Goal: Task Accomplishment & Management: Complete application form

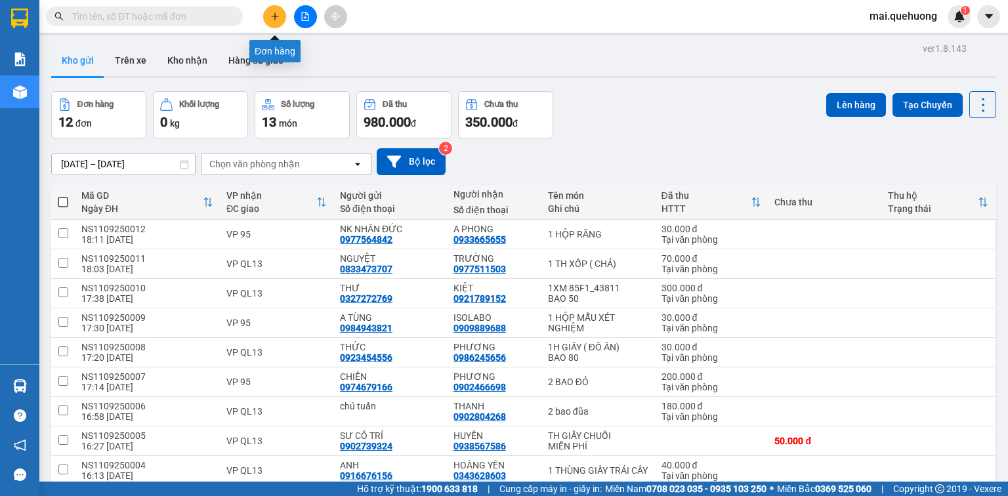
click at [274, 21] on button at bounding box center [274, 16] width 23 height 23
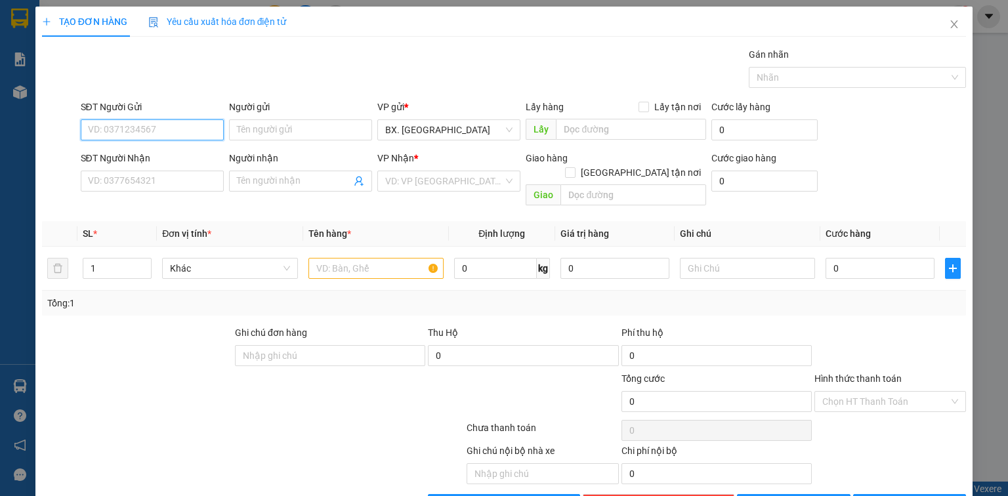
click at [133, 123] on input "SĐT Người Gửi" at bounding box center [152, 129] width 143 height 21
click at [948, 29] on icon "close" at bounding box center [953, 24] width 10 height 10
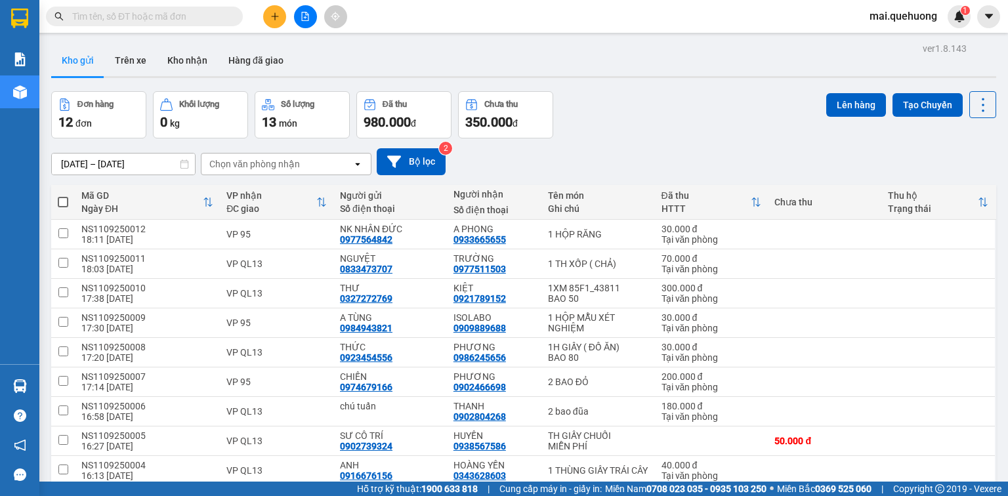
click at [271, 10] on button at bounding box center [274, 16] width 23 height 23
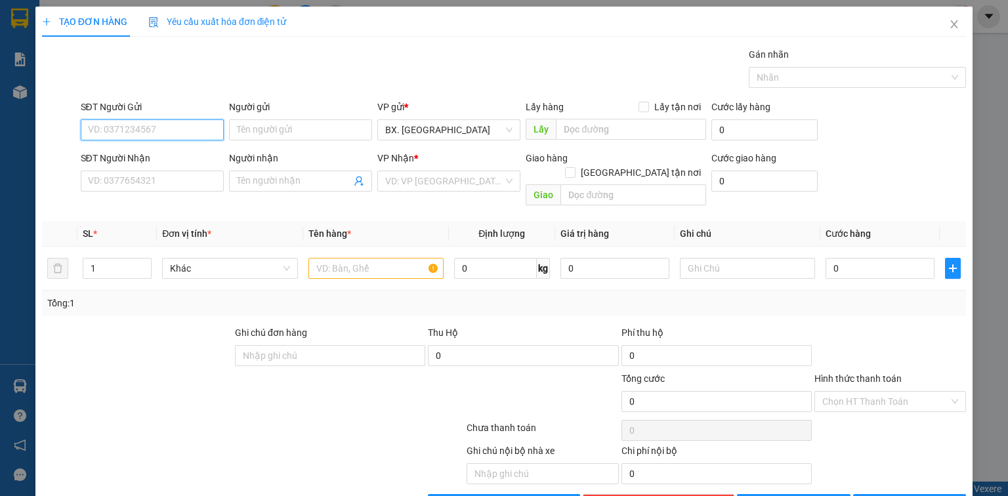
click at [166, 134] on input "SĐT Người Gửi" at bounding box center [152, 129] width 143 height 21
type input "0396365083"
click at [281, 124] on input "Người gửi" at bounding box center [300, 129] width 143 height 21
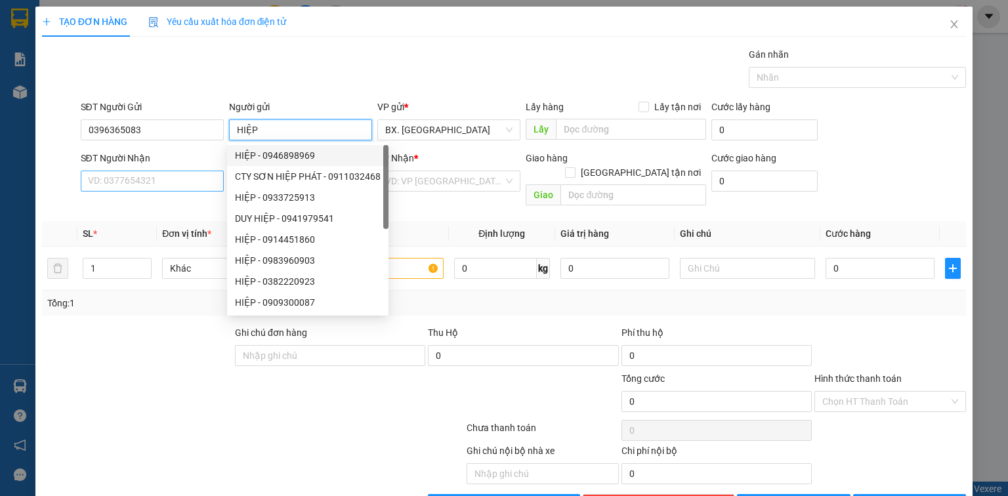
type input "HIỆP"
click at [146, 175] on input "SĐT Người Nhận" at bounding box center [152, 181] width 143 height 21
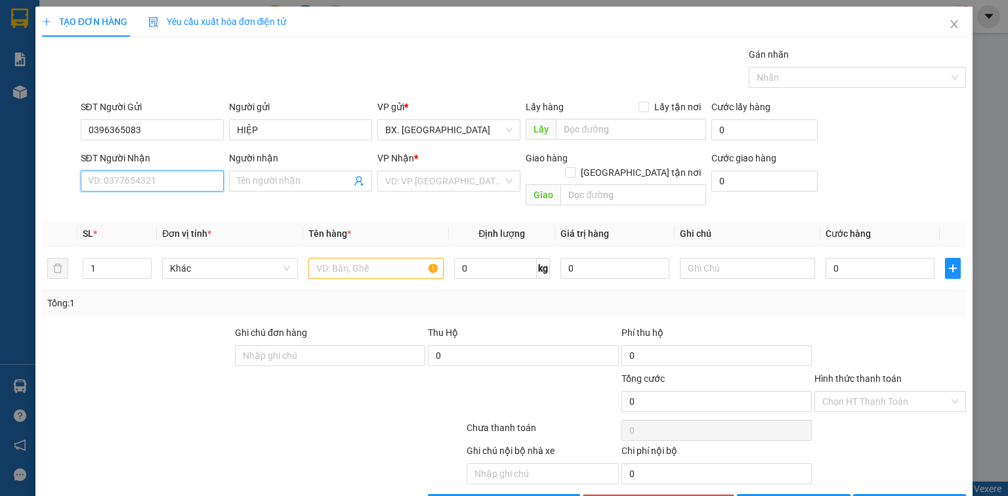
click at [131, 184] on input "SĐT Người Nhận" at bounding box center [152, 181] width 143 height 21
click at [950, 27] on icon "close" at bounding box center [953, 24] width 7 height 8
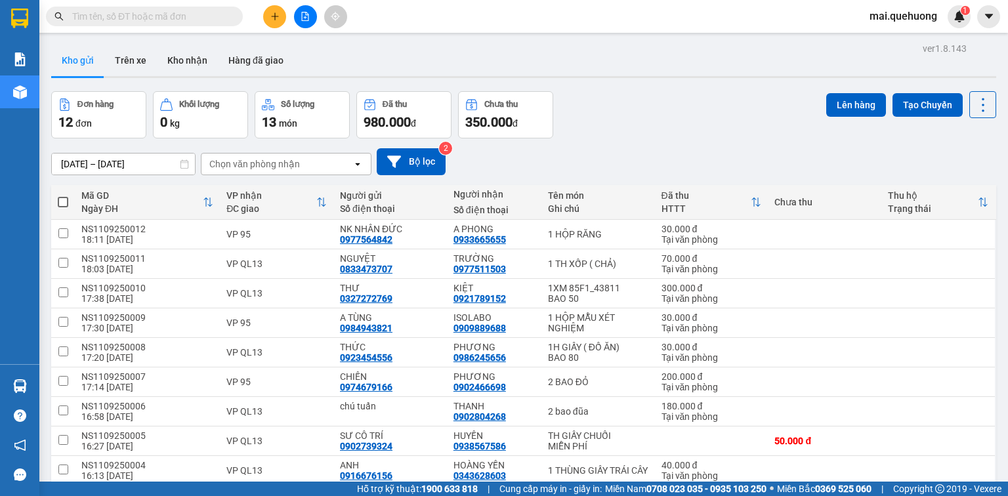
click at [87, 52] on button "Kho gửi" at bounding box center [77, 60] width 53 height 31
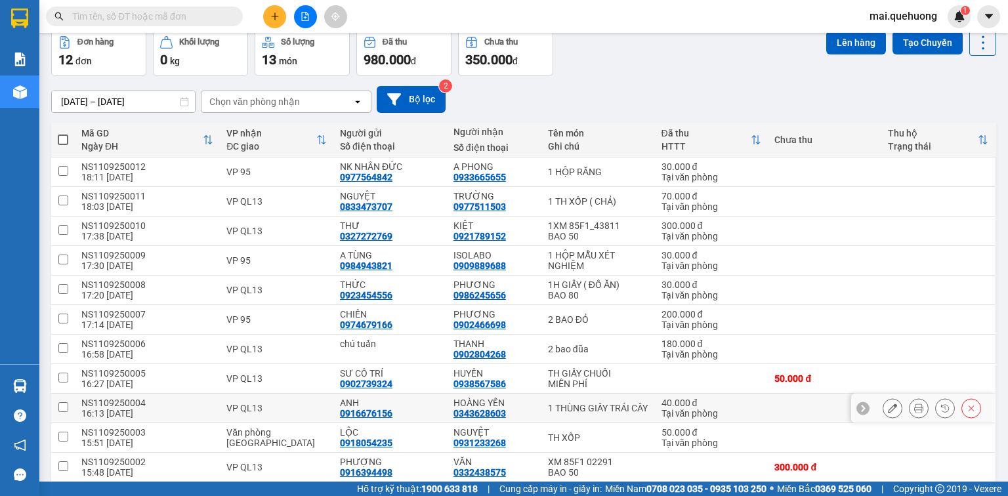
scroll to position [144, 0]
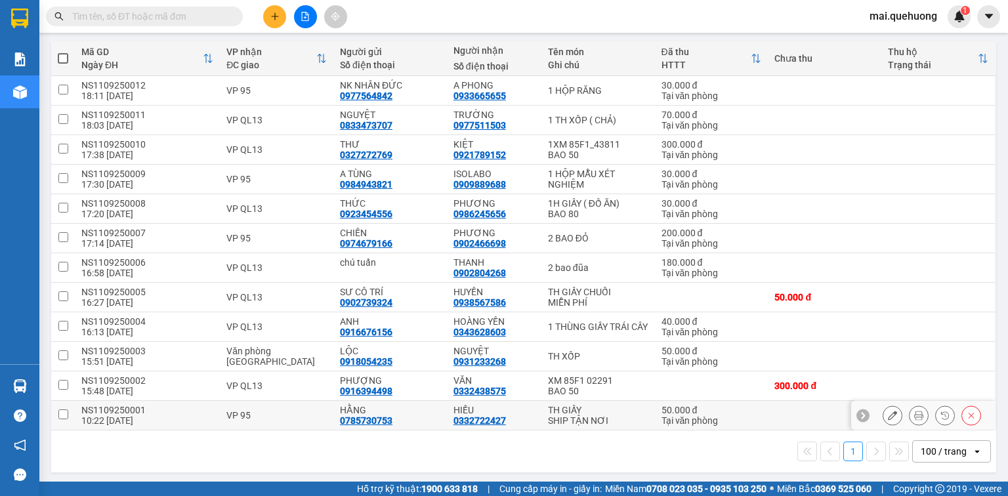
click at [887, 411] on icon at bounding box center [891, 415] width 9 height 9
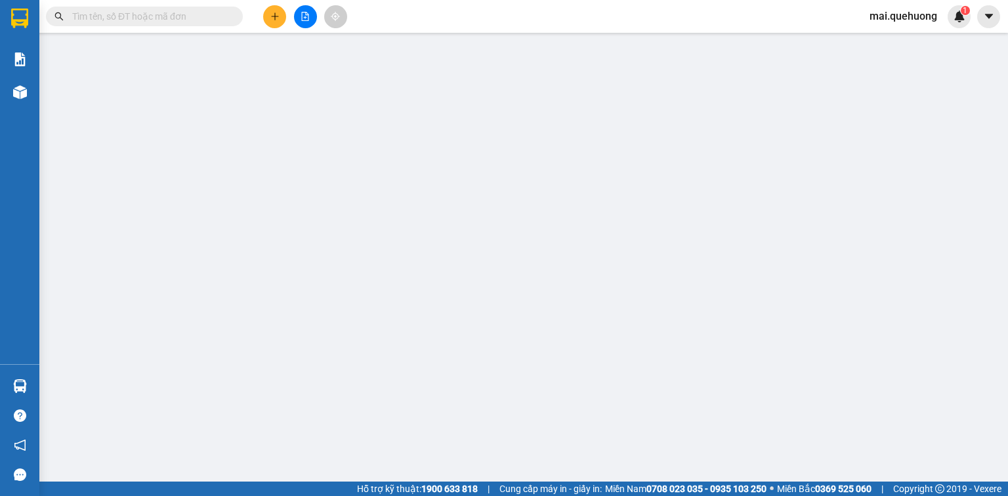
type input "0785730753"
type input "HẰNG"
type input "0332722427"
type input "HIẾU"
type input "50.000"
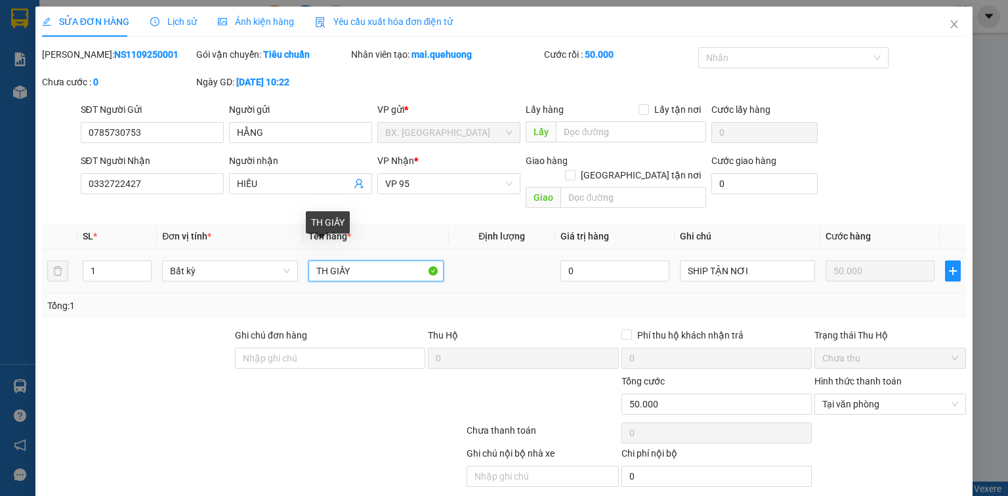
click at [364, 262] on input "TH GIẤY" at bounding box center [375, 270] width 135 height 21
type input "TH GIẤY TRỨNG NHẸ TAY"
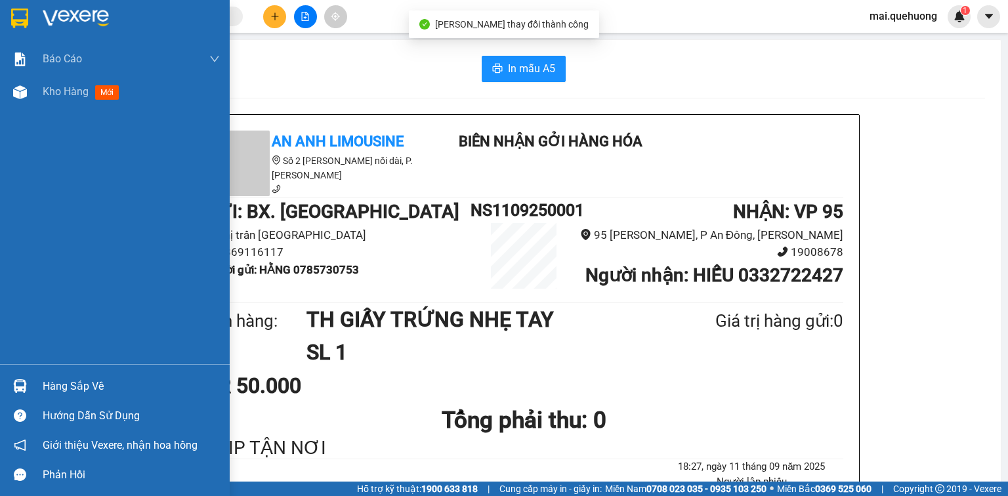
click at [40, 91] on div "Kho hàng mới" at bounding box center [115, 91] width 230 height 33
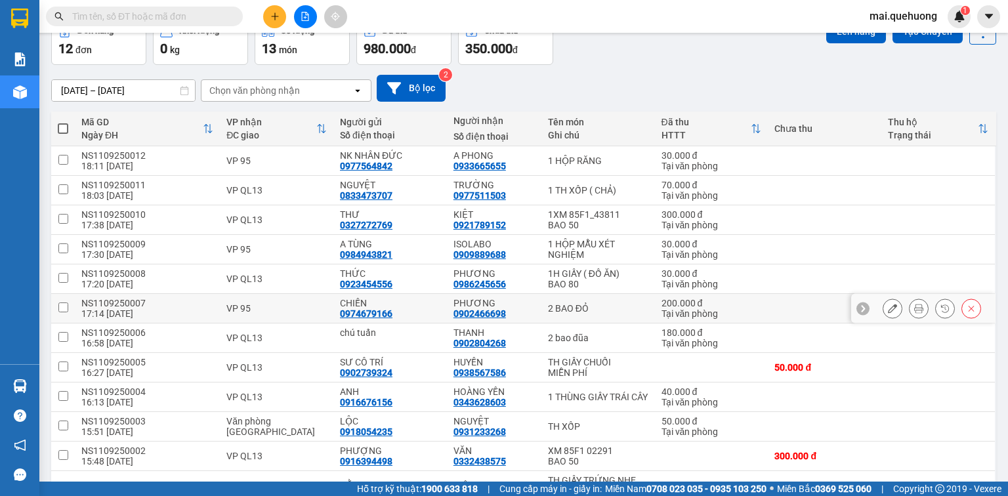
scroll to position [154, 0]
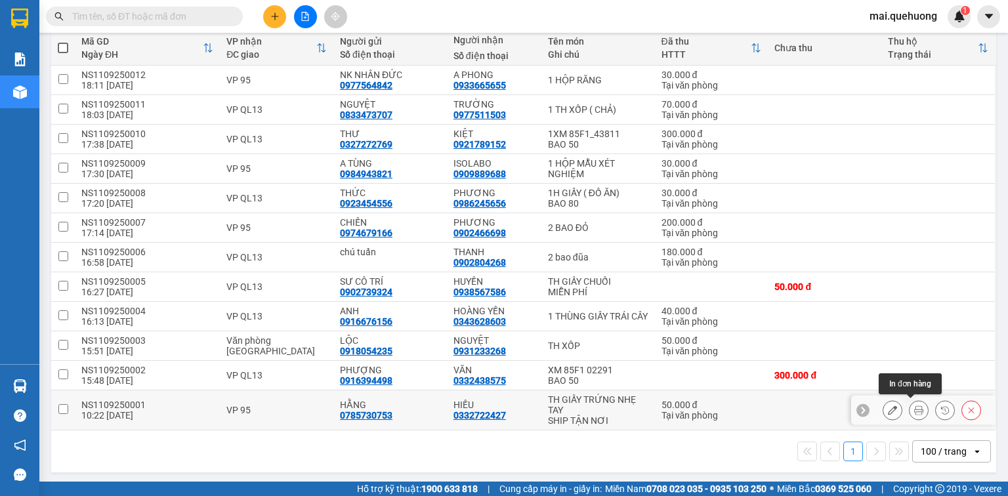
click at [914, 409] on icon at bounding box center [918, 409] width 9 height 9
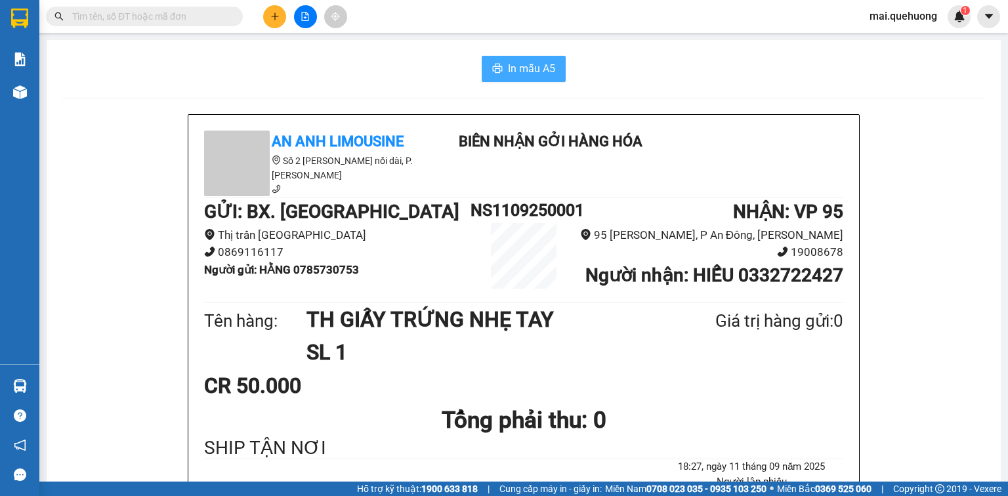
click at [528, 61] on span "In mẫu A5" at bounding box center [531, 68] width 47 height 16
click at [278, 16] on icon "plus" at bounding box center [274, 16] width 7 height 1
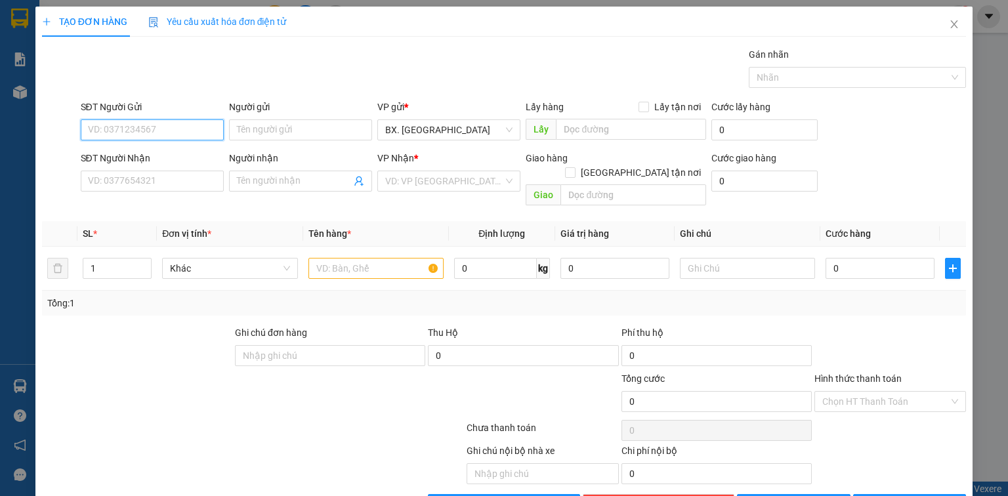
click at [166, 136] on input "SĐT Người Gửi" at bounding box center [152, 129] width 143 height 21
click at [342, 119] on input "Người gửi" at bounding box center [300, 129] width 143 height 21
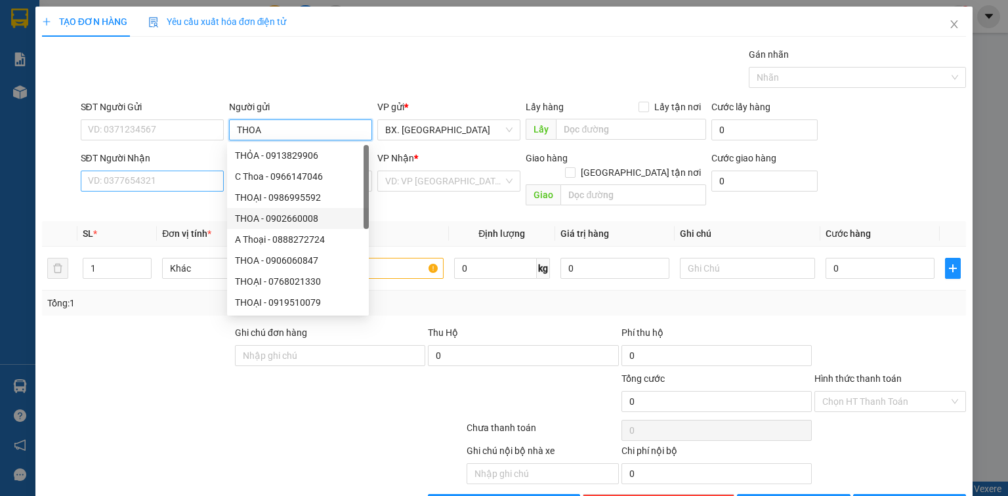
type input "THOA"
click at [170, 182] on input "SĐT Người Nhận" at bounding box center [152, 181] width 143 height 21
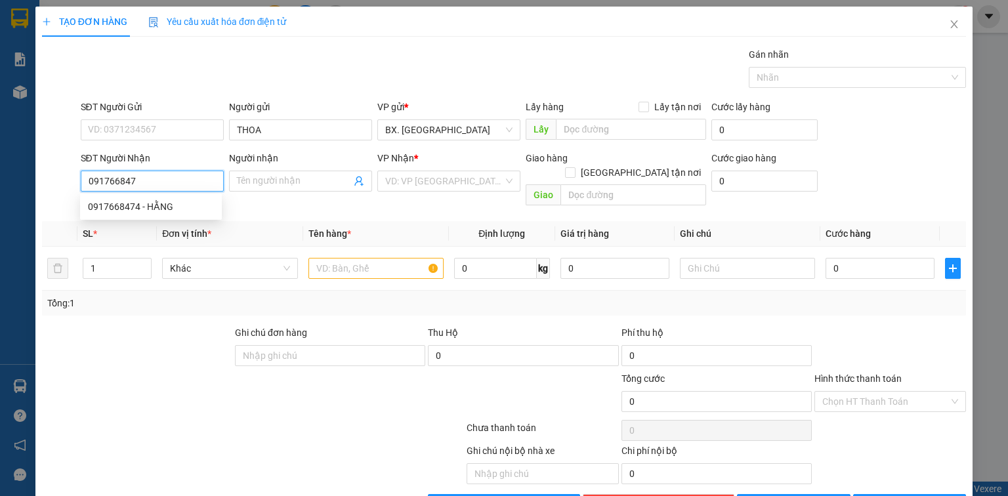
type input "0917668474"
click at [177, 211] on div "0917668474 - HẰNG" at bounding box center [151, 206] width 126 height 14
type input "HẰNG"
type input "SP"
type input "30.000"
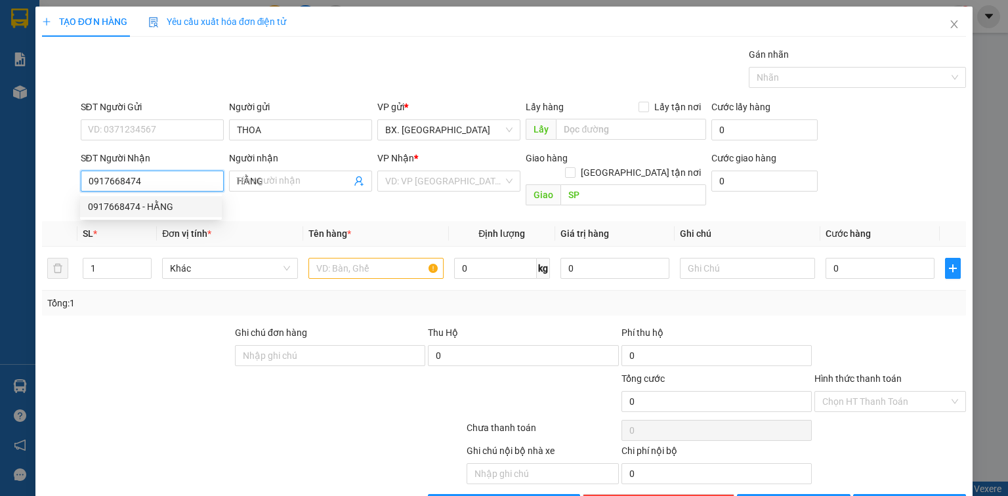
type input "30.000"
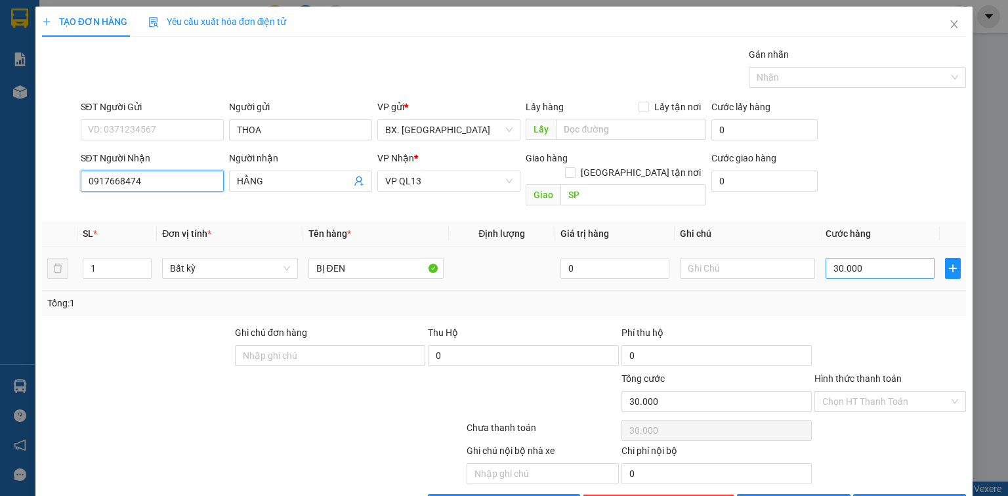
type input "0917668474"
click at [872, 258] on input "30.000" at bounding box center [879, 268] width 109 height 21
type input "6"
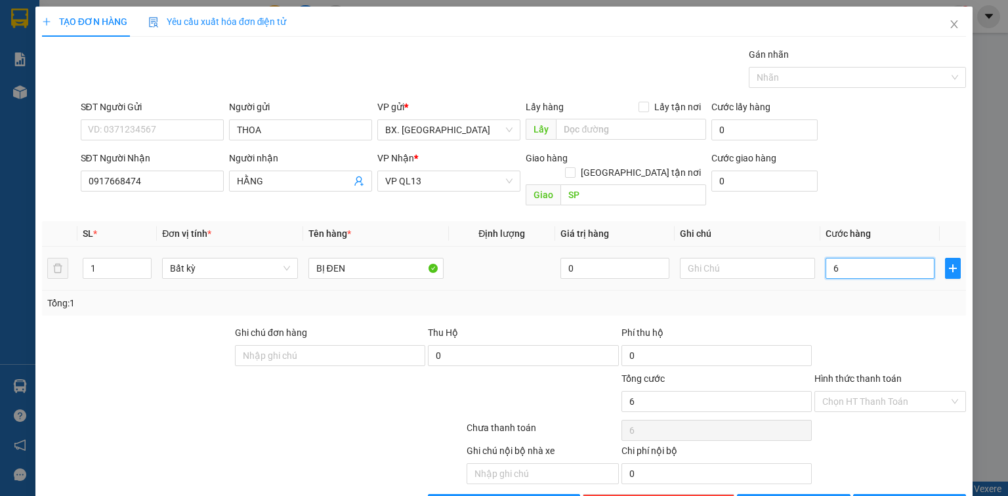
type input "60"
type input "600"
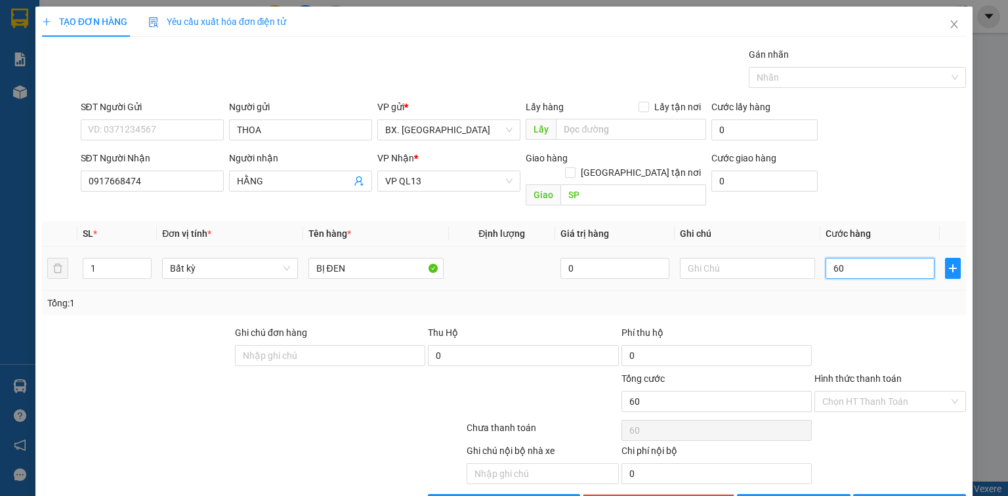
type input "600"
type input "6.000"
type input "60.000"
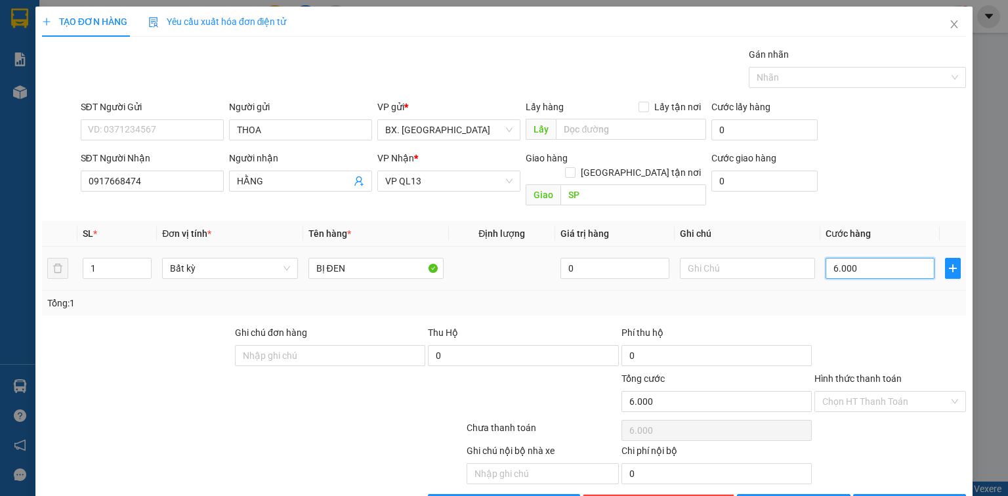
type input "60.000"
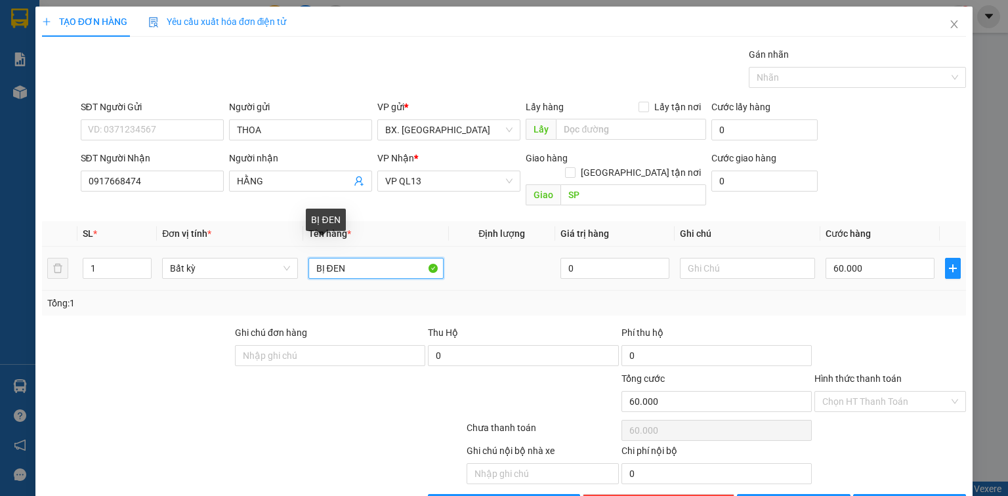
drag, startPoint x: 377, startPoint y: 258, endPoint x: 278, endPoint y: 274, distance: 100.3
click at [278, 274] on tr "1 Bất kỳ BỊ ĐEN 0 60.000" at bounding box center [504, 269] width 924 height 44
click at [323, 258] on input "1 X THỨC ĂN" at bounding box center [375, 268] width 135 height 21
click at [323, 258] on input "1X THỨC ĂN" at bounding box center [375, 268] width 135 height 21
type input "1XỐP THỨC ĂN"
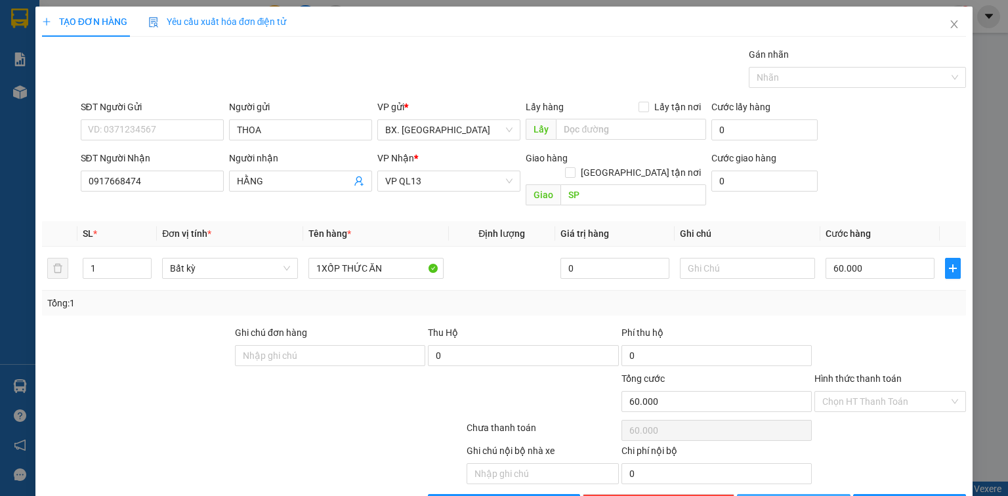
click at [795, 495] on span "[PERSON_NAME]" at bounding box center [800, 504] width 70 height 14
type input "0"
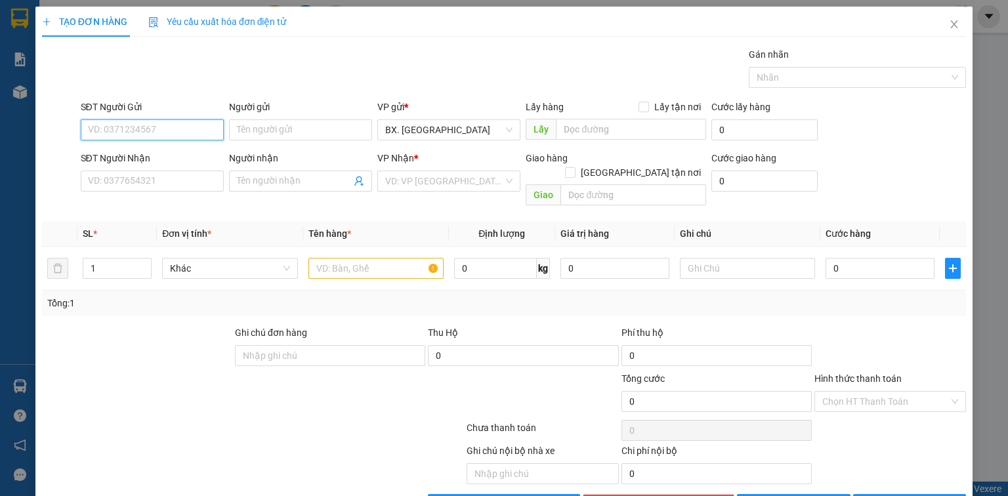
click at [168, 127] on input "SĐT Người Gửi" at bounding box center [152, 129] width 143 height 21
type input "0977876911"
click at [268, 133] on input "Người gửi" at bounding box center [300, 129] width 143 height 21
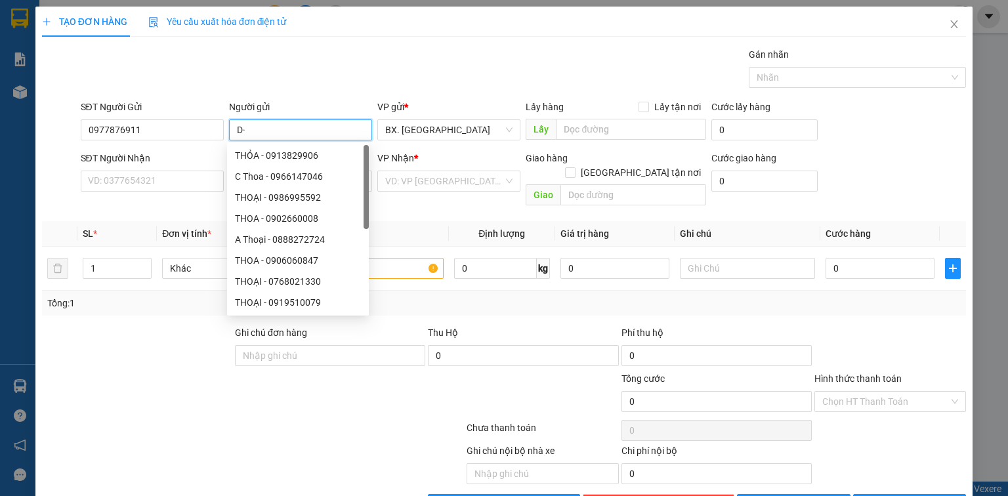
type input "D"
type input "ĐỊNH"
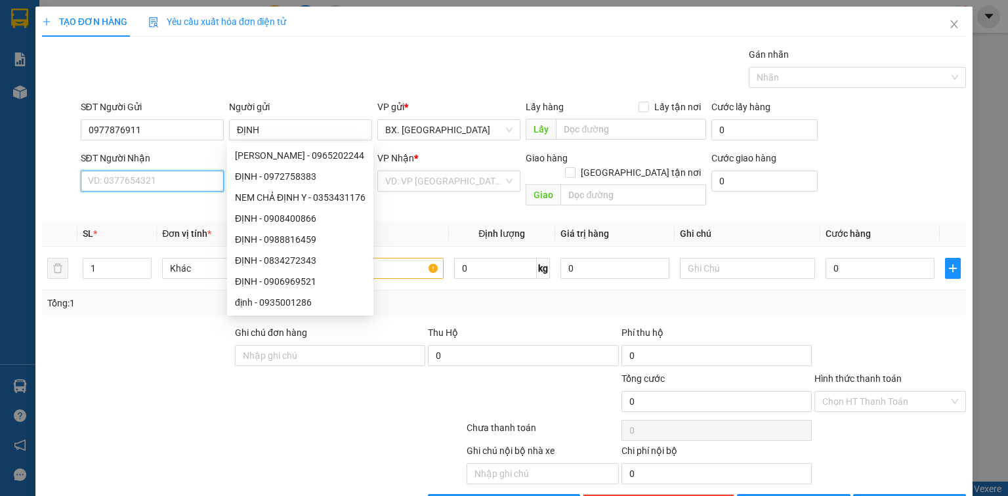
click at [172, 176] on input "SĐT Người Nhận" at bounding box center [152, 181] width 143 height 21
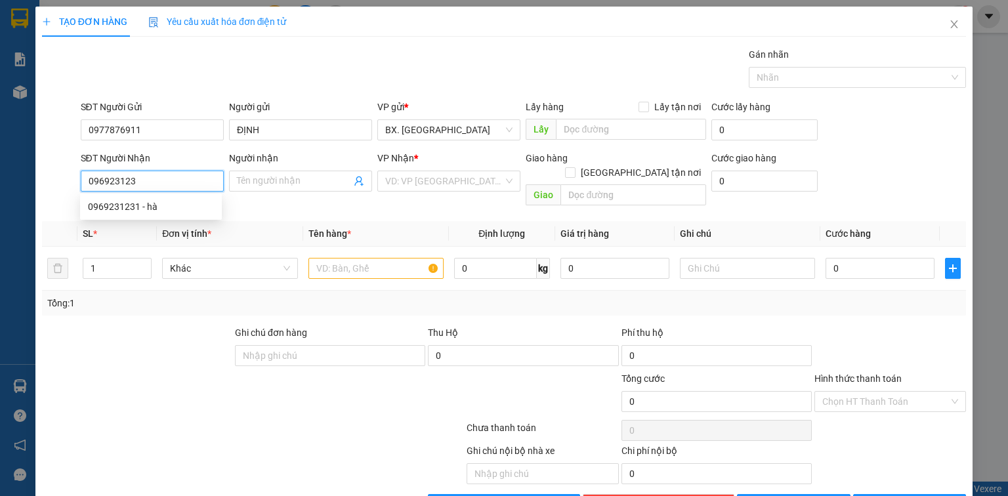
type input "0969231231"
click at [189, 210] on div "0969231231 - hà" at bounding box center [151, 206] width 126 height 14
type input "hà"
type input "sp"
type input "30.000"
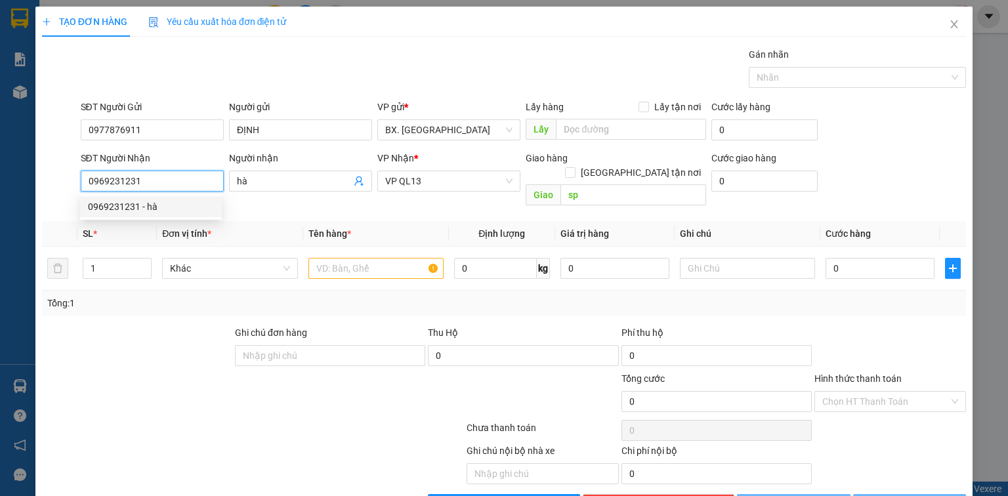
type input "30.000"
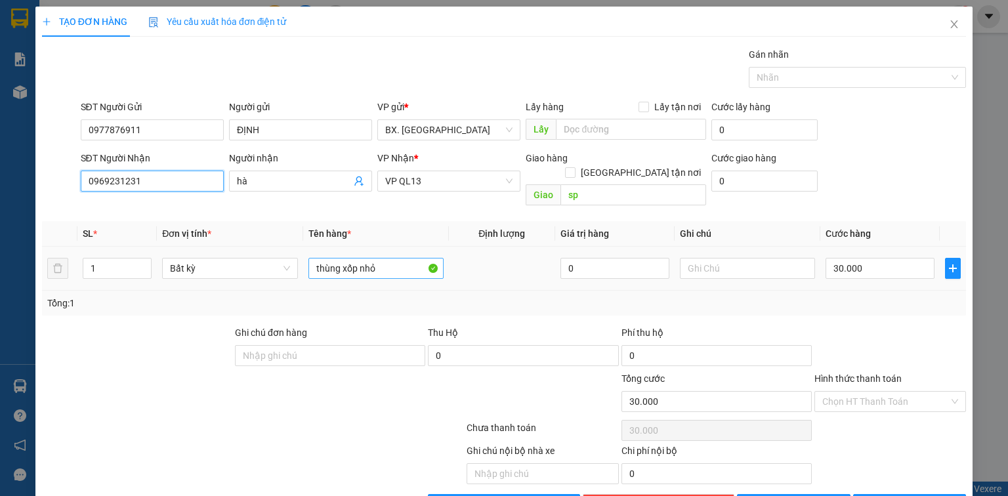
type input "0969231231"
drag, startPoint x: 390, startPoint y: 256, endPoint x: 176, endPoint y: 264, distance: 214.0
click at [176, 264] on tr "1 Bất kỳ thùng xốp nhỏ 0 30.000" at bounding box center [504, 269] width 924 height 44
type input "1 BỊ ĐẬU"
click at [893, 392] on input "Hình thức thanh toán" at bounding box center [885, 402] width 127 height 20
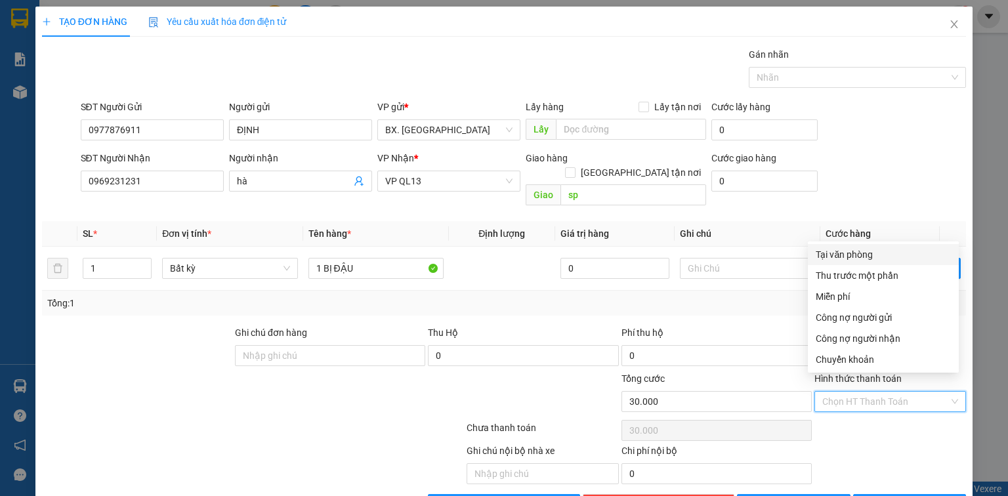
click at [861, 249] on div "Tại văn phòng" at bounding box center [882, 254] width 135 height 14
type input "0"
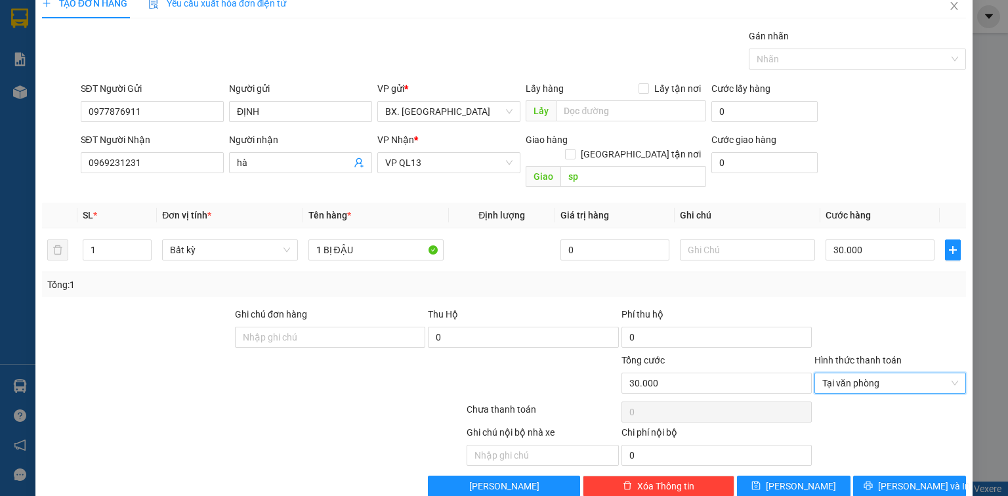
scroll to position [29, 0]
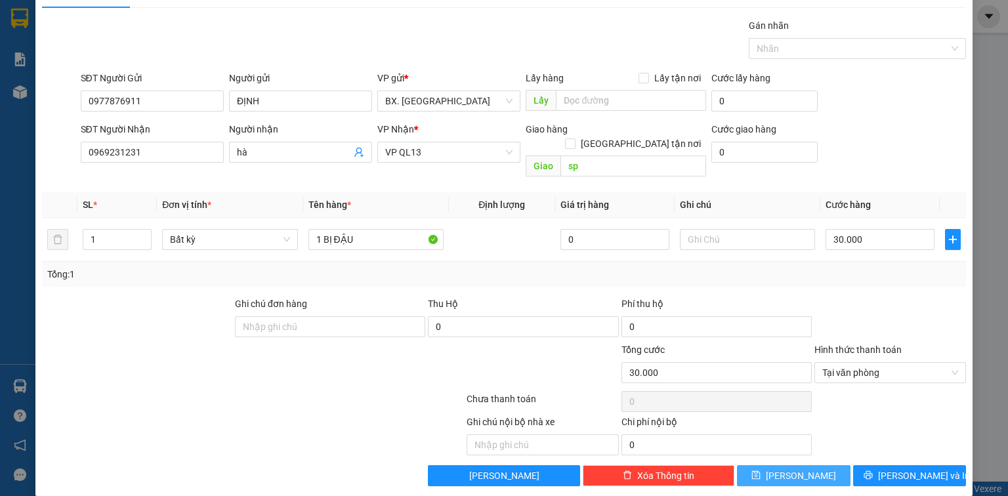
click at [795, 468] on span "[PERSON_NAME]" at bounding box center [800, 475] width 70 height 14
type input "0"
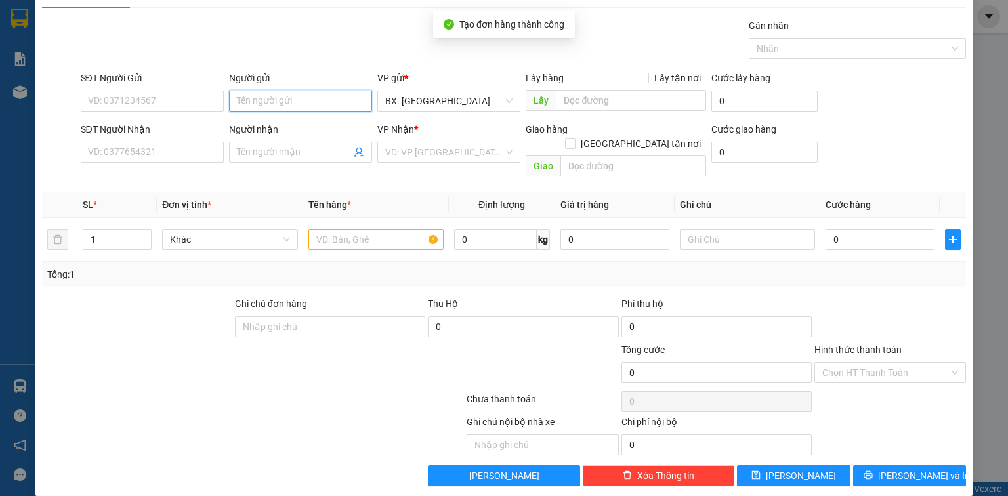
click at [241, 105] on input "Người gửi" at bounding box center [300, 101] width 143 height 21
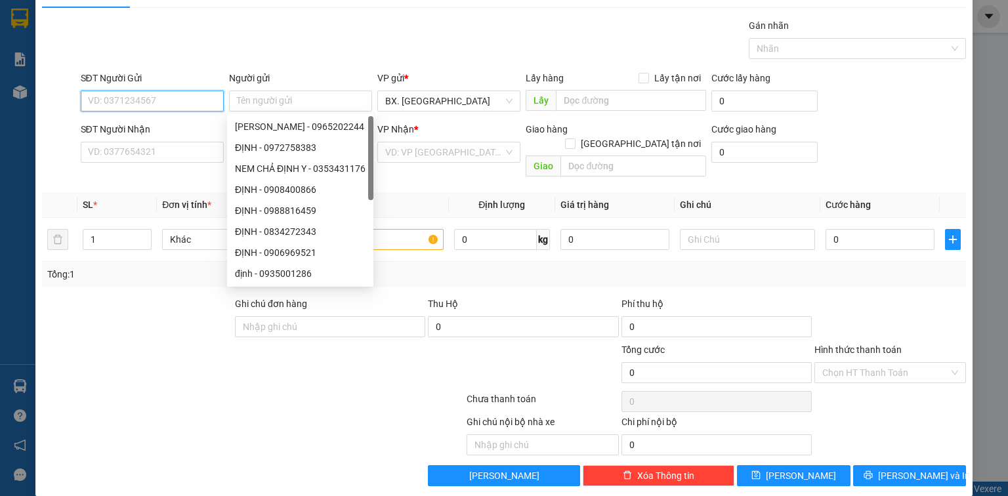
click at [136, 105] on input "SĐT Người Gửi" at bounding box center [152, 101] width 143 height 21
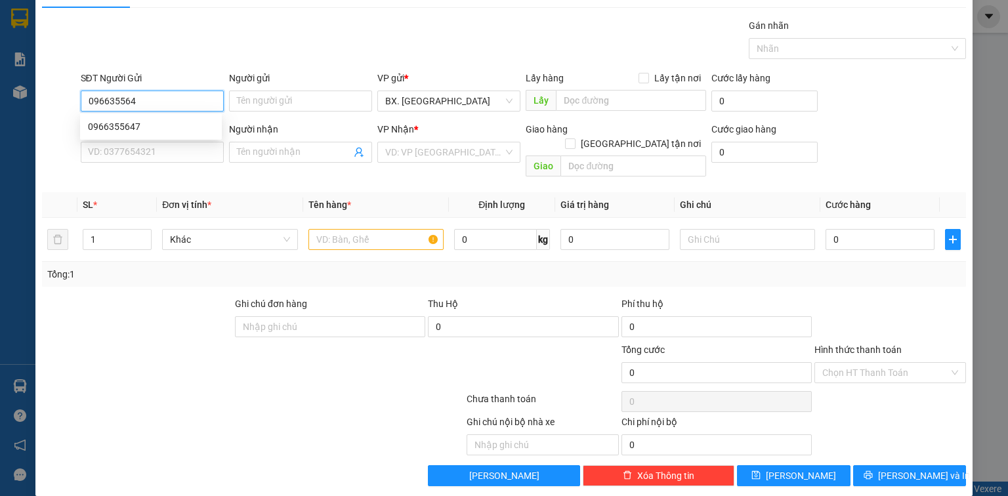
type input "0966355647"
click at [159, 133] on div "0966355647" at bounding box center [151, 126] width 126 height 14
type input "0907302582"
type input "A ĐẠI"
type input "SP"
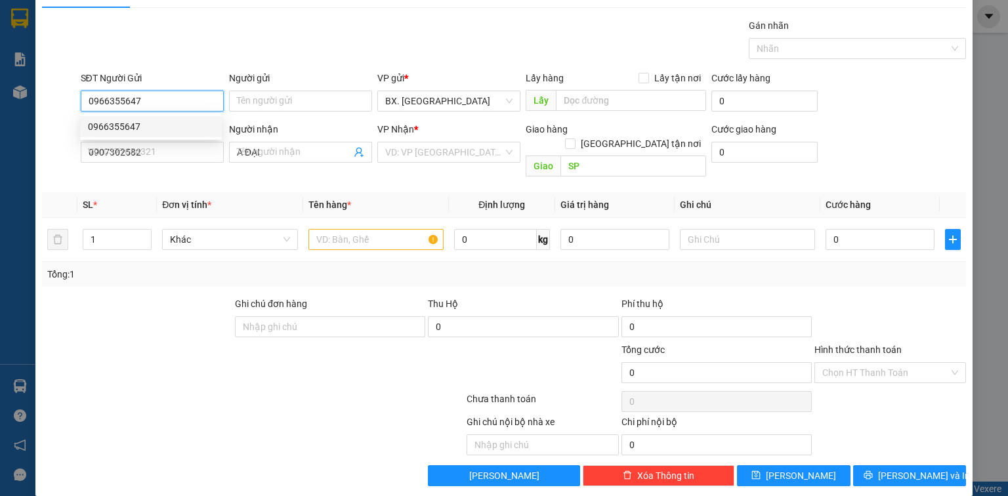
type input "20.000"
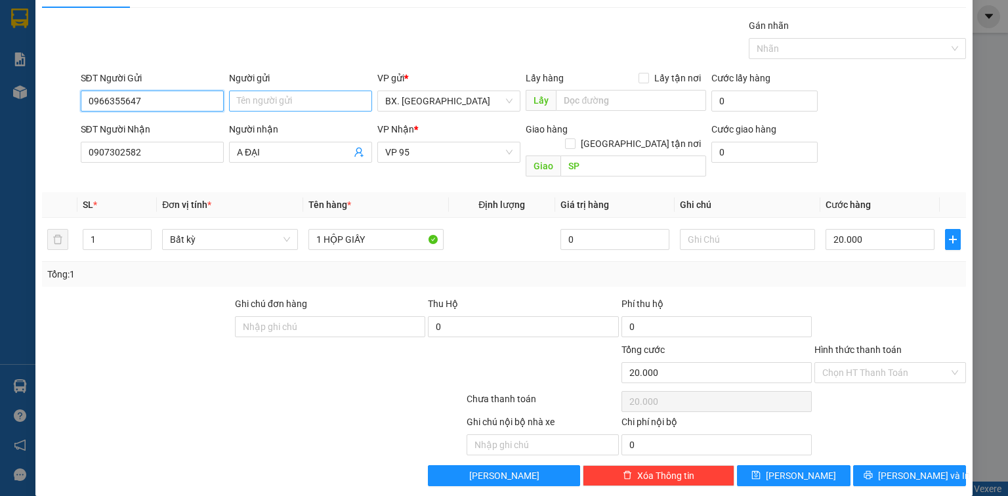
type input "0966355647"
click at [275, 102] on input "Người gửi" at bounding box center [300, 101] width 143 height 21
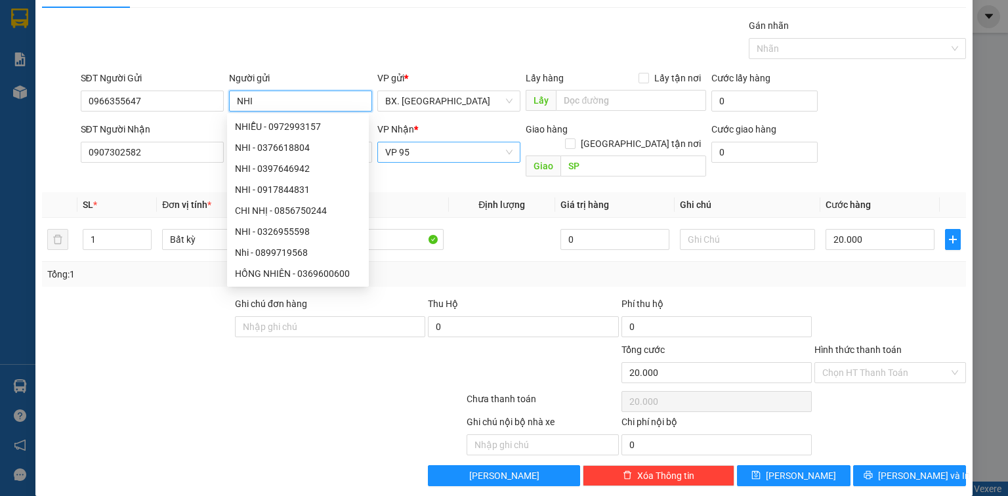
click at [462, 142] on span "VP 95" at bounding box center [448, 152] width 127 height 20
type input "NHI"
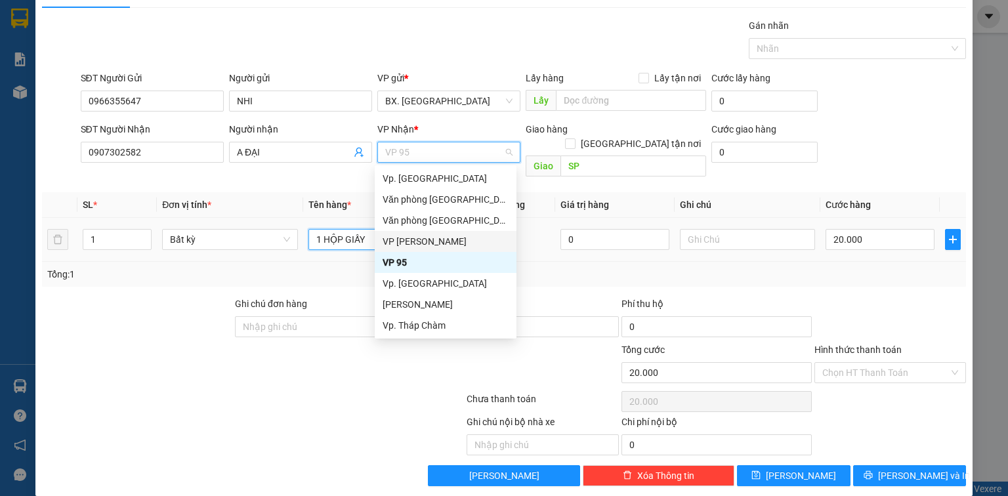
click at [365, 229] on input "1 HỘP GIẤY" at bounding box center [375, 239] width 135 height 21
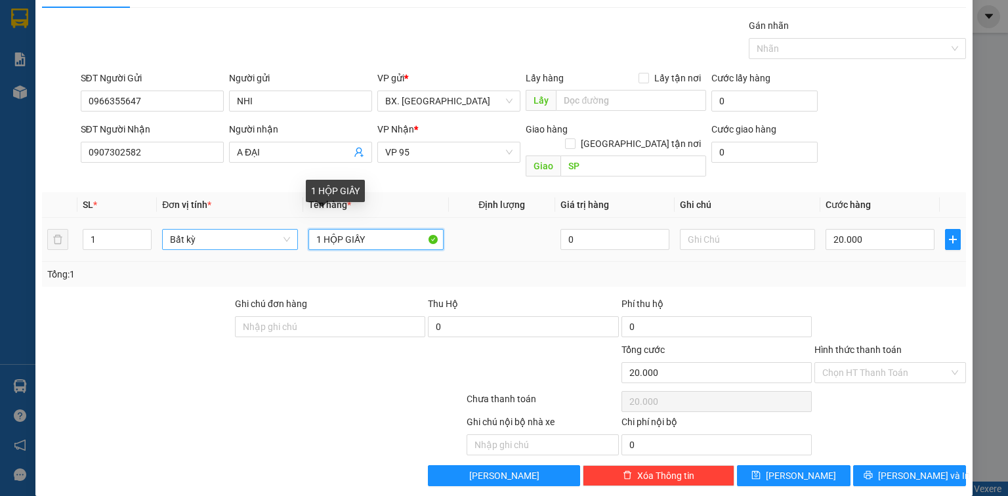
drag, startPoint x: 365, startPoint y: 226, endPoint x: 245, endPoint y: 224, distance: 120.0
click at [245, 224] on tr "1 Bất kỳ 1 HỘP GIẤY 0 20.000" at bounding box center [504, 240] width 924 height 44
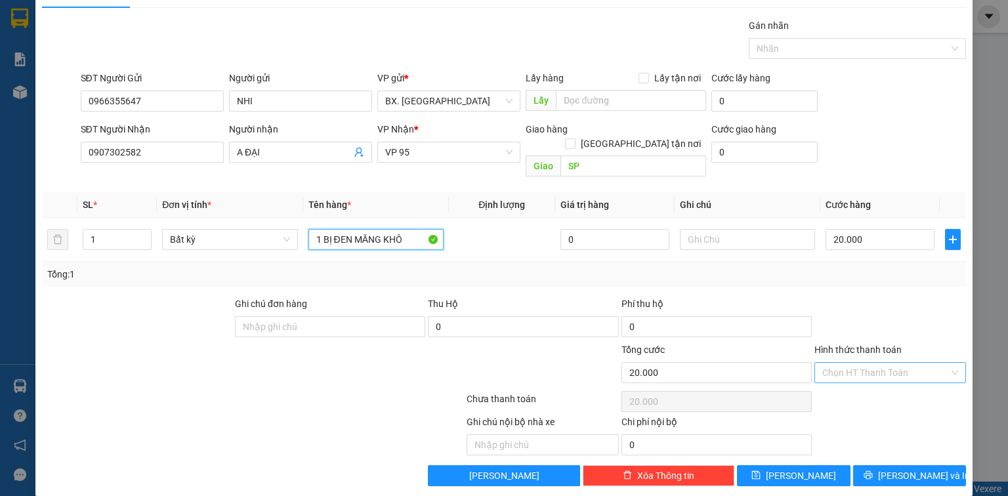
type input "1 BỊ ĐEN MĂNG KHÔ"
click at [874, 363] on input "Hình thức thanh toán" at bounding box center [885, 373] width 127 height 20
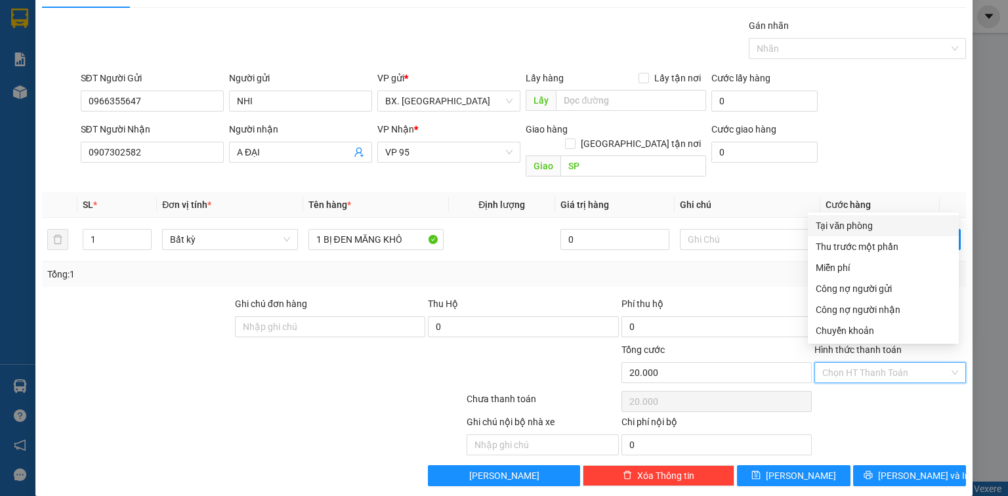
click at [863, 229] on div "Tại văn phòng" at bounding box center [882, 225] width 135 height 14
type input "0"
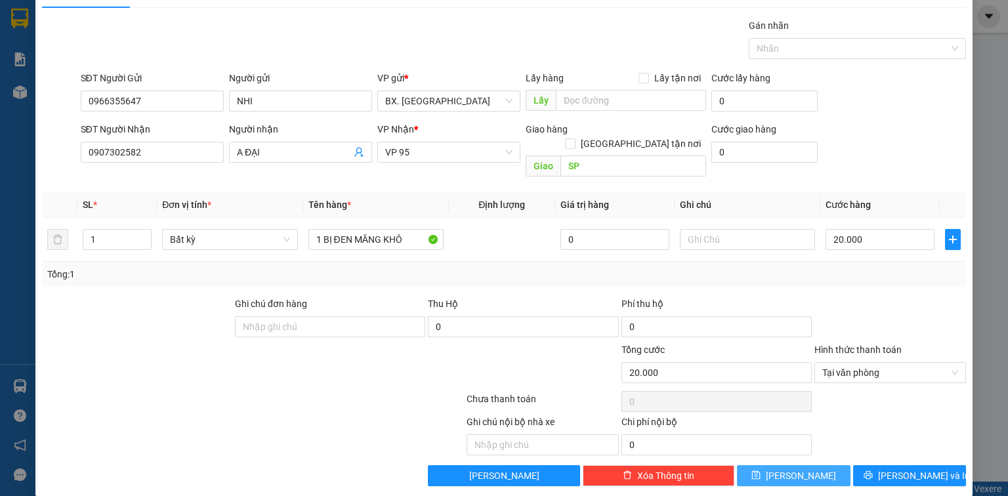
click at [801, 468] on span "[PERSON_NAME]" at bounding box center [800, 475] width 70 height 14
type input "0"
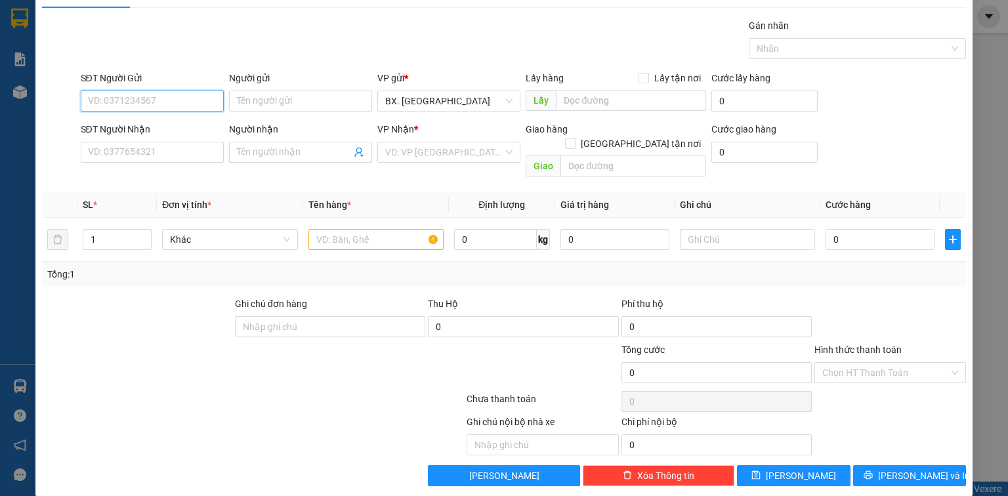
click at [140, 106] on input "SĐT Người Gửi" at bounding box center [152, 101] width 143 height 21
type input "0"
type input "085767"
click at [142, 307] on div at bounding box center [137, 319] width 193 height 46
drag, startPoint x: 139, startPoint y: 105, endPoint x: 59, endPoint y: 109, distance: 80.1
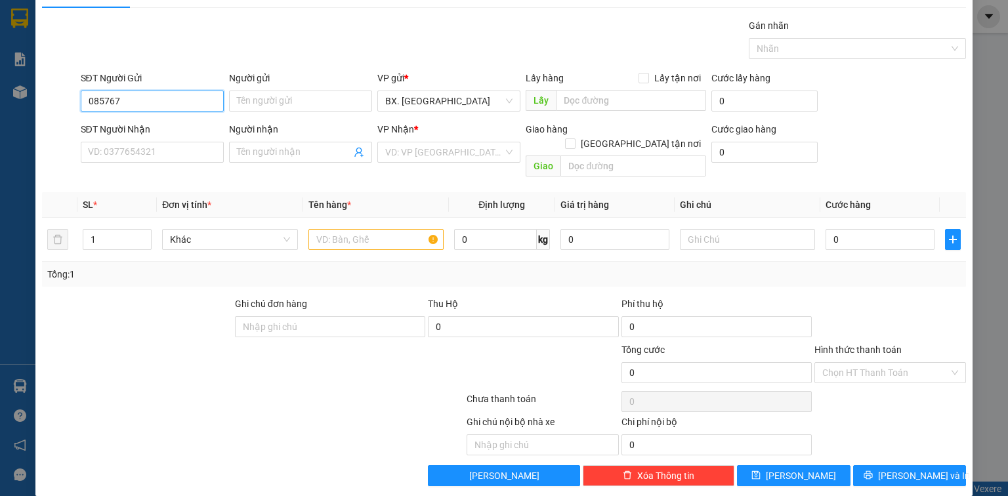
click at [59, 109] on div "SĐT Người Gửi 085767 085767 Người gửi Tên người gửi VP gửi * BX. [GEOGRAPHIC_DA…" at bounding box center [504, 94] width 926 height 46
type input "085"
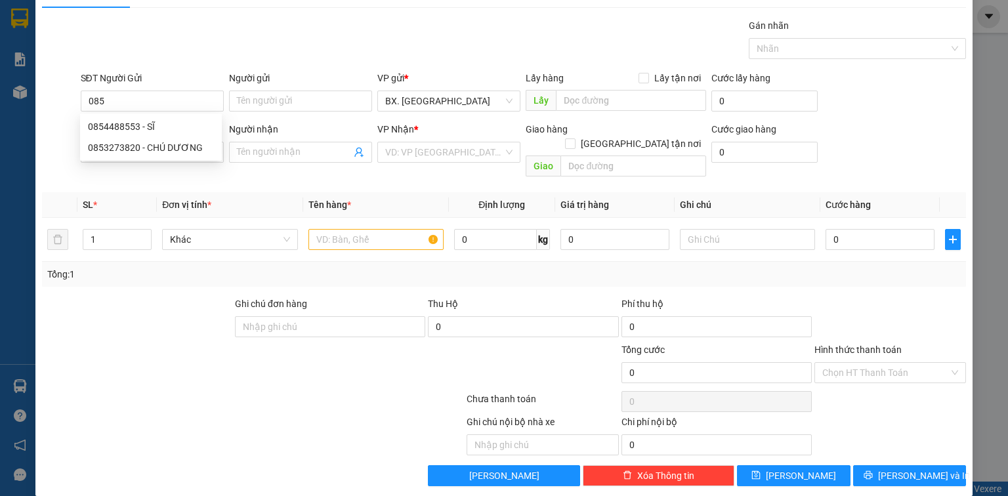
click at [197, 388] on div at bounding box center [253, 401] width 424 height 26
click at [152, 144] on input "SĐT Người Nhận" at bounding box center [152, 152] width 143 height 21
type input "0908071762"
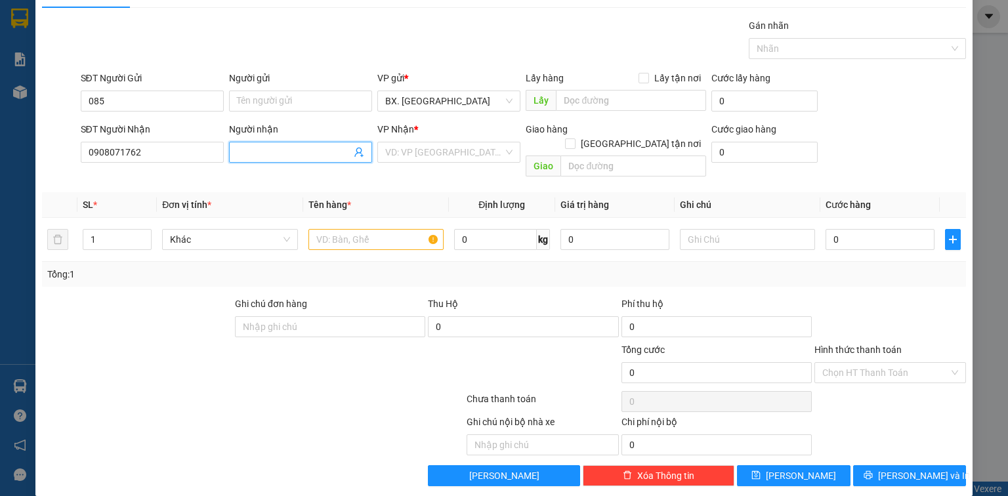
click at [281, 153] on input "Người nhận" at bounding box center [294, 152] width 114 height 14
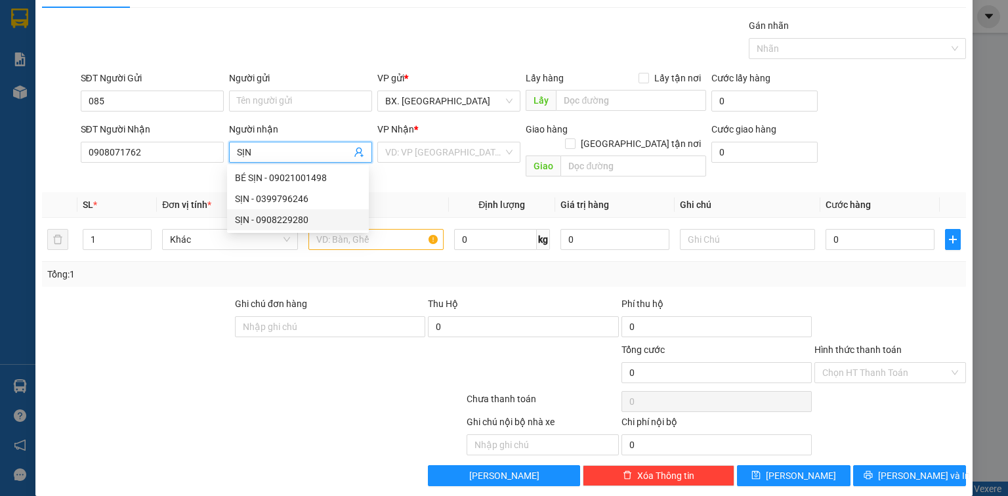
type input "SỊN"
click at [151, 367] on div at bounding box center [176, 365] width 270 height 46
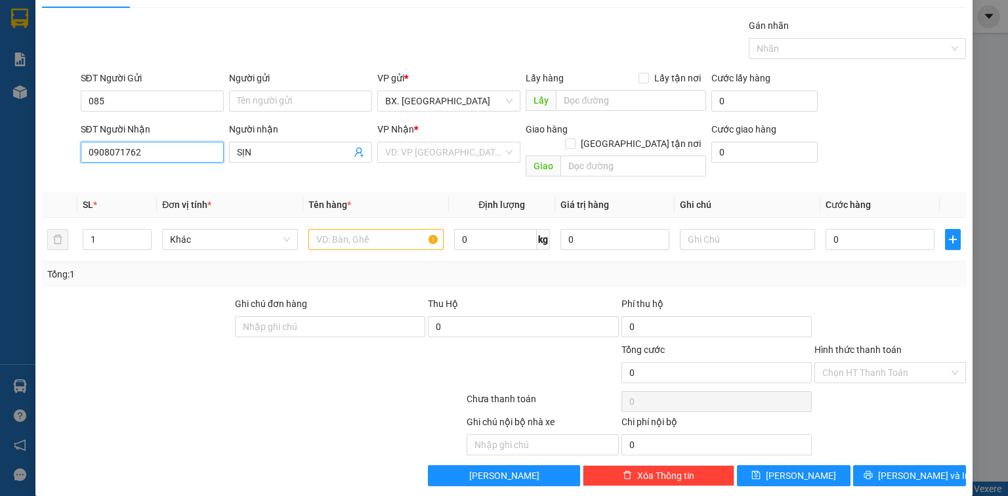
click at [149, 155] on input "0908071762" at bounding box center [152, 152] width 143 height 21
click at [299, 89] on div "Người gửi" at bounding box center [300, 81] width 143 height 20
click at [291, 101] on input "Người gửi" at bounding box center [300, 101] width 143 height 21
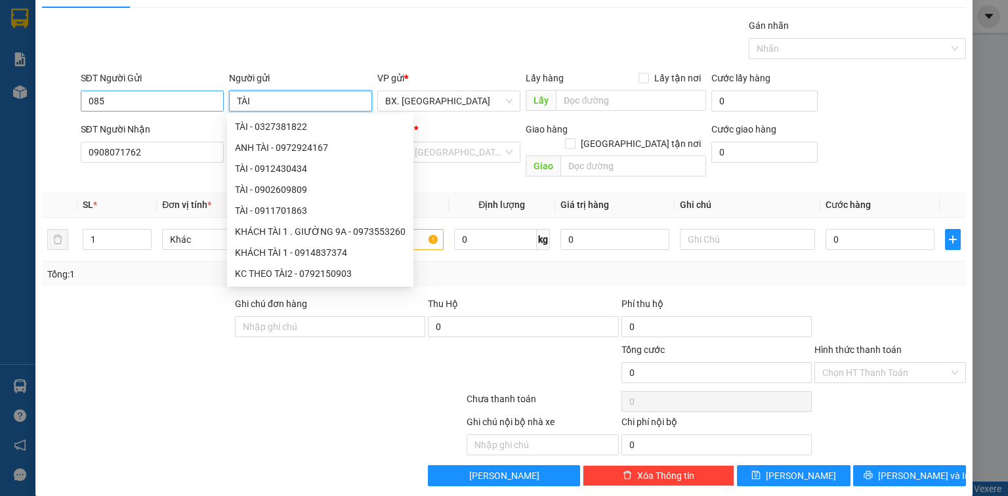
type input "TÀI"
drag, startPoint x: 108, startPoint y: 98, endPoint x: 73, endPoint y: 96, distance: 34.8
click at [68, 100] on div "SĐT Người Gửi 085 085 Người gửi TÀI VP gửi * BX. [GEOGRAPHIC_DATA] Lấy hàng Lấy…" at bounding box center [504, 94] width 926 height 46
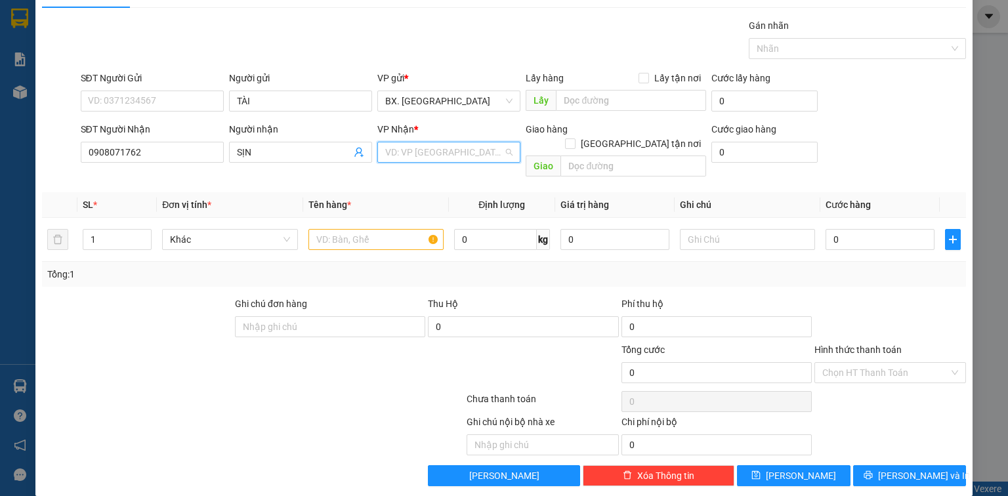
click at [436, 148] on input "search" at bounding box center [444, 152] width 118 height 20
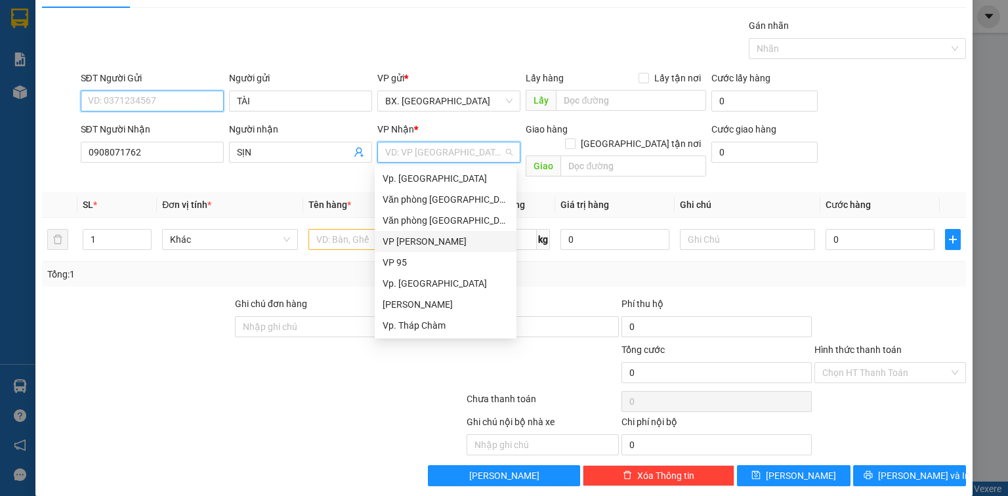
click at [123, 100] on input "SĐT Người Gửi" at bounding box center [152, 101] width 143 height 21
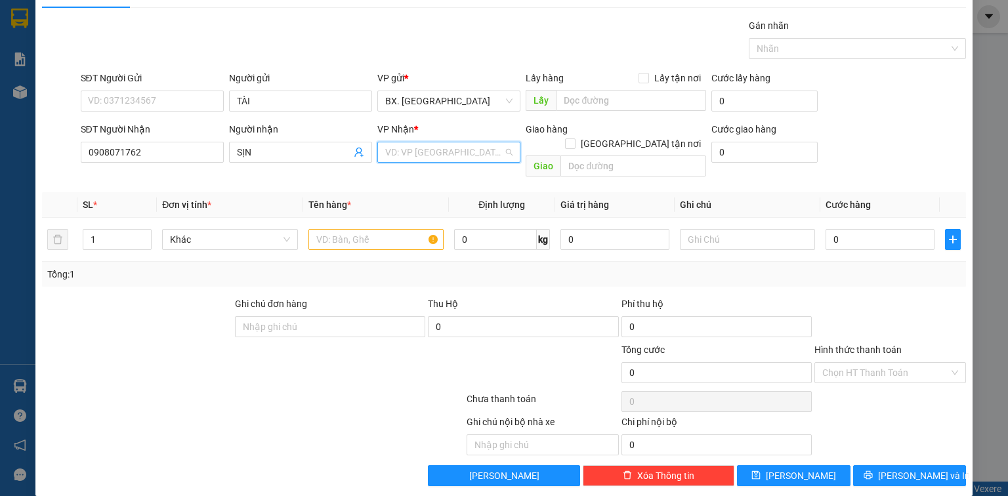
click at [405, 151] on input "search" at bounding box center [444, 152] width 118 height 20
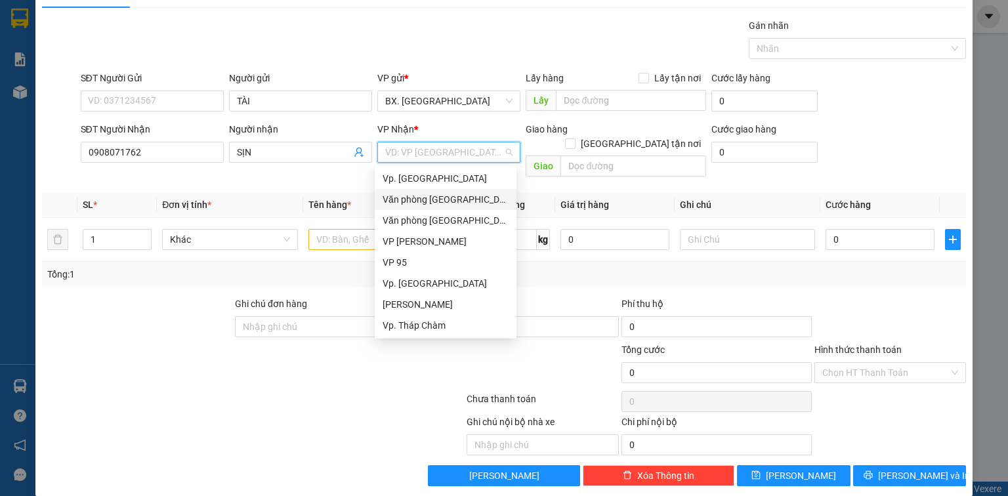
click at [449, 199] on div "Văn phòng [GEOGRAPHIC_DATA]" at bounding box center [445, 199] width 126 height 14
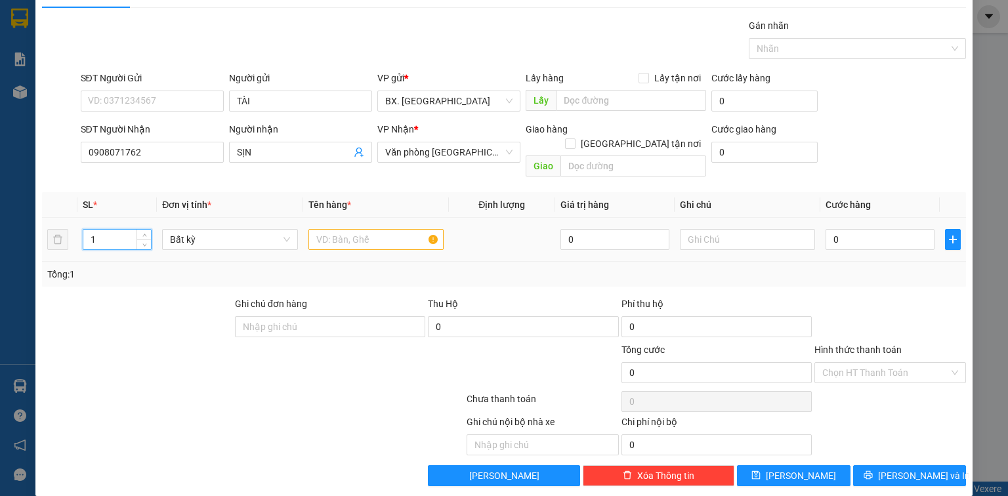
drag, startPoint x: 104, startPoint y: 227, endPoint x: 66, endPoint y: 237, distance: 39.3
click at [66, 237] on tr "1 Bất kỳ 0 0" at bounding box center [504, 240] width 924 height 44
type input "2"
click at [343, 229] on input "text" at bounding box center [375, 239] width 135 height 21
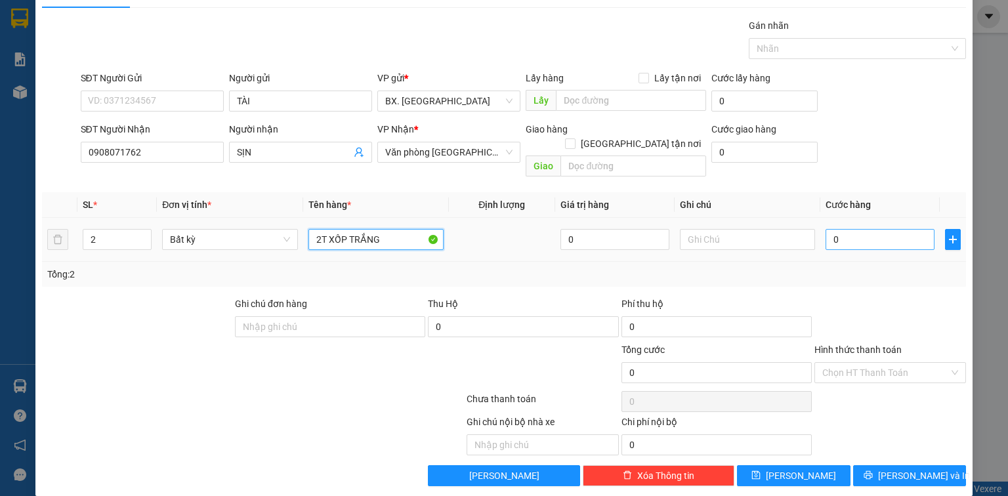
type input "2T XỐP TRẮNG"
click at [845, 229] on input "0" at bounding box center [879, 239] width 109 height 21
type input "1"
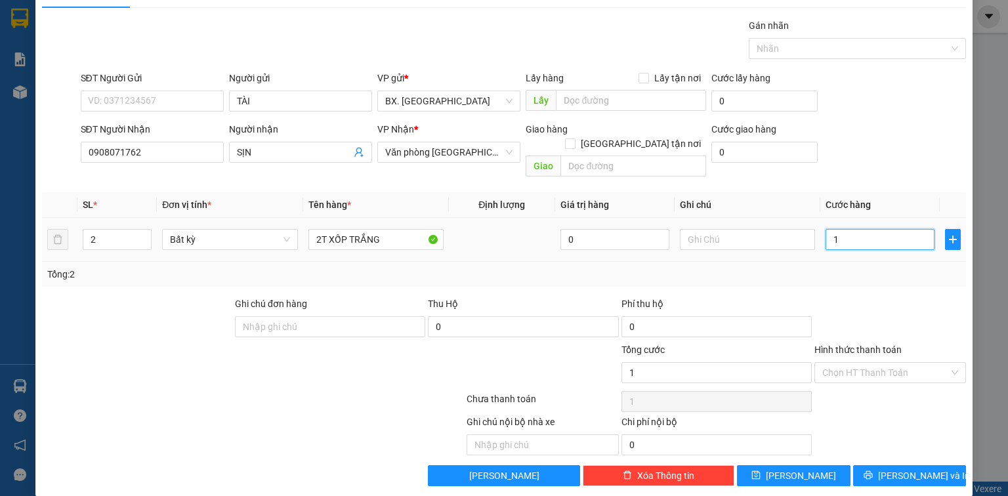
type input "14"
type input "140"
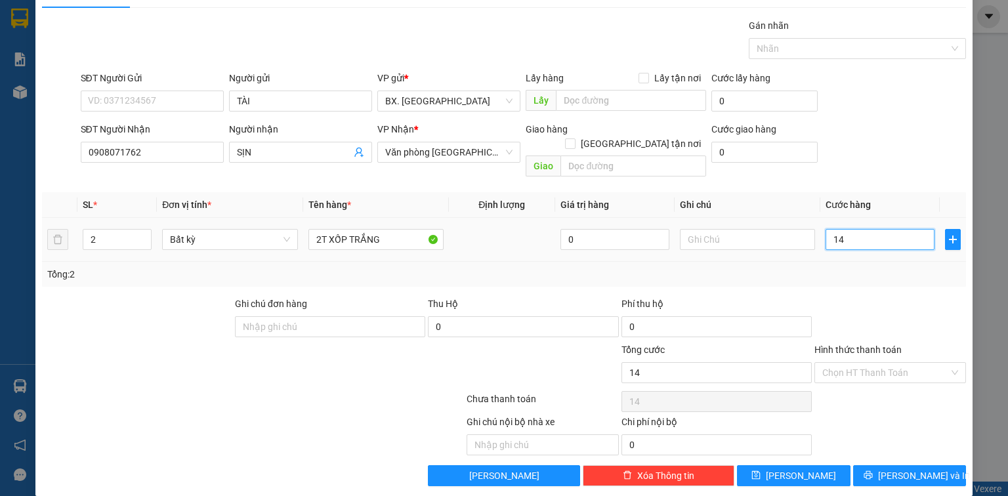
type input "140"
type input "1.400"
type input "14.000"
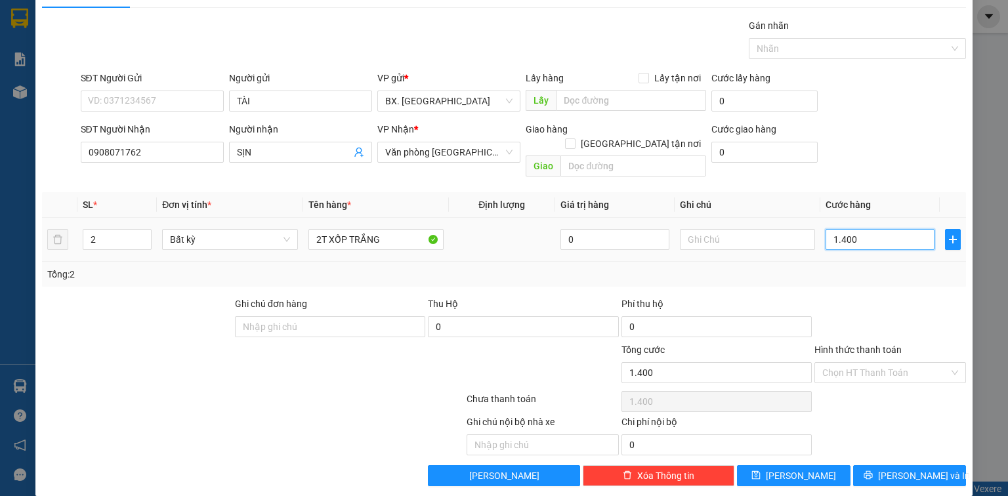
type input "14.000"
type input "140.000"
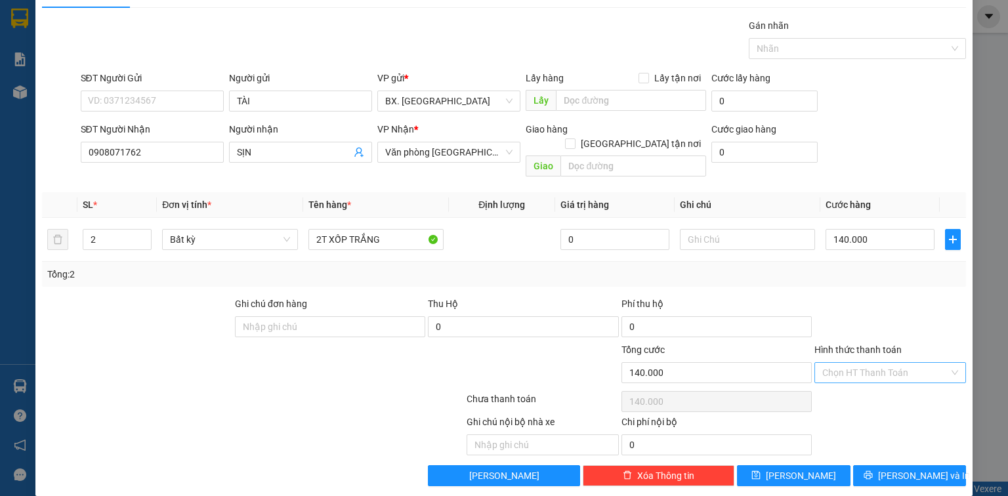
click at [882, 363] on input "Hình thức thanh toán" at bounding box center [885, 373] width 127 height 20
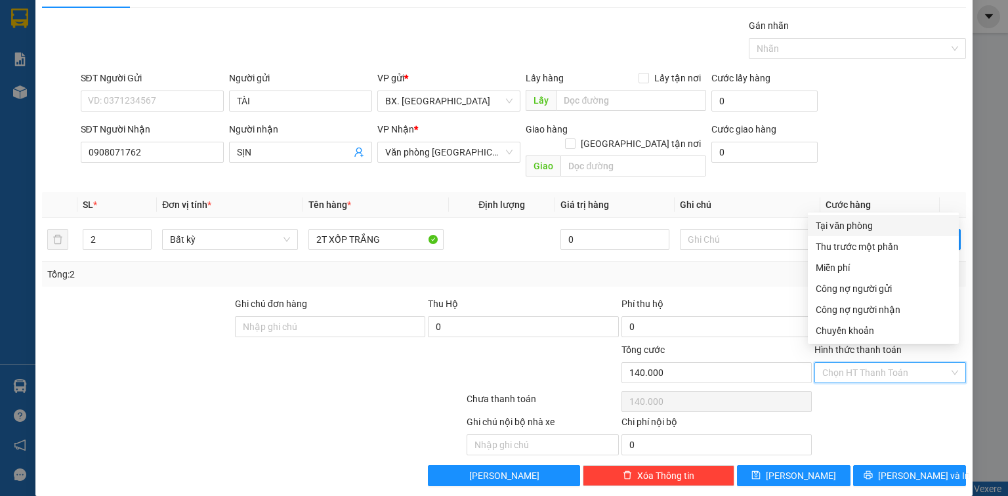
click at [863, 221] on div "Tại văn phòng" at bounding box center [882, 225] width 135 height 14
type input "0"
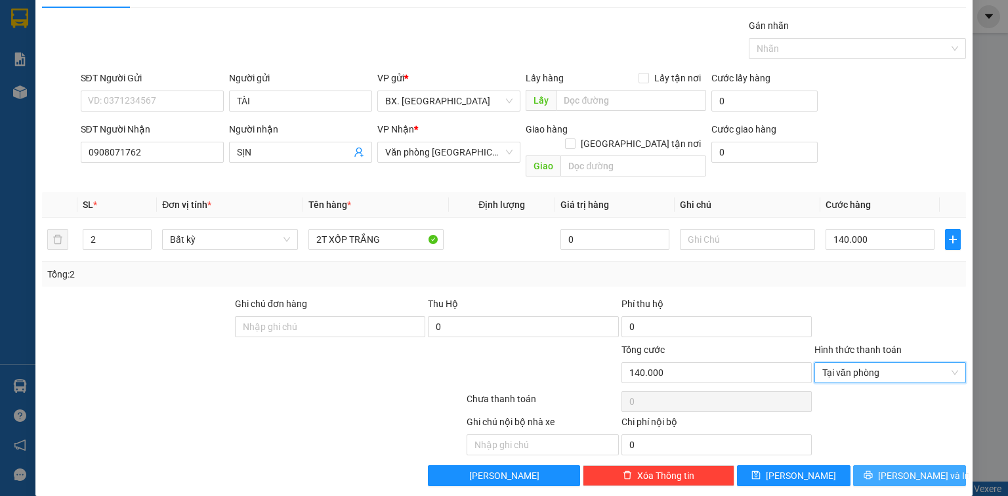
click at [918, 468] on span "[PERSON_NAME] và In" at bounding box center [924, 475] width 92 height 14
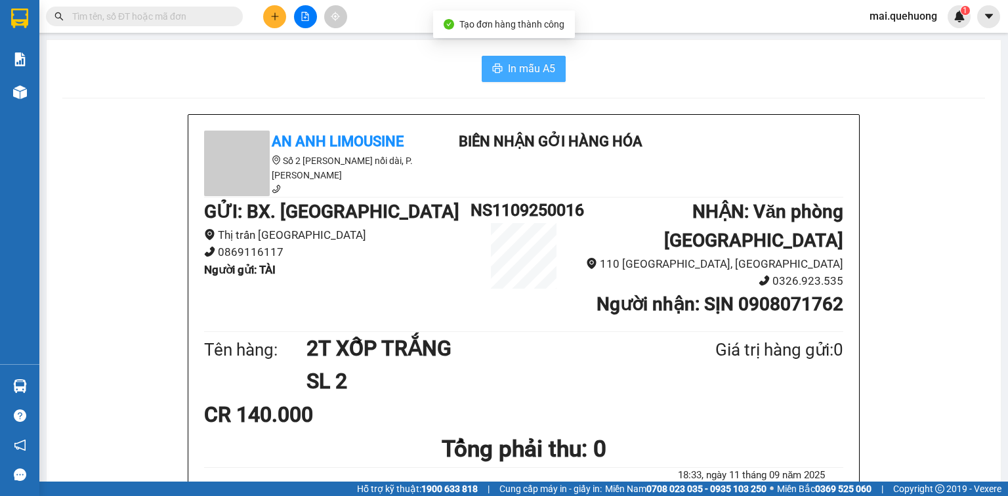
click at [498, 68] on icon "printer" at bounding box center [498, 68] width 10 height 9
click at [499, 71] on button "In mẫu A5" at bounding box center [523, 69] width 84 height 26
click at [282, 10] on button at bounding box center [274, 16] width 23 height 23
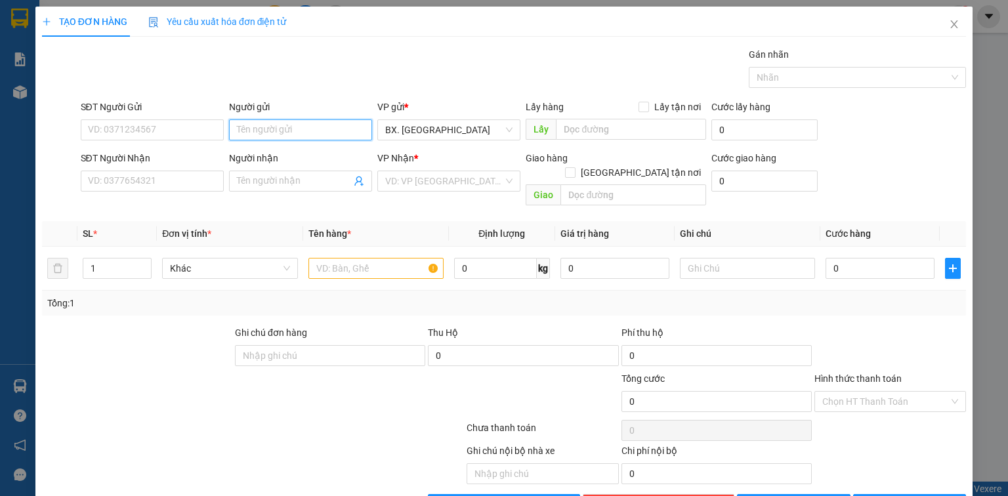
click at [273, 133] on input "Người gửi" at bounding box center [300, 129] width 143 height 21
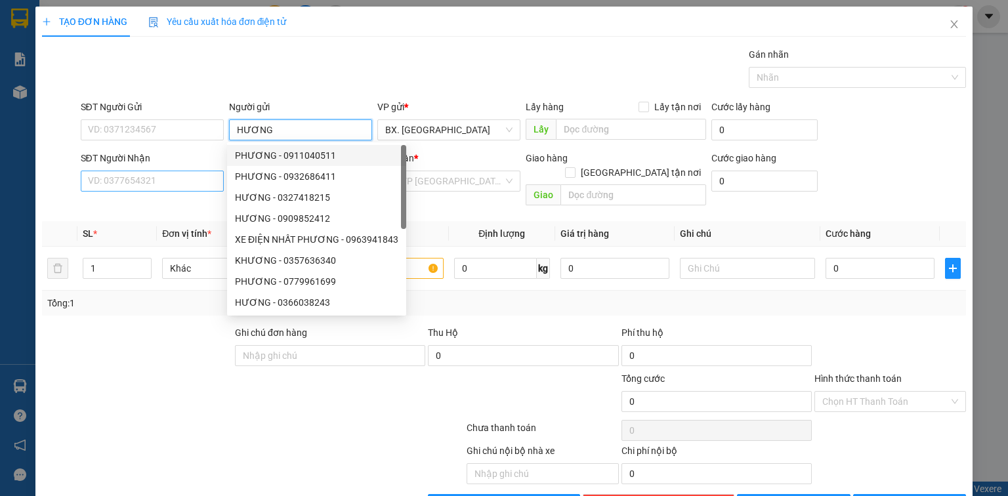
type input "HƯƠNG"
click at [156, 178] on input "SĐT Người Nhận" at bounding box center [152, 181] width 143 height 21
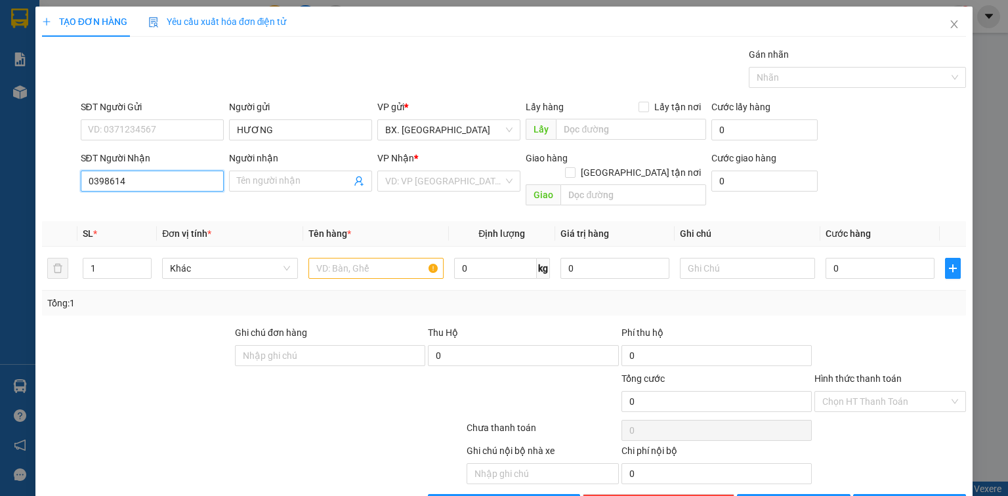
drag, startPoint x: 156, startPoint y: 178, endPoint x: 17, endPoint y: 207, distance: 142.0
click at [17, 207] on div "TẠO ĐƠN HÀNG Yêu cầu xuất hóa đơn điện tử Transit Pickup Surcharge Ids Transit …" at bounding box center [504, 248] width 1008 height 496
type input "0938314615"
click at [171, 207] on div "0938314615 - A Thịnh" at bounding box center [151, 206] width 126 height 14
type input "A Thịnh"
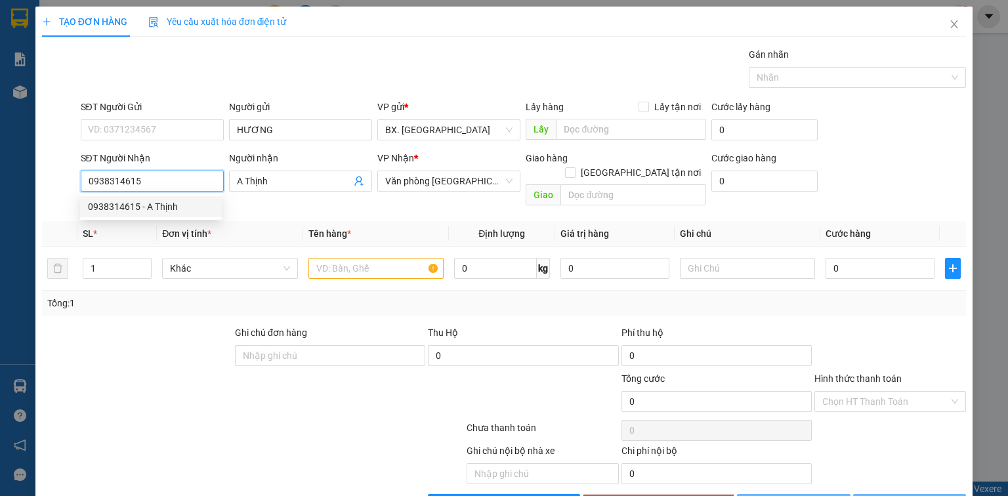
type input "40.000"
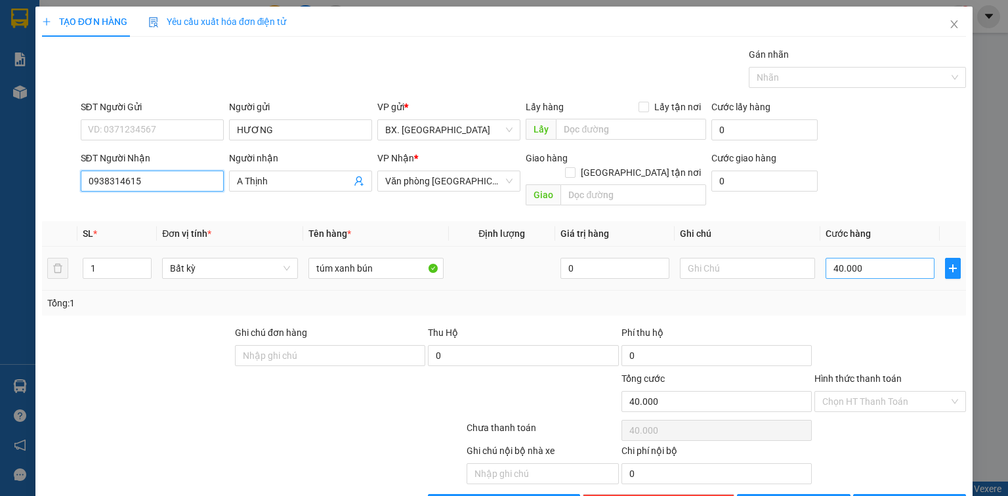
type input "0938314615"
click at [863, 258] on input "40.000" at bounding box center [879, 268] width 109 height 21
type input "5"
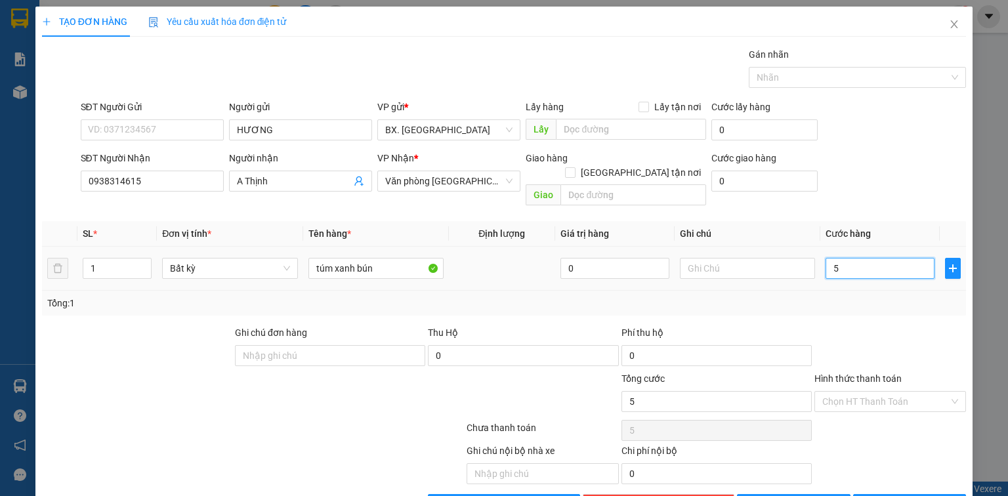
type input "50"
type input "500"
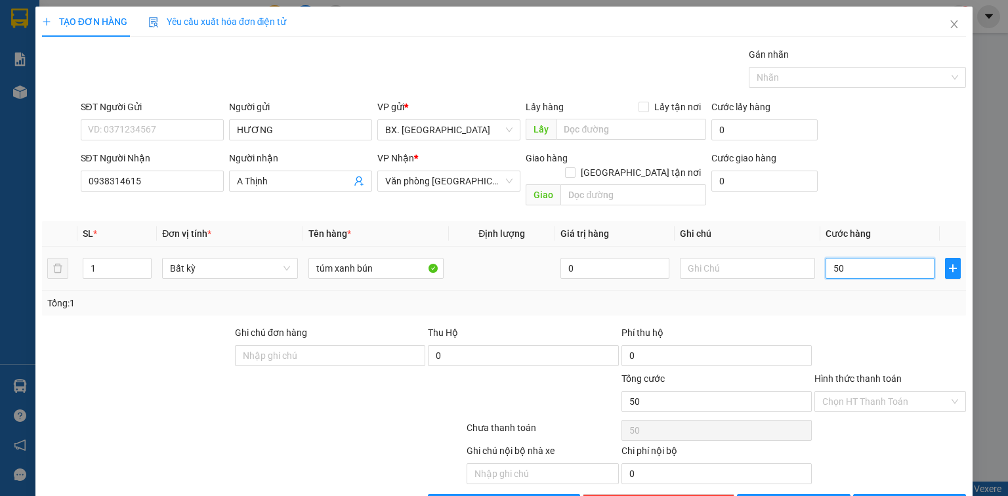
type input "500"
type input "5.000"
type input "50.000"
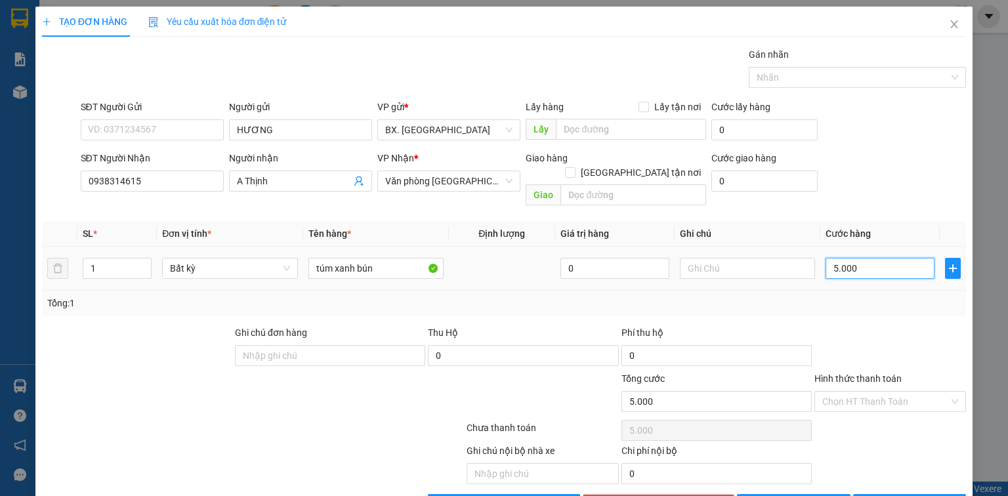
type input "50.000"
click at [886, 392] on input "Hình thức thanh toán" at bounding box center [885, 402] width 127 height 20
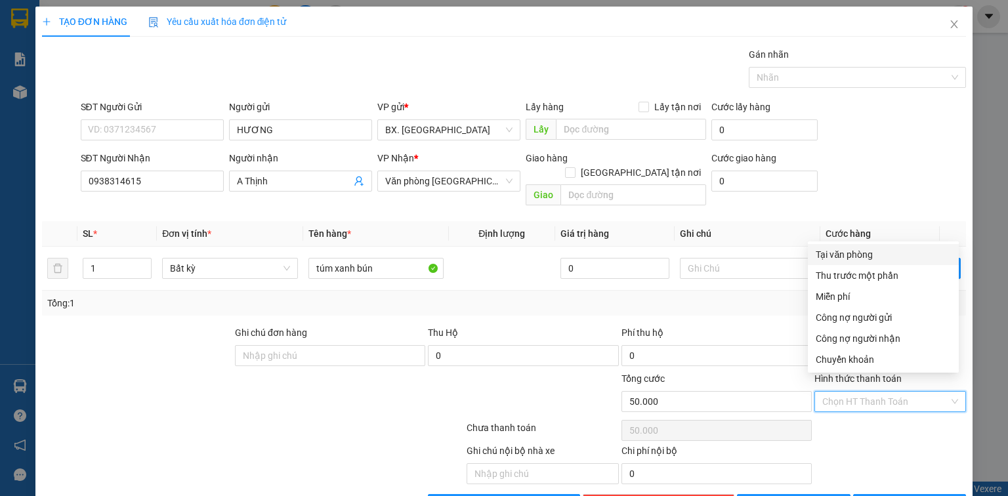
click at [858, 257] on div "Tại văn phòng" at bounding box center [882, 254] width 135 height 14
type input "0"
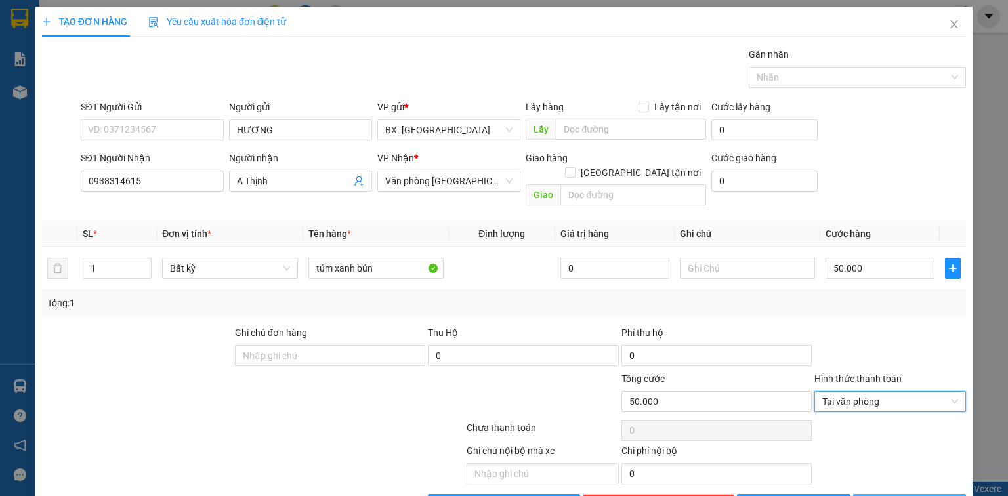
click at [902, 495] on span "[PERSON_NAME] và In" at bounding box center [924, 504] width 92 height 14
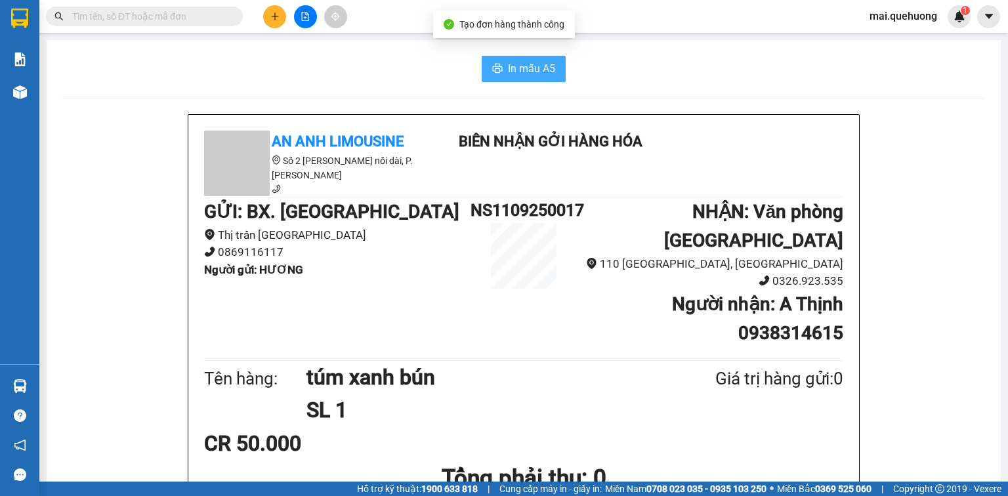
click at [530, 72] on span "In mẫu A5" at bounding box center [531, 68] width 47 height 16
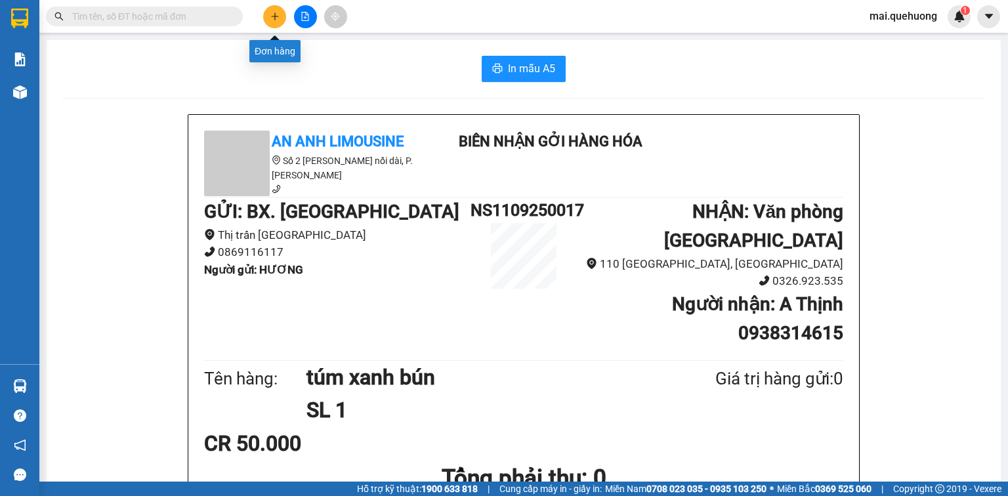
click at [264, 16] on button at bounding box center [274, 16] width 23 height 23
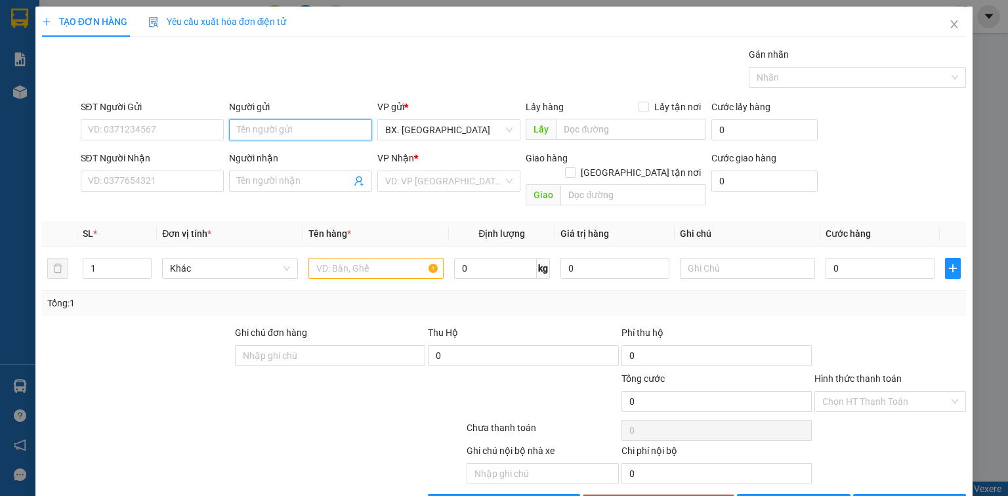
click at [291, 136] on input "Người gửi" at bounding box center [300, 129] width 143 height 21
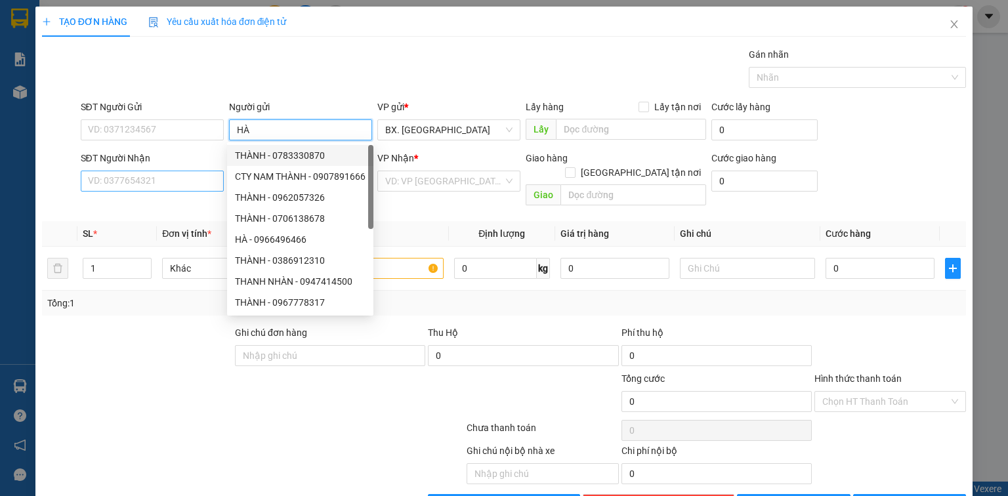
type input "HÀ"
click at [166, 181] on input "SĐT Người Nhận" at bounding box center [152, 181] width 143 height 21
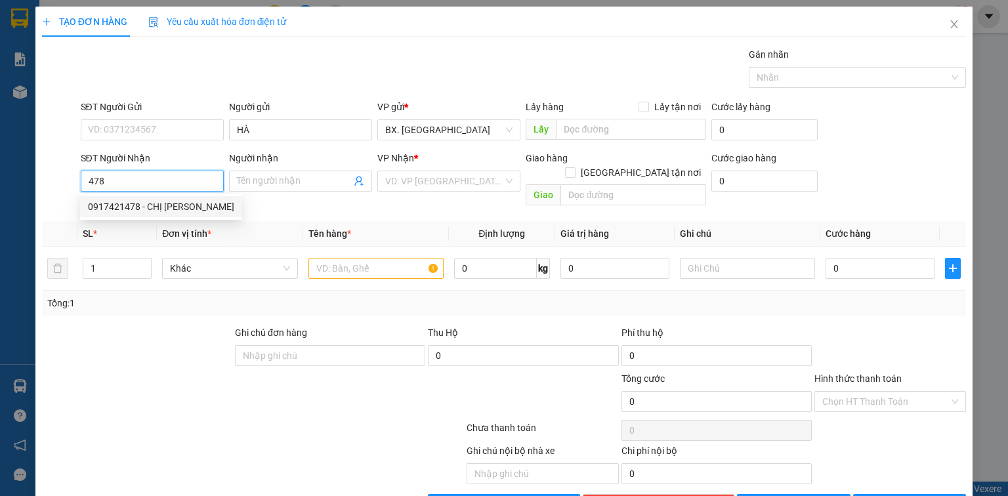
click at [180, 206] on div "0917421478 - CHỊ [PERSON_NAME]" at bounding box center [161, 206] width 146 height 14
type input "0917421478"
type input "CHỊ [PERSON_NAME]"
type input "40.000"
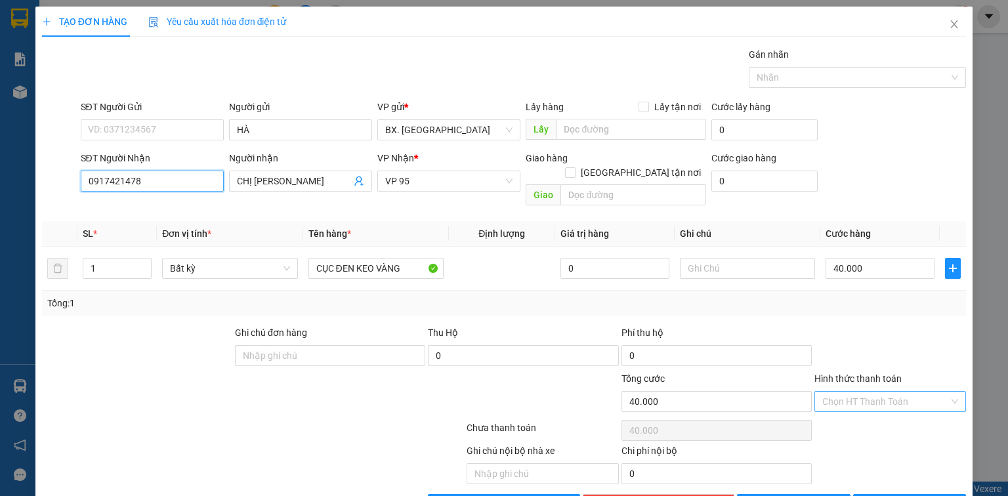
type input "0917421478"
click at [878, 392] on input "Hình thức thanh toán" at bounding box center [885, 402] width 127 height 20
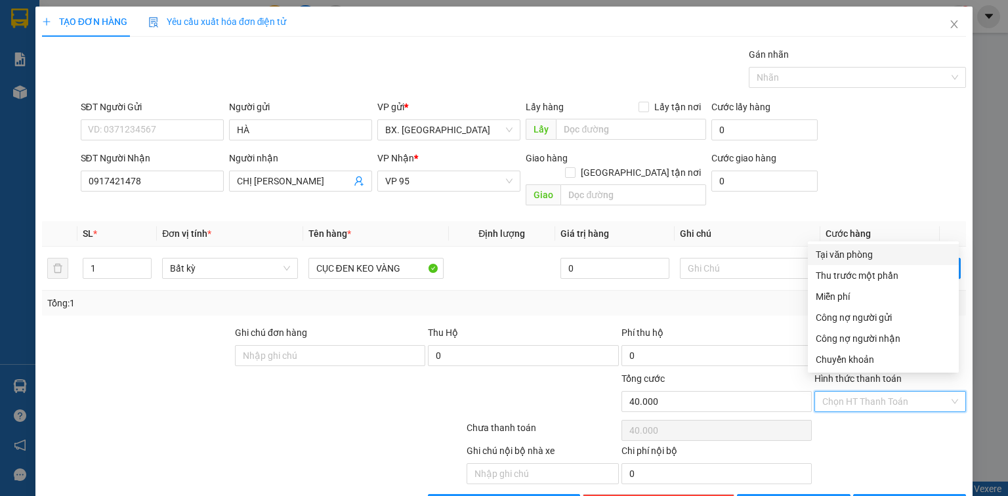
click at [851, 256] on div "Tại văn phòng" at bounding box center [882, 254] width 135 height 14
type input "0"
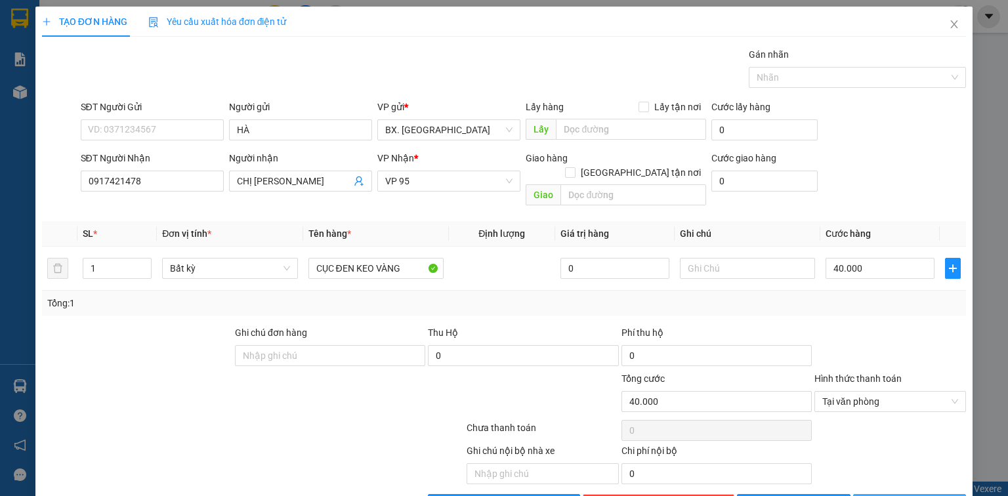
click at [899, 495] on span "[PERSON_NAME] và In" at bounding box center [924, 504] width 92 height 14
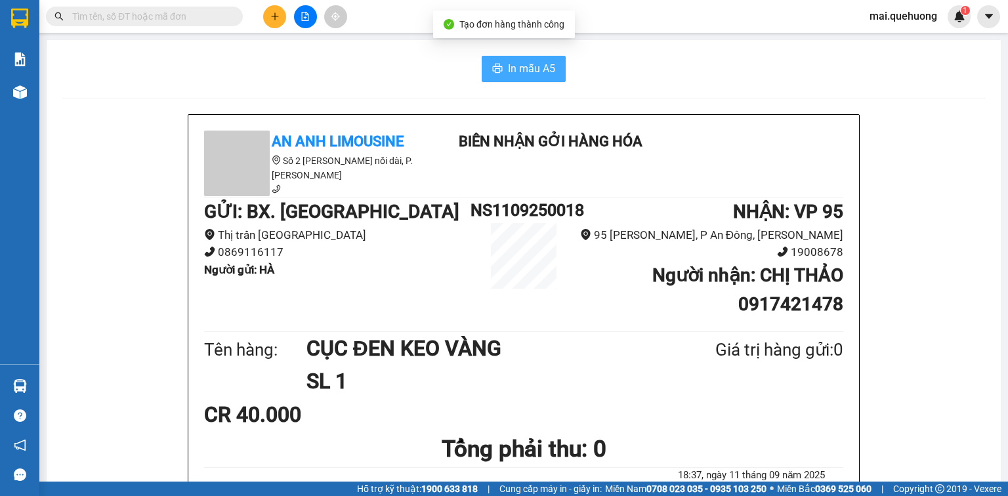
click at [508, 63] on span "In mẫu A5" at bounding box center [531, 68] width 47 height 16
click at [272, 18] on icon "plus" at bounding box center [274, 16] width 9 height 9
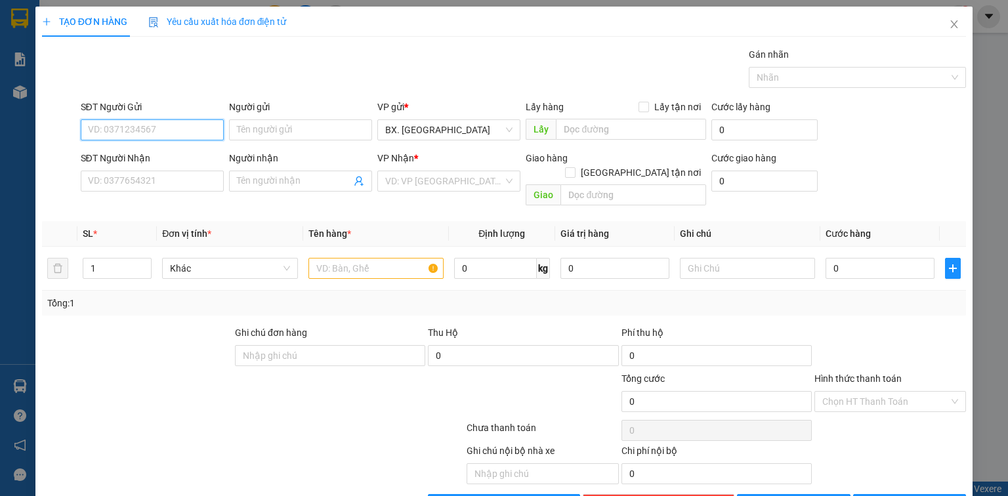
click at [186, 133] on input "SĐT Người Gửi" at bounding box center [152, 129] width 143 height 21
click at [182, 371] on div at bounding box center [176, 394] width 270 height 46
click at [159, 131] on input "SĐT Người Gửi" at bounding box center [152, 129] width 143 height 21
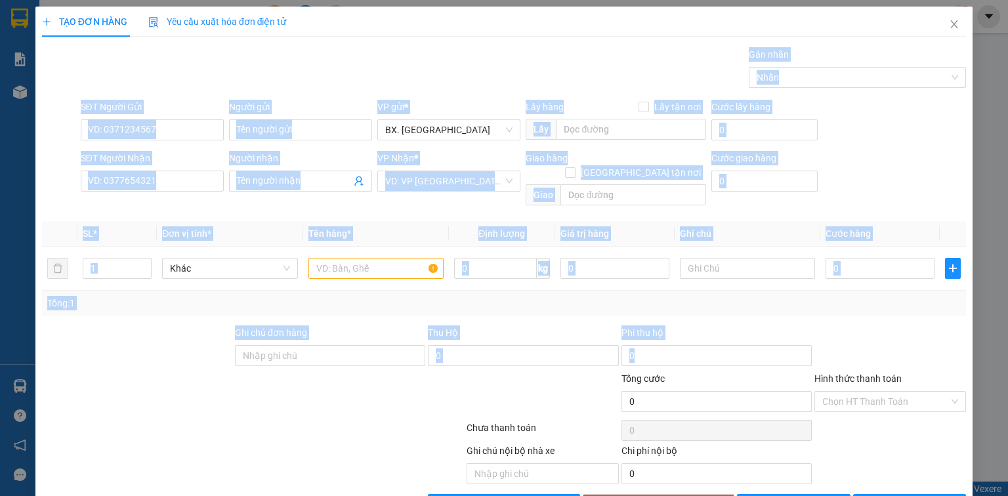
click at [70, 397] on div "TẠO ĐƠN HÀNG Yêu cầu xuất hóa đơn điện tử Transit Pickup Surcharge Ids Transit …" at bounding box center [504, 248] width 1008 height 496
click at [173, 349] on div at bounding box center [137, 348] width 193 height 46
click at [173, 71] on div "Gói vận chuyển * Tiêu chuẩn Gán nhãn Nhãn" at bounding box center [523, 70] width 891 height 46
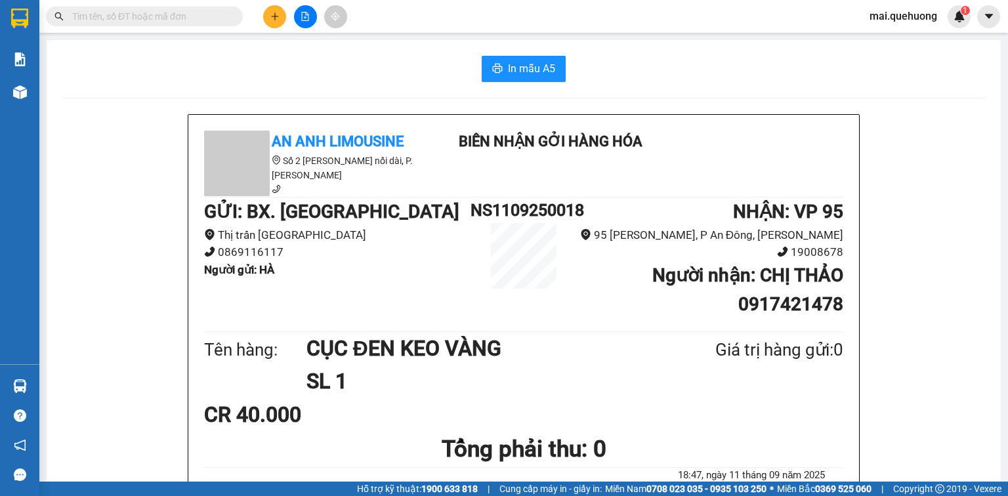
click at [275, 20] on icon "plus" at bounding box center [274, 16] width 9 height 9
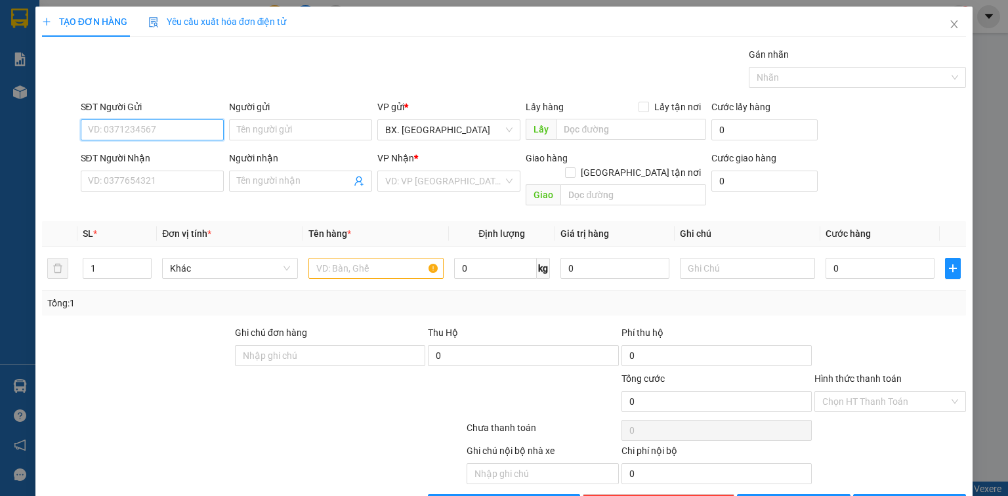
click at [163, 135] on input "SĐT Người Gửi" at bounding box center [152, 129] width 143 height 21
type input "0797384629"
click at [326, 133] on input "Người gửi" at bounding box center [300, 129] width 143 height 21
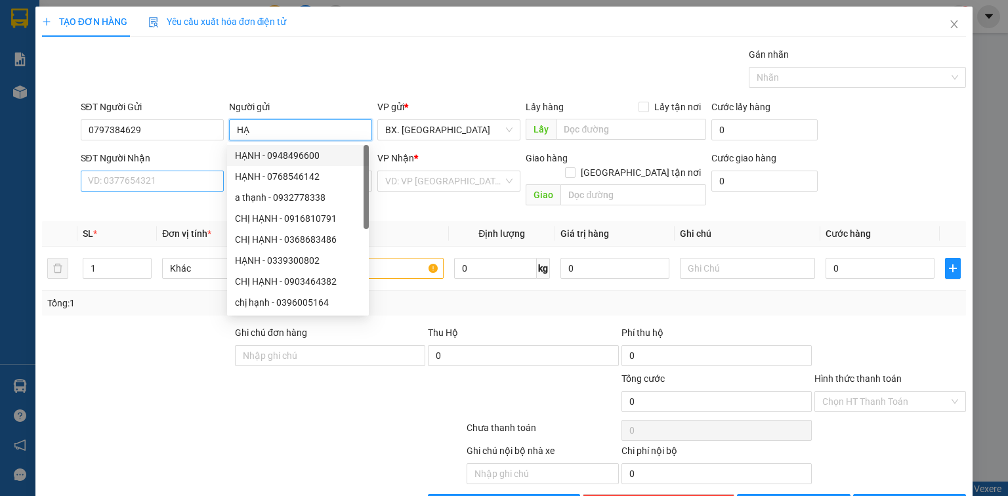
type input "HẠ"
click at [149, 176] on input "SĐT Người Nhận" at bounding box center [152, 181] width 143 height 21
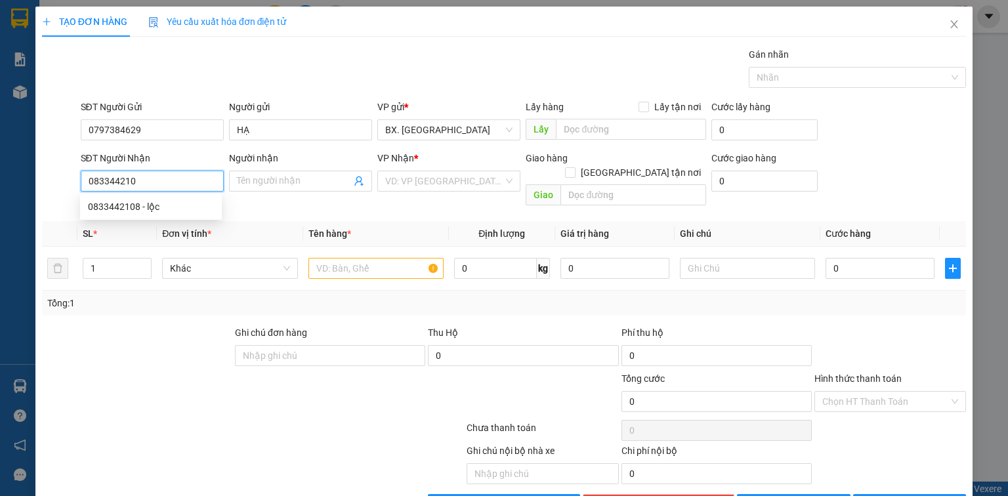
type input "0833442108"
click at [167, 210] on div "0833442108 - lộc" at bounding box center [151, 206] width 126 height 14
type input "lộc"
type input "40.000"
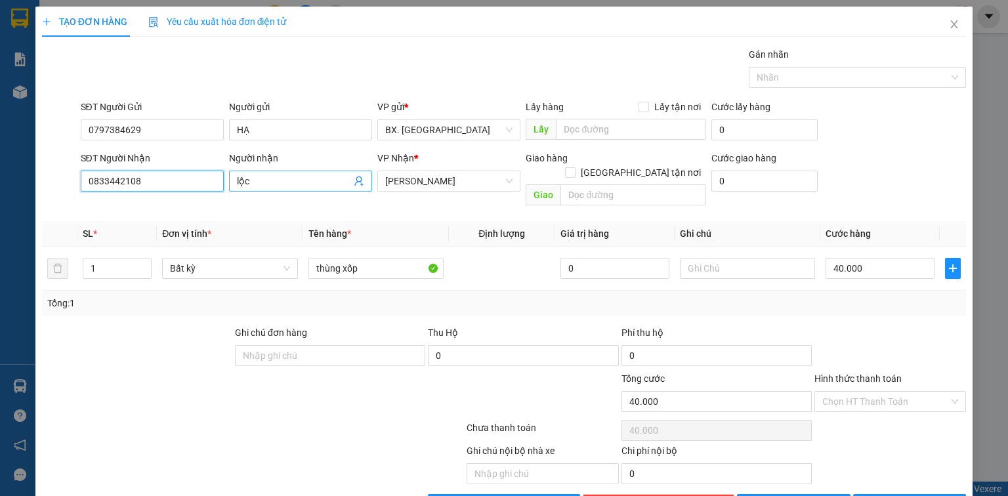
type input "0833442108"
drag, startPoint x: 257, startPoint y: 184, endPoint x: 222, endPoint y: 192, distance: 36.3
click at [222, 192] on div "SĐT Người Nhận 0833442108 Người nhận lộc lộc VP Nhận * [PERSON_NAME] hàng Giao …" at bounding box center [523, 181] width 891 height 60
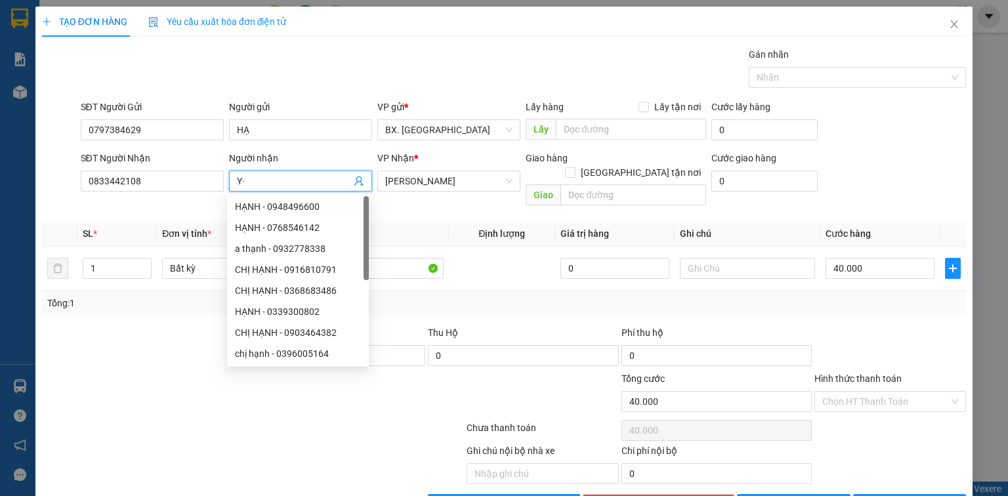
type input "Y"
click at [462, 178] on span "[PERSON_NAME]" at bounding box center [448, 181] width 127 height 20
type input "Ý"
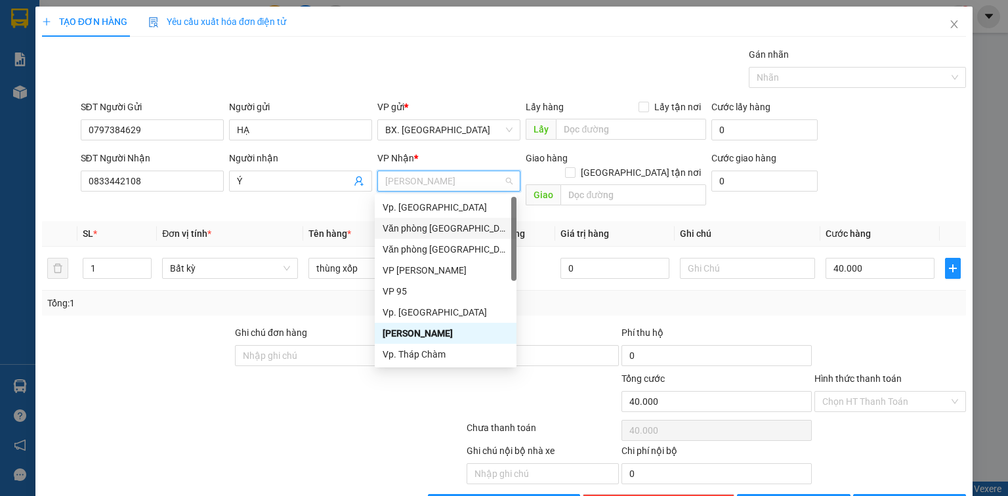
click at [453, 231] on div "Văn phòng [GEOGRAPHIC_DATA]" at bounding box center [445, 228] width 126 height 14
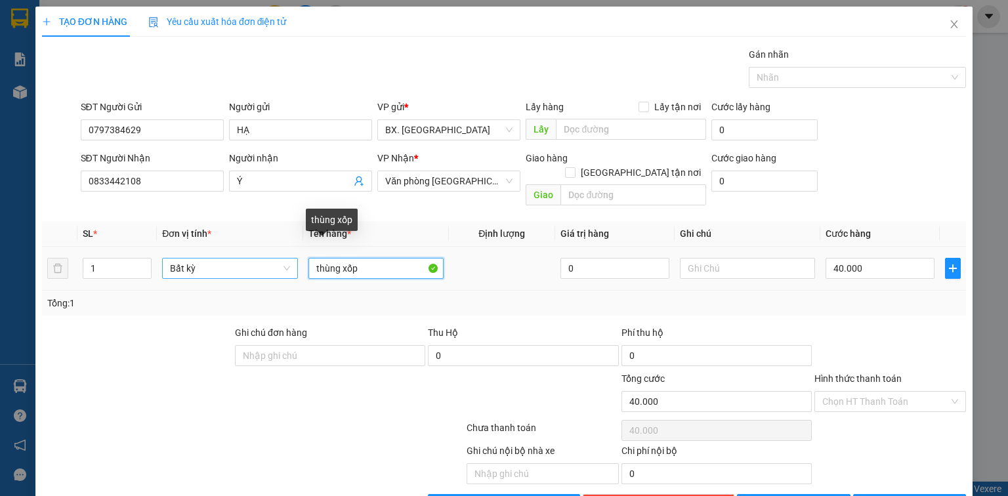
drag, startPoint x: 411, startPoint y: 252, endPoint x: 275, endPoint y: 252, distance: 135.1
click at [275, 252] on tr "1 Bất kỳ thùng xốp 0 40.000" at bounding box center [504, 269] width 924 height 44
type input "1H GIẤY TRẢ LỤA"
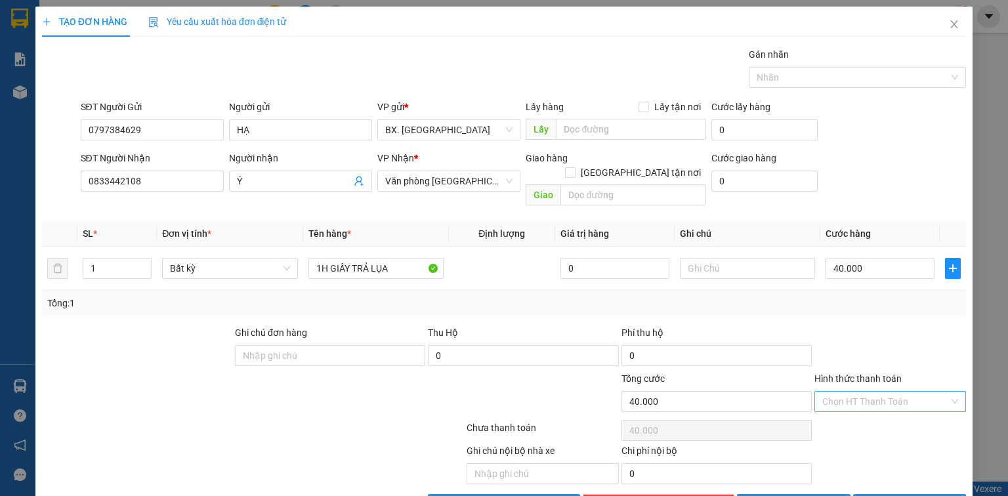
click at [889, 392] on input "Hình thức thanh toán" at bounding box center [885, 402] width 127 height 20
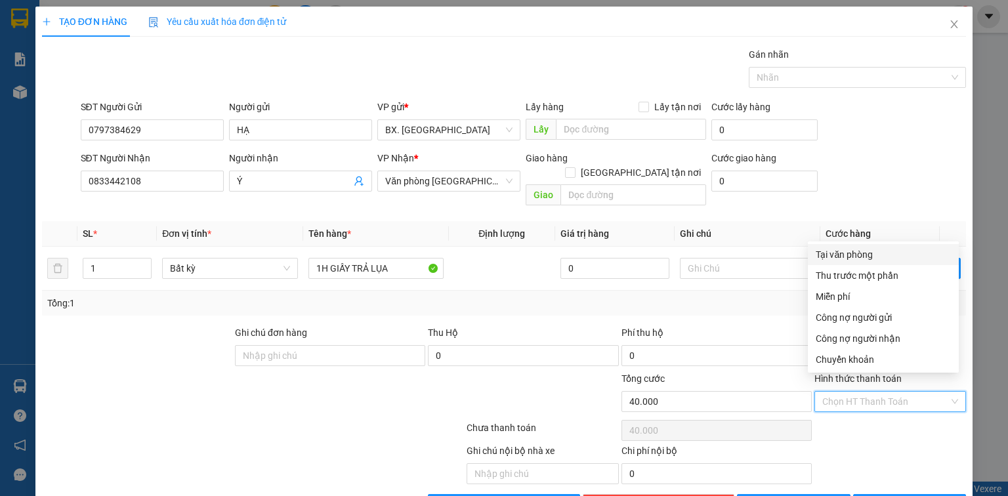
click at [863, 253] on div "Tại văn phòng" at bounding box center [882, 254] width 135 height 14
type input "0"
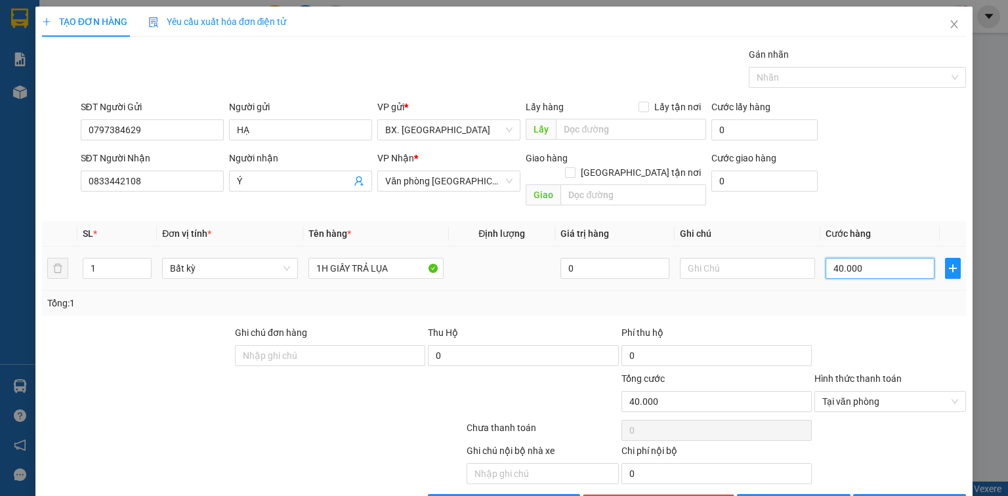
click at [861, 258] on input "40.000" at bounding box center [879, 268] width 109 height 21
type input "3"
type input "30"
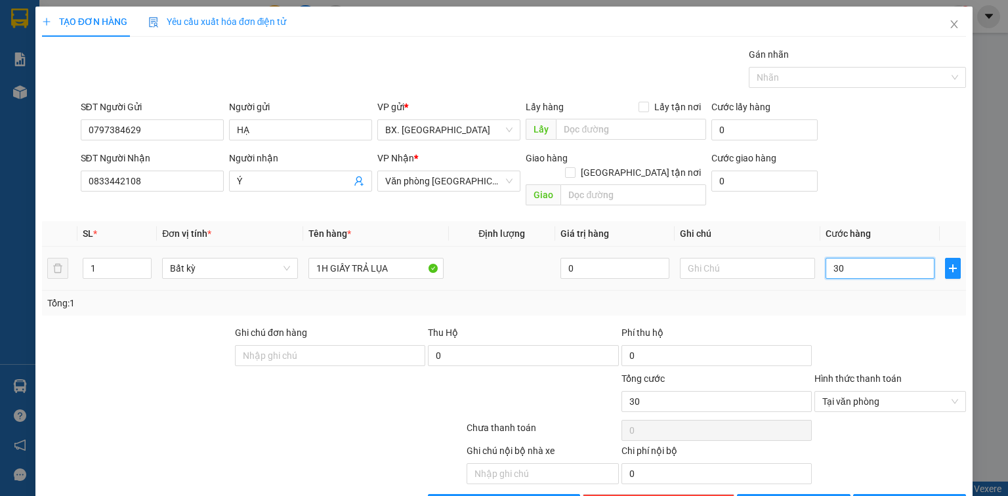
type input "300"
type input "3.000"
type input "30.000"
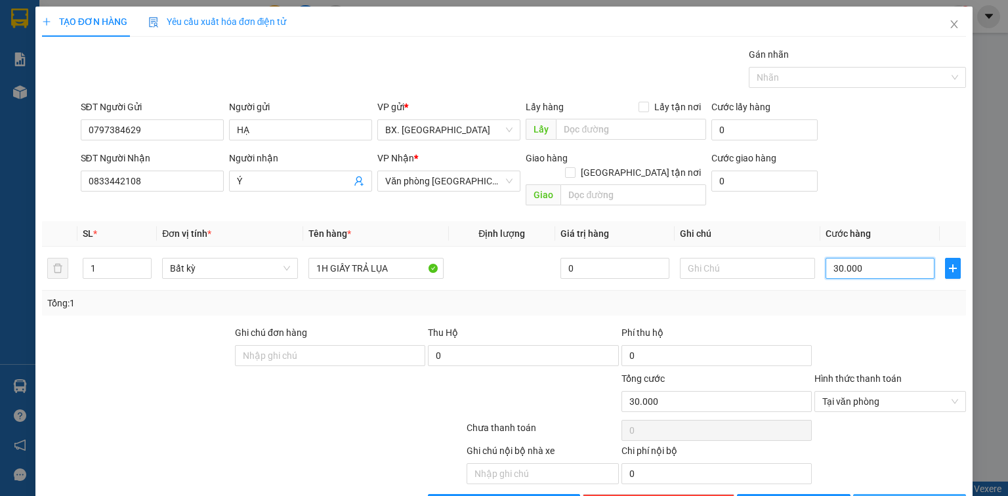
type input "30.000"
click at [883, 494] on button "[PERSON_NAME] và In" at bounding box center [909, 504] width 113 height 21
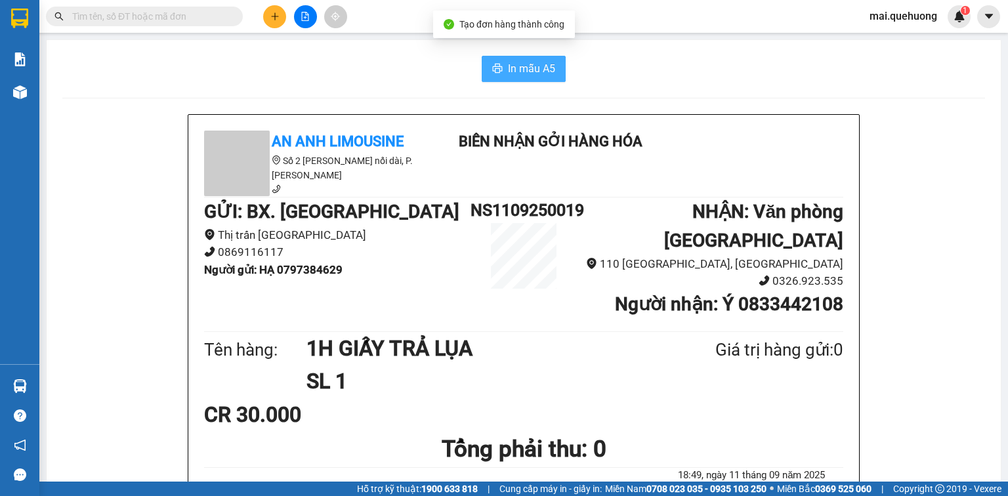
click at [535, 74] on span "In mẫu A5" at bounding box center [531, 68] width 47 height 16
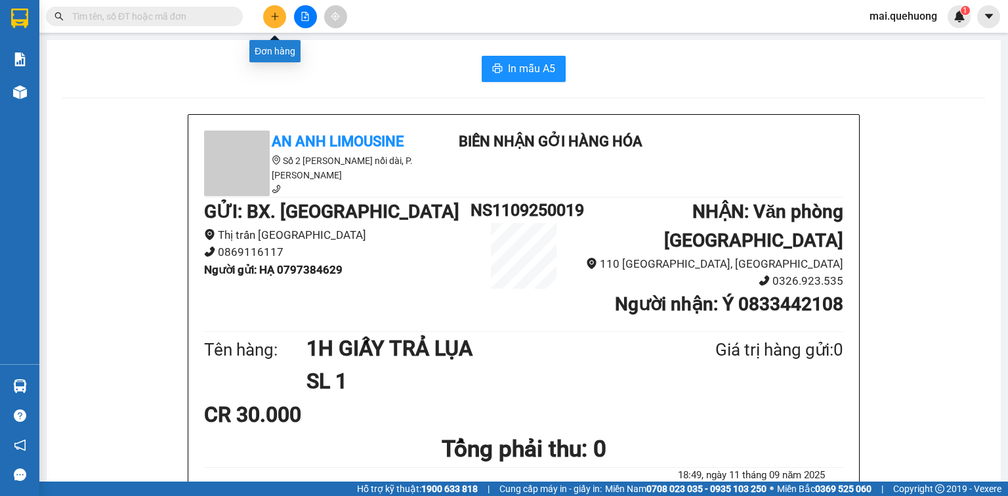
click at [272, 19] on icon "plus" at bounding box center [274, 16] width 9 height 9
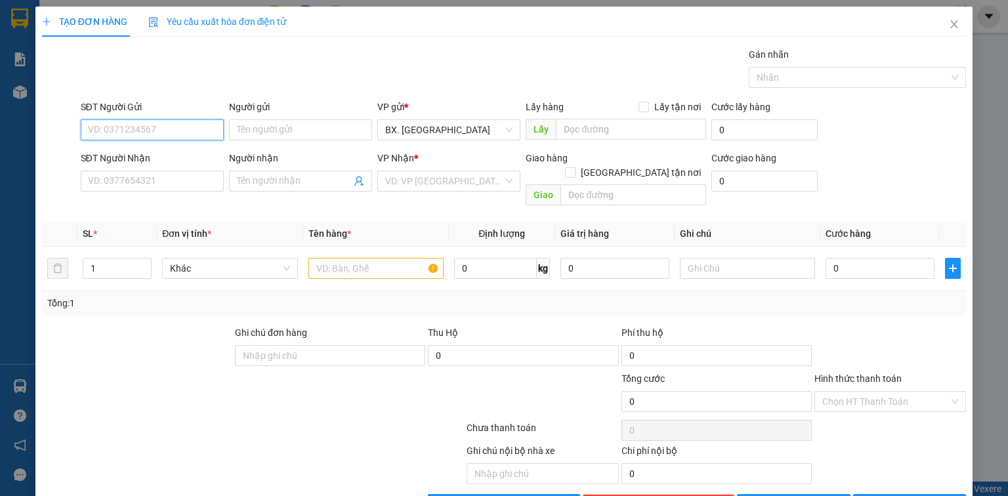
click at [155, 126] on input "SĐT Người Gửi" at bounding box center [152, 129] width 143 height 21
type input "0783523373"
click at [180, 159] on div "0783523373 - TƯƠI" at bounding box center [151, 155] width 126 height 14
type input "TƯƠI"
type input "0356147964"
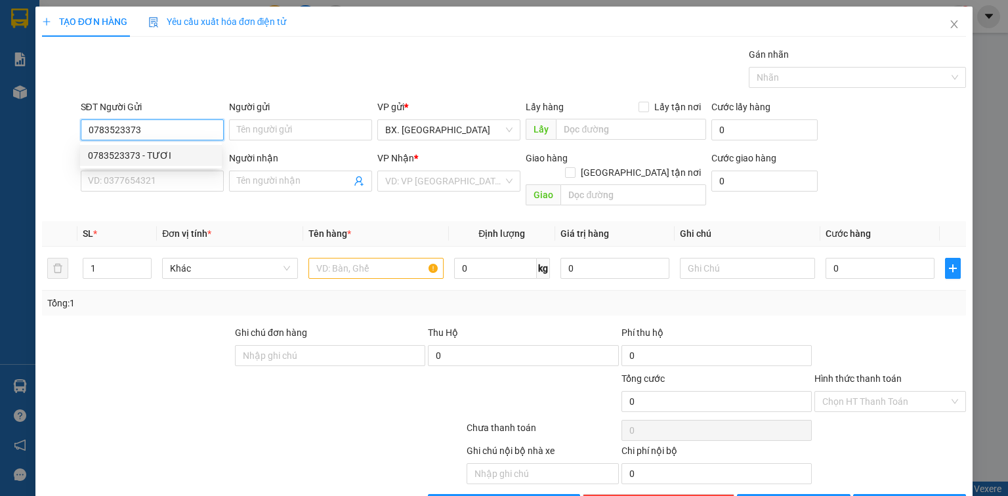
type input "KHƯƠNG"
type input "70.000"
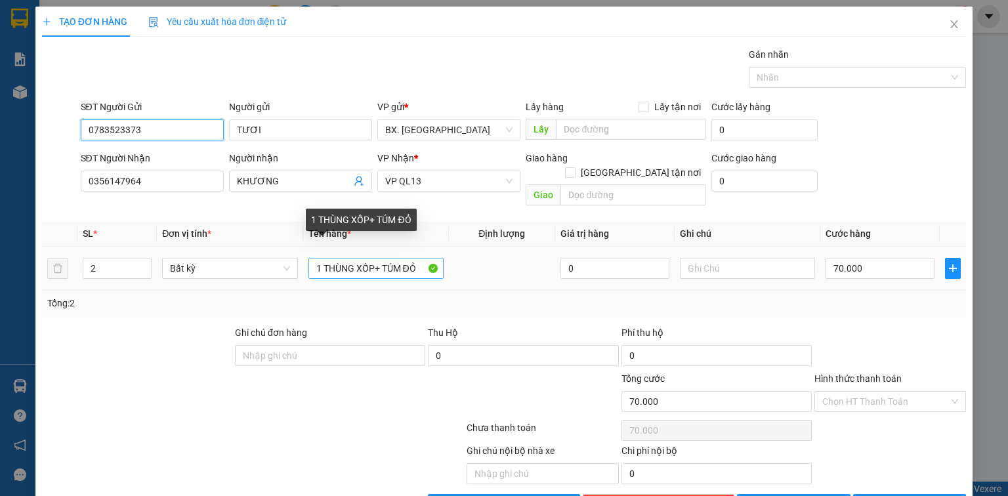
type input "0783523373"
drag, startPoint x: 416, startPoint y: 253, endPoint x: 384, endPoint y: 260, distance: 32.9
click at [384, 260] on input "1 THÙNG XỐP+ TÚM ĐỎ" at bounding box center [375, 268] width 135 height 21
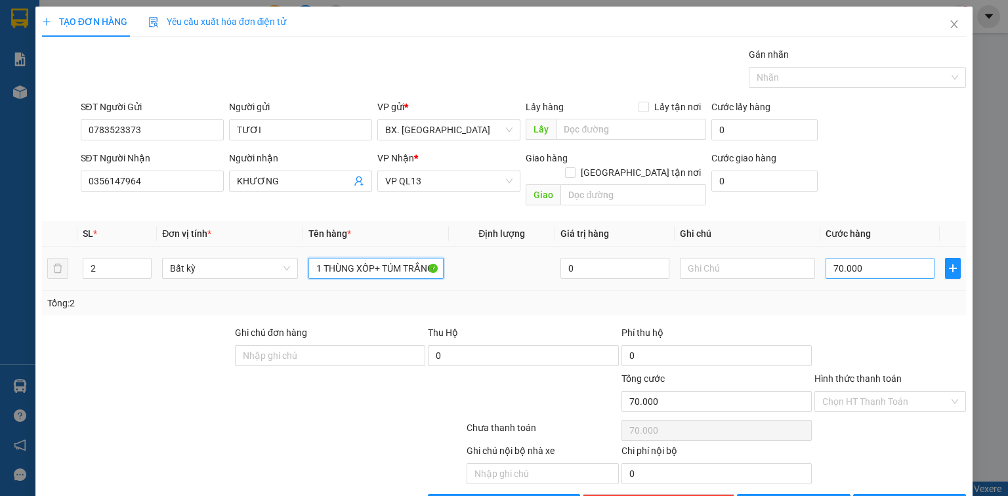
type input "1 THÙNG XỐP+ TÚM TRẮNG"
click at [874, 258] on input "70.000" at bounding box center [879, 268] width 109 height 21
type input "1"
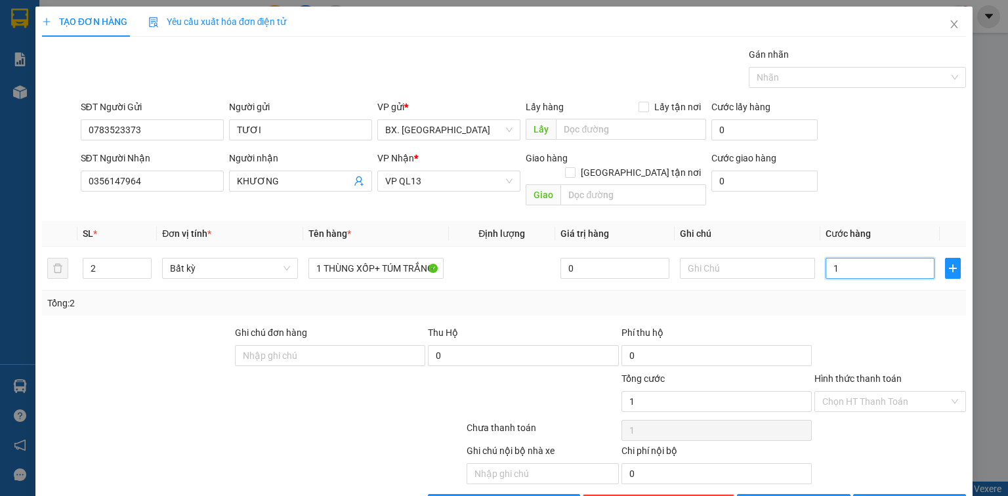
type input "10"
type input "100"
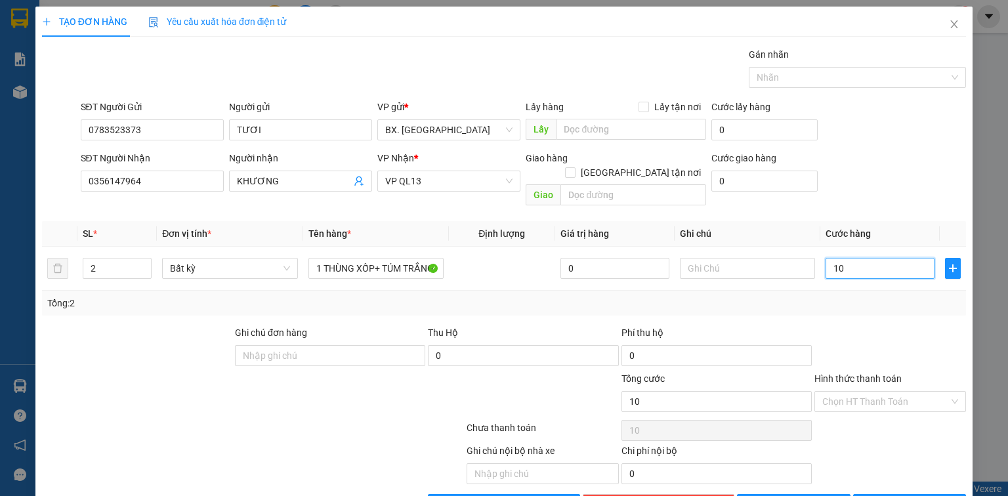
type input "100"
type input "1.000"
type input "10.000"
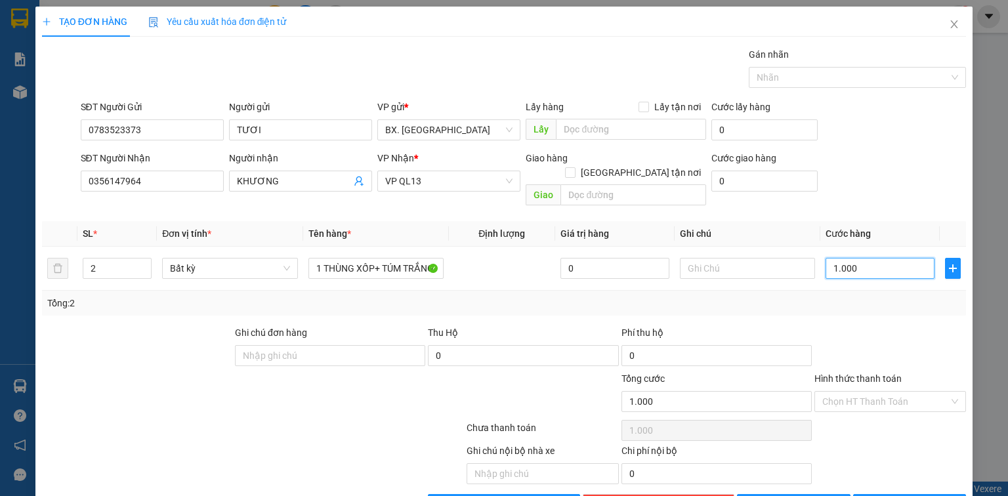
type input "10.000"
type input "100.000"
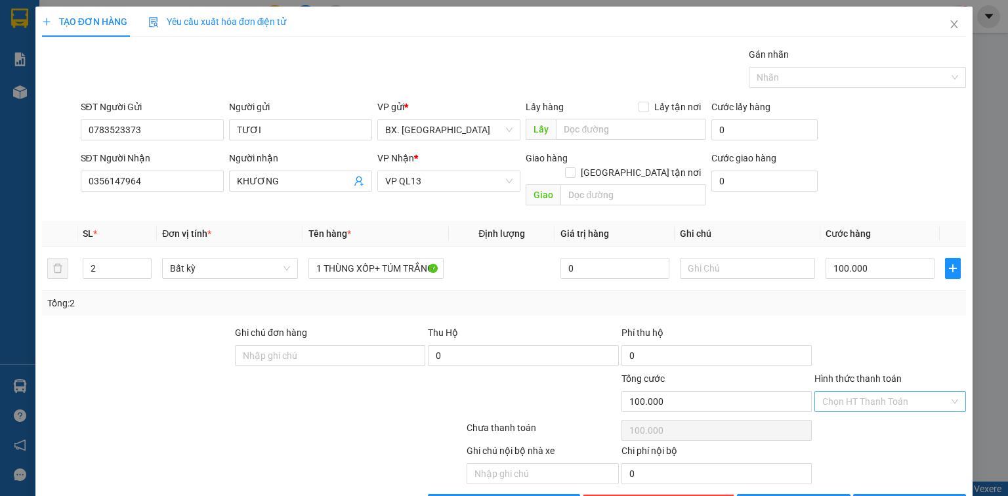
click at [876, 392] on input "Hình thức thanh toán" at bounding box center [885, 402] width 127 height 20
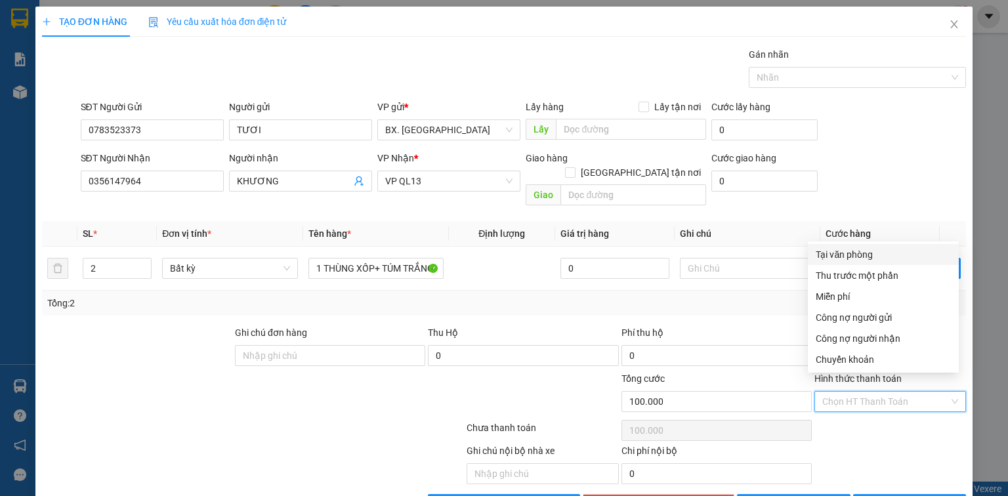
click at [861, 253] on div "Tại văn phòng" at bounding box center [882, 254] width 135 height 14
type input "0"
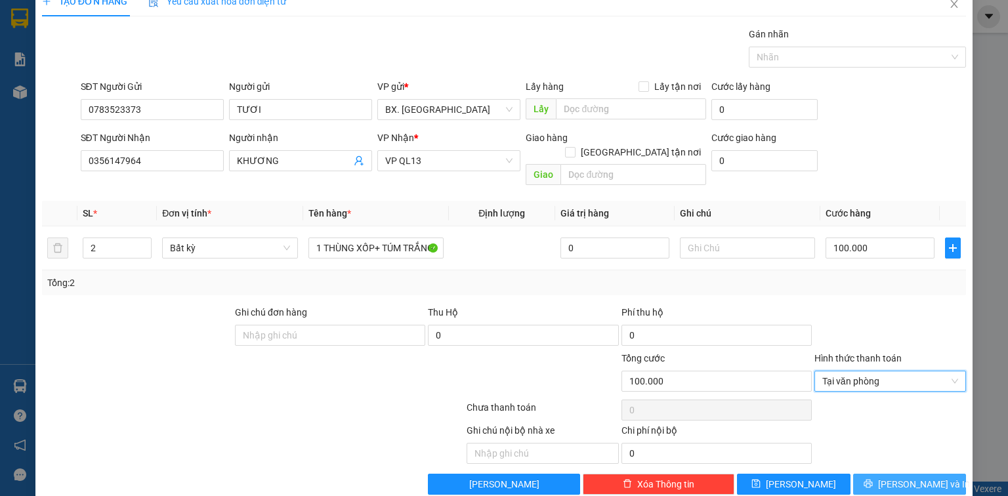
scroll to position [29, 0]
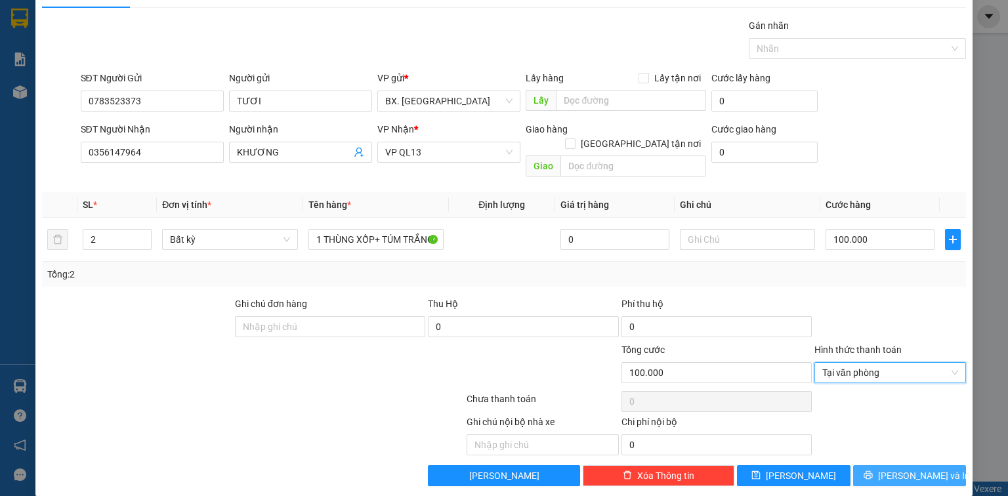
click at [897, 468] on span "[PERSON_NAME] và In" at bounding box center [924, 475] width 92 height 14
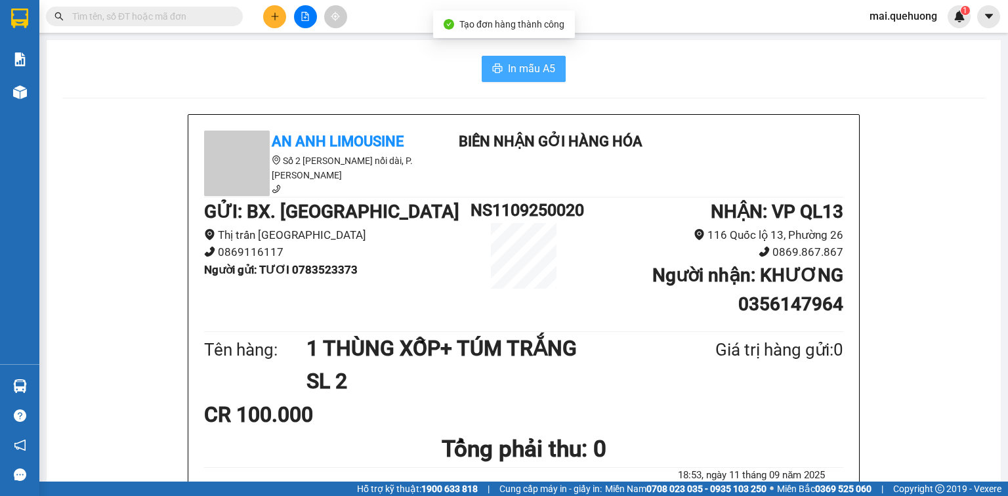
click at [543, 64] on span "In mẫu A5" at bounding box center [531, 68] width 47 height 16
click at [538, 75] on span "In mẫu A5" at bounding box center [531, 68] width 47 height 16
click at [268, 17] on button at bounding box center [274, 16] width 23 height 23
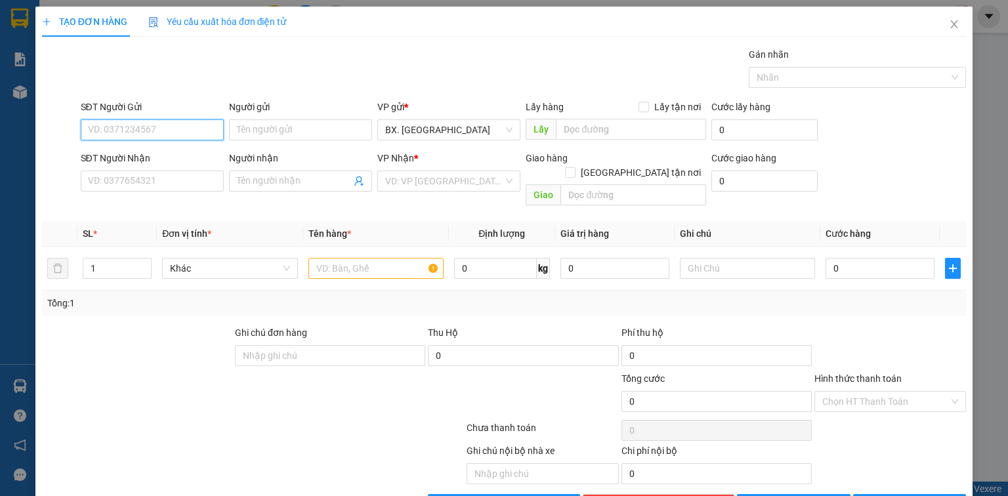
click at [176, 134] on input "SĐT Người Gửi" at bounding box center [152, 129] width 143 height 21
click at [154, 136] on input "SĐT Người Gửi" at bounding box center [152, 129] width 143 height 21
type input "0777152964"
click at [178, 157] on div "0777152964 - TRUNG" at bounding box center [151, 155] width 126 height 14
type input "TRUNG"
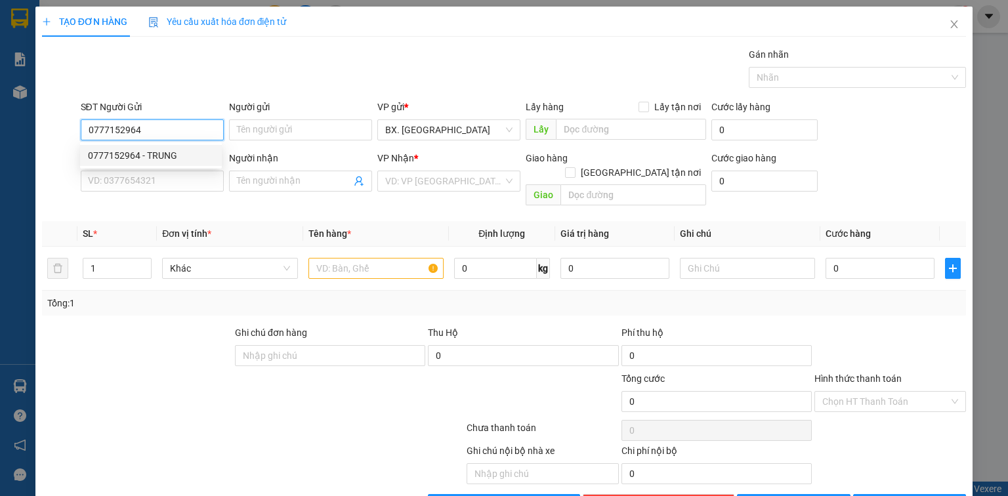
type input "0917668474"
type input "HẰNG"
type input "SP"
type input "30.000"
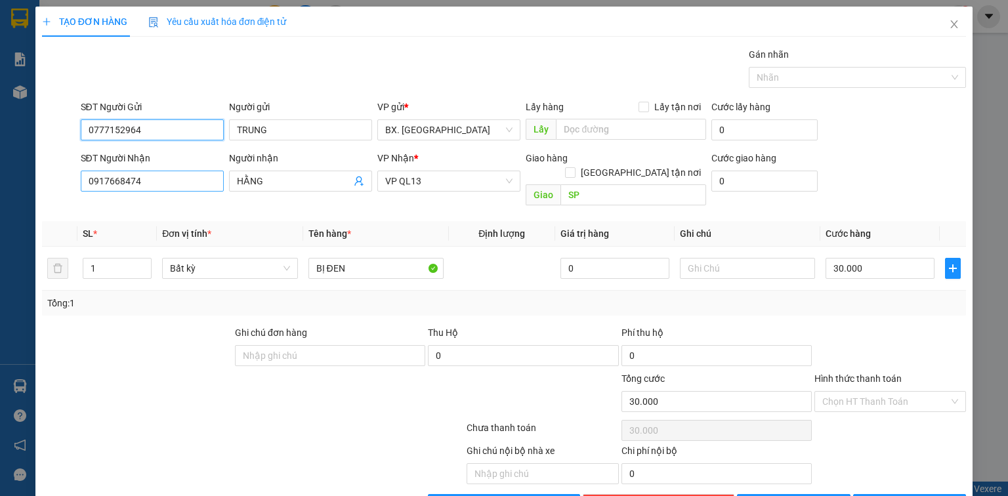
type input "0777152964"
drag, startPoint x: 145, startPoint y: 184, endPoint x: 56, endPoint y: 192, distance: 89.0
click at [56, 192] on div "SĐT Người Nhận 0917668474 0917668474 Người nhận HẰNG VP Nhận * VP QL13 Giao hàn…" at bounding box center [504, 181] width 926 height 60
click at [110, 186] on input "0936167885" at bounding box center [152, 181] width 143 height 21
type input "0936967885"
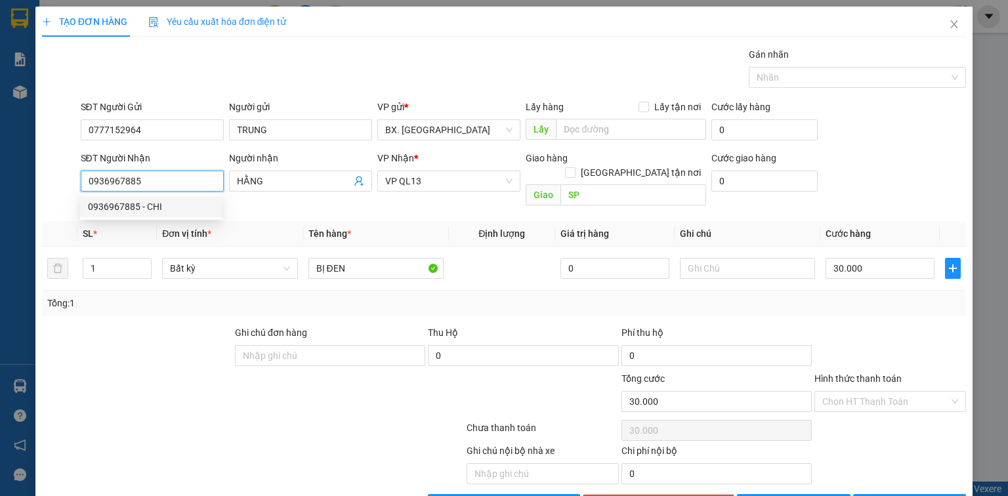
click at [150, 211] on div "0936967885 - CHI" at bounding box center [151, 206] width 126 height 14
type input "CHI"
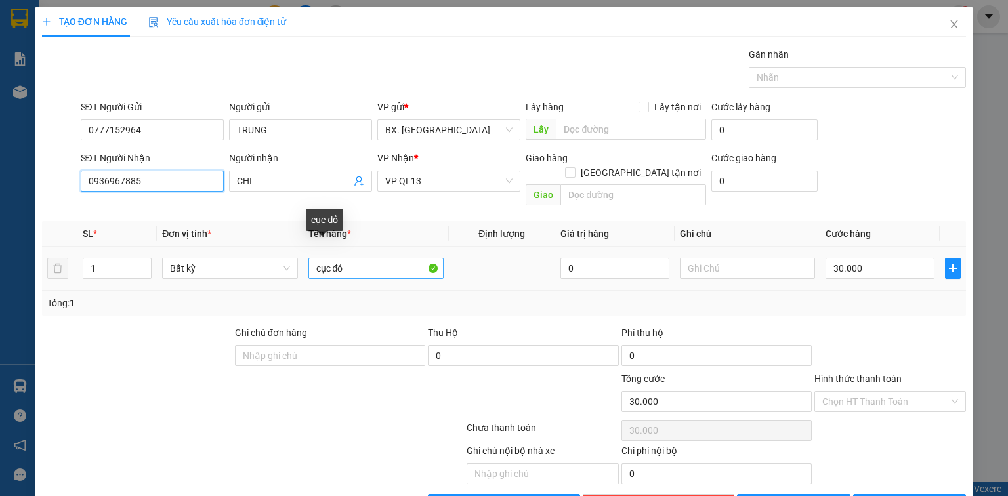
type input "0936967885"
click at [367, 258] on input "cục đỏ" at bounding box center [375, 268] width 135 height 21
drag, startPoint x: 346, startPoint y: 257, endPoint x: 326, endPoint y: 259, distance: 19.8
click at [326, 259] on input "cục đỏ" at bounding box center [375, 268] width 135 height 21
type input "cục ĐEN"
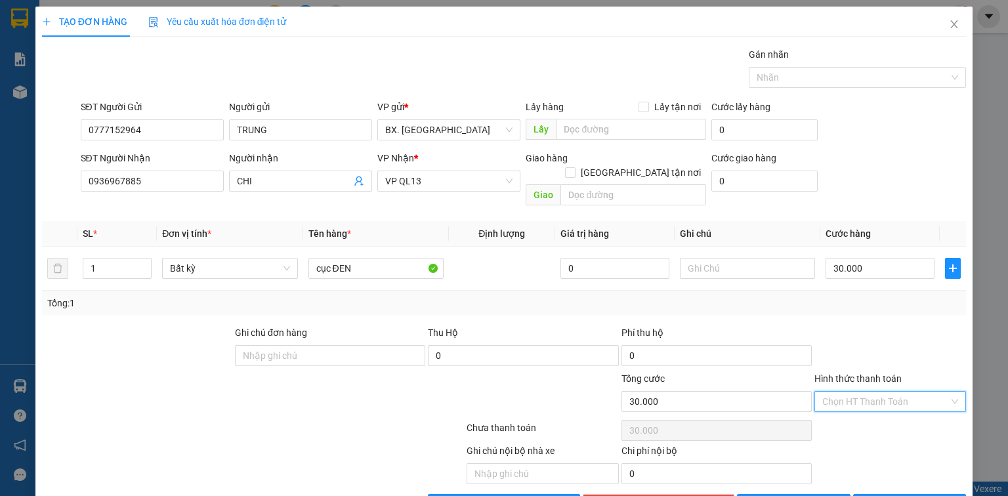
click at [882, 392] on input "Hình thức thanh toán" at bounding box center [885, 402] width 127 height 20
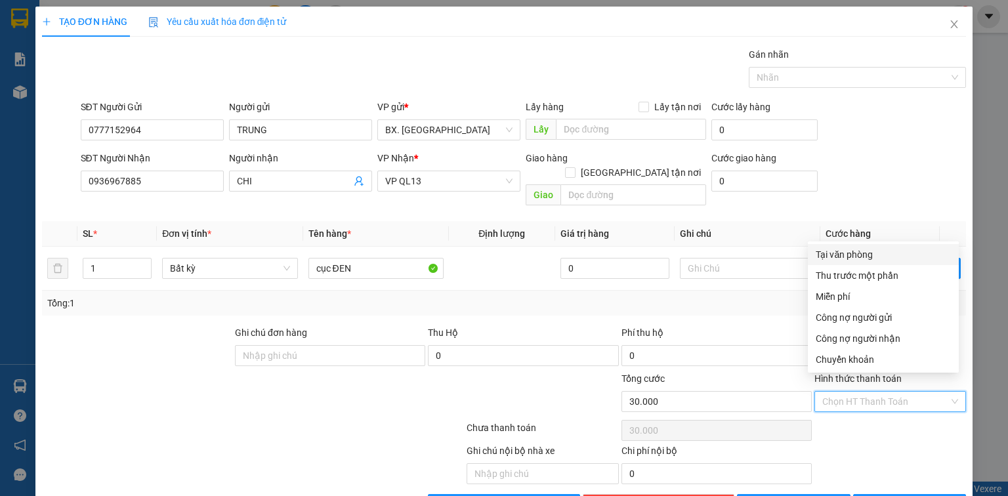
click at [845, 255] on div "Tại văn phòng" at bounding box center [882, 254] width 135 height 14
type input "0"
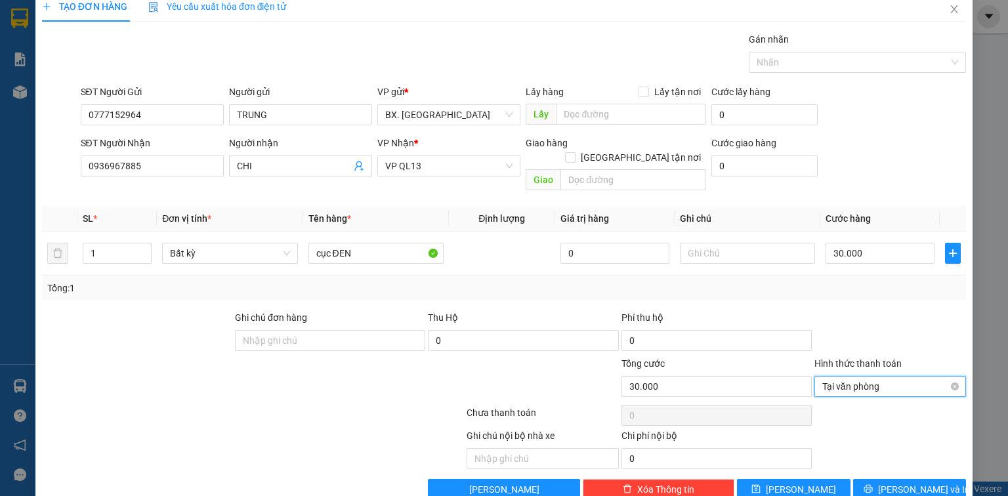
scroll to position [29, 0]
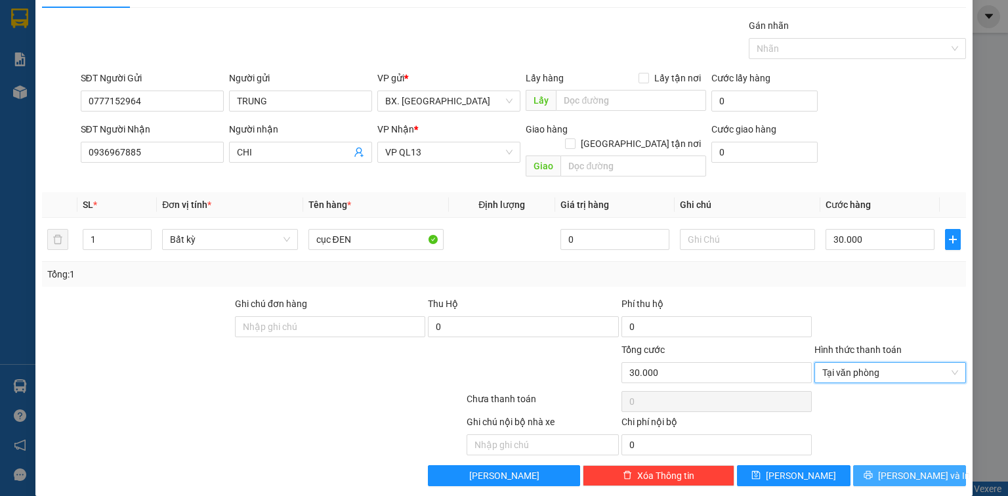
click at [900, 468] on span "[PERSON_NAME] và In" at bounding box center [924, 475] width 92 height 14
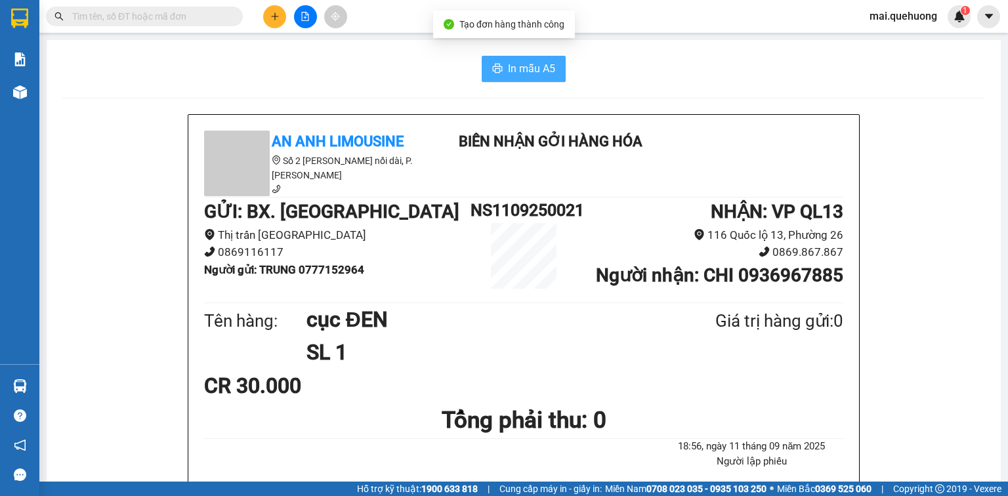
click at [529, 71] on span "In mẫu A5" at bounding box center [531, 68] width 47 height 16
click at [532, 62] on span "In mẫu A5" at bounding box center [531, 68] width 47 height 16
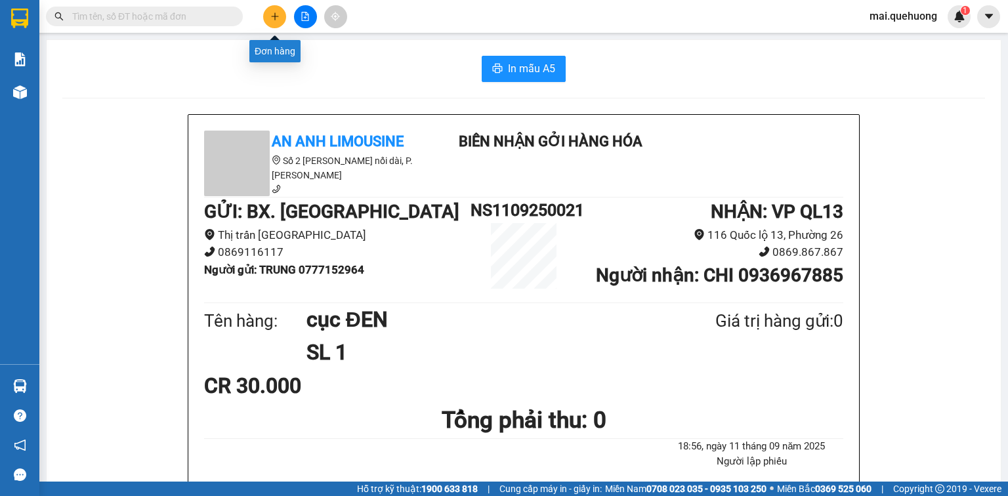
click at [273, 12] on icon "plus" at bounding box center [274, 16] width 9 height 9
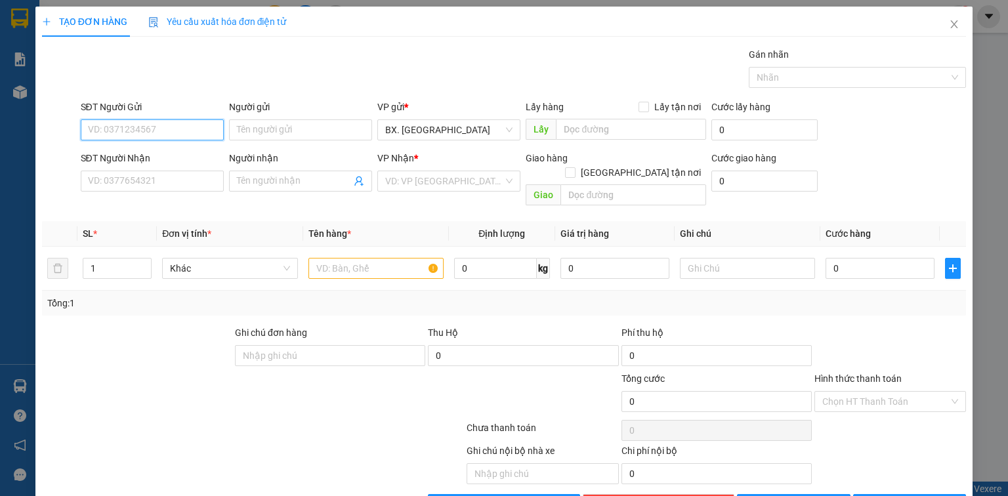
click at [179, 126] on input "SĐT Người Gửi" at bounding box center [152, 129] width 143 height 21
click at [851, 258] on input "0" at bounding box center [879, 268] width 109 height 21
type input "7"
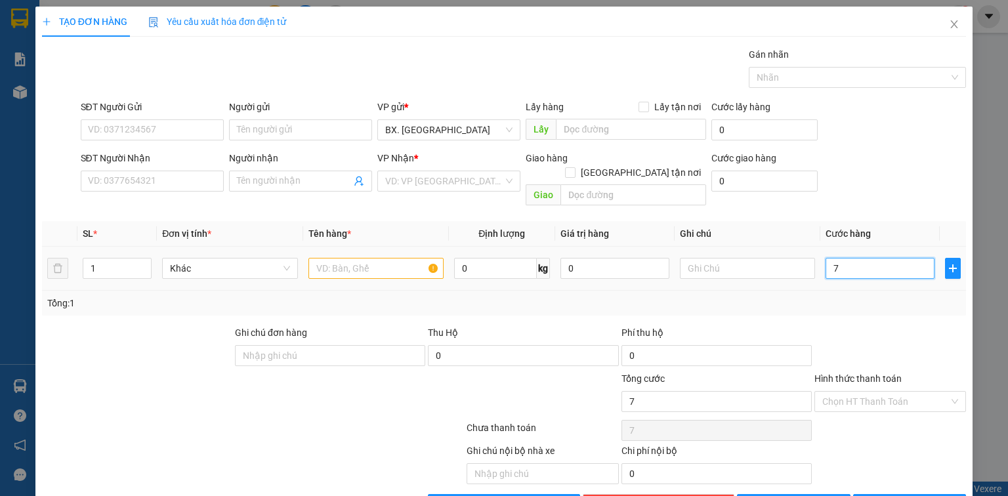
type input "70"
type input "700"
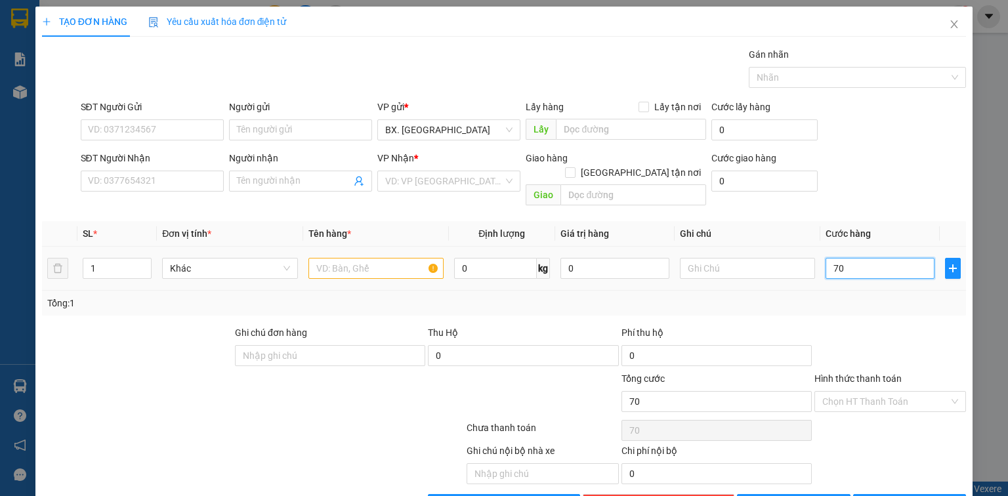
type input "700"
type input "7.000"
click at [407, 179] on input "search" at bounding box center [444, 181] width 118 height 20
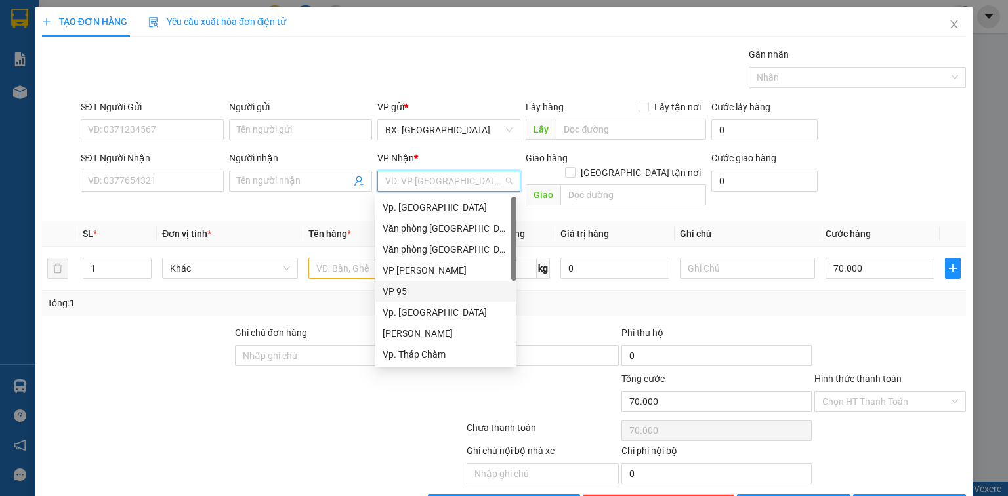
click at [426, 292] on div "VP 95" at bounding box center [445, 291] width 126 height 14
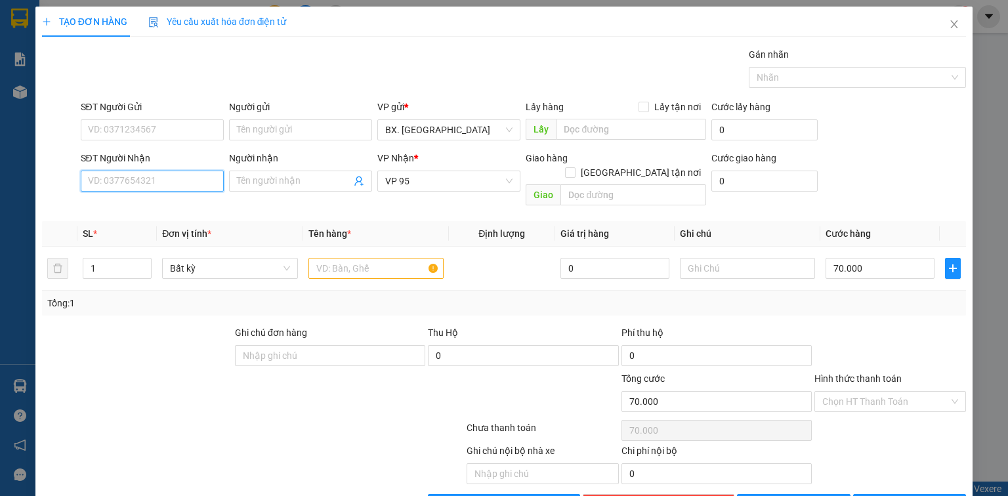
click at [123, 178] on input "SĐT Người Nhận" at bounding box center [152, 181] width 143 height 21
click at [174, 187] on input "0767874054" at bounding box center [152, 181] width 143 height 21
click at [268, 184] on input "Người nhận" at bounding box center [294, 181] width 114 height 14
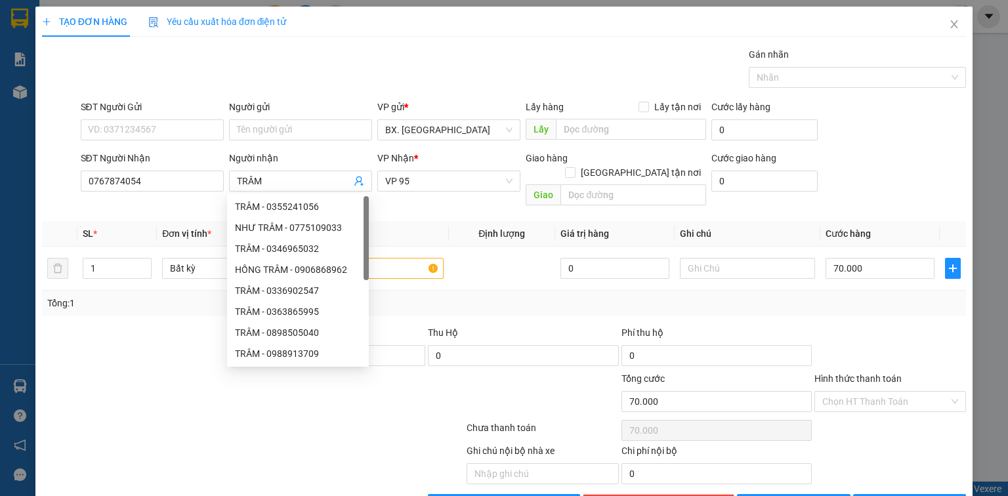
click at [441, 221] on th "Tên hàng *" at bounding box center [376, 234] width 146 height 26
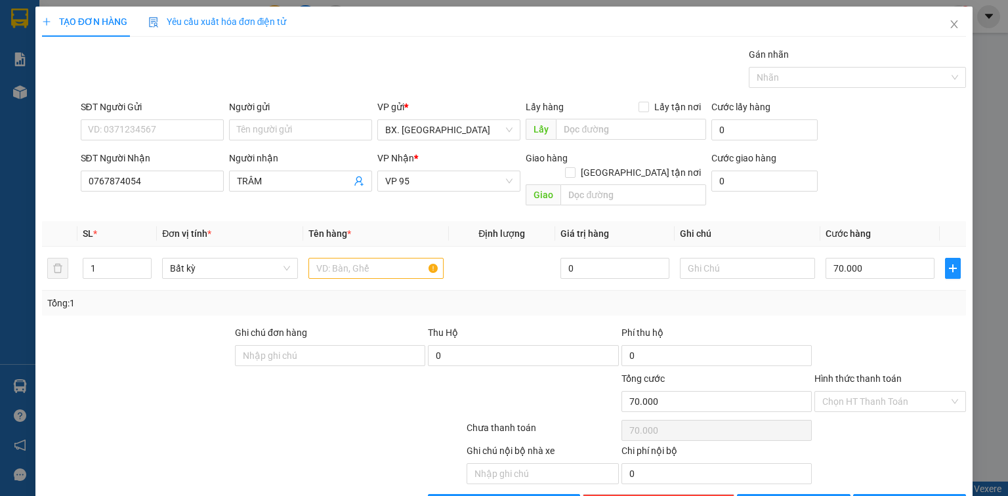
click at [180, 140] on div "SĐT Người Gửi VD: 0371234567" at bounding box center [152, 123] width 143 height 46
click at [181, 136] on input "SĐT Người Gửi" at bounding box center [152, 129] width 143 height 21
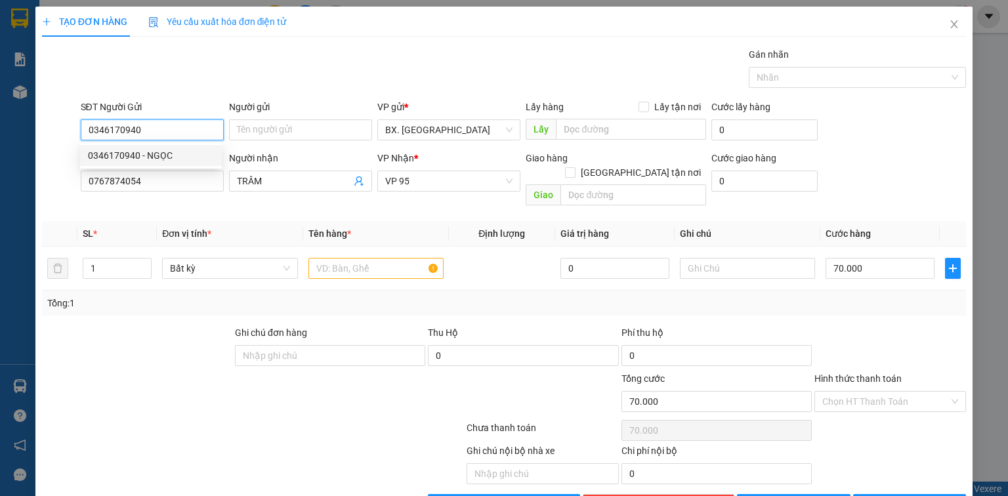
click at [178, 157] on div "0346170940 - NGỌC" at bounding box center [151, 155] width 126 height 14
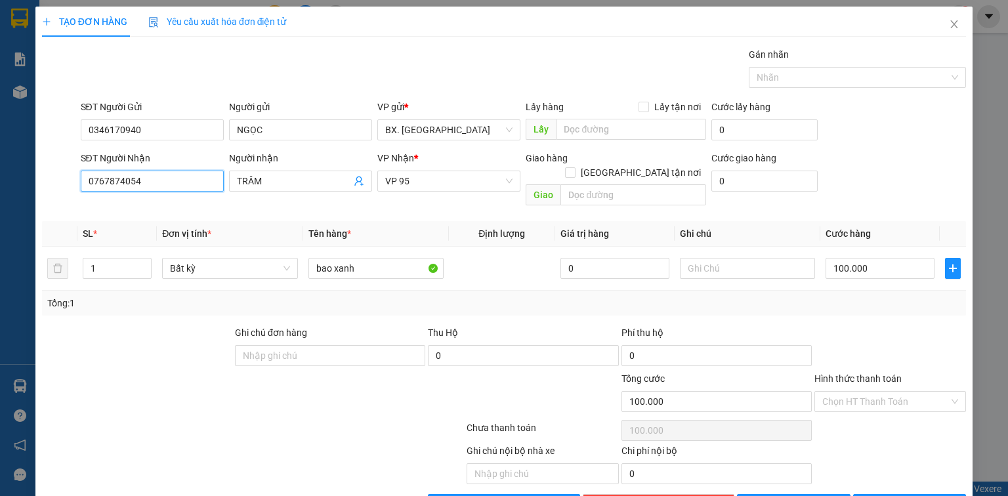
click at [151, 184] on input "0767874054" at bounding box center [152, 181] width 143 height 21
click at [886, 258] on input "100.000" at bounding box center [879, 268] width 109 height 21
click at [882, 258] on input "7" at bounding box center [879, 268] width 109 height 21
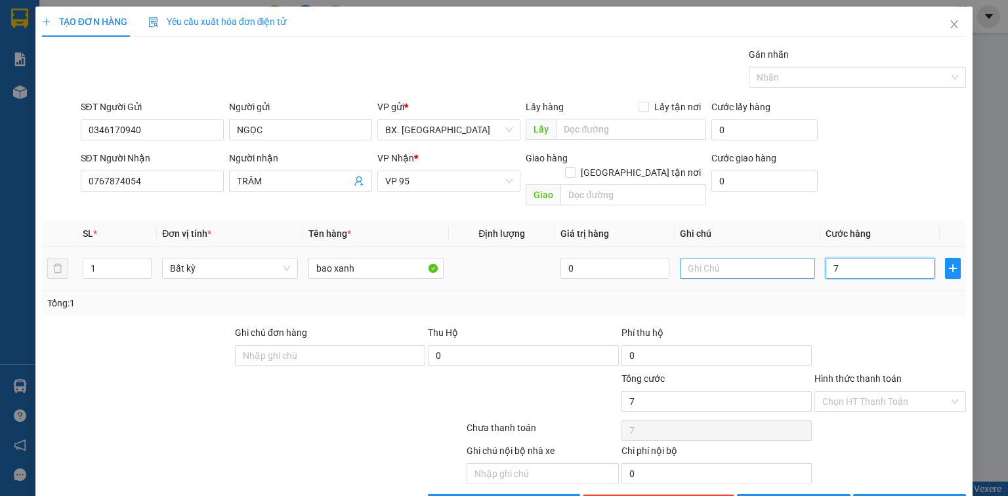
drag, startPoint x: 867, startPoint y: 258, endPoint x: 801, endPoint y: 262, distance: 66.4
click at [801, 262] on tr "1 Bất kỳ bao xanh 0 7" at bounding box center [504, 269] width 924 height 44
click at [837, 260] on input "7" at bounding box center [879, 268] width 109 height 21
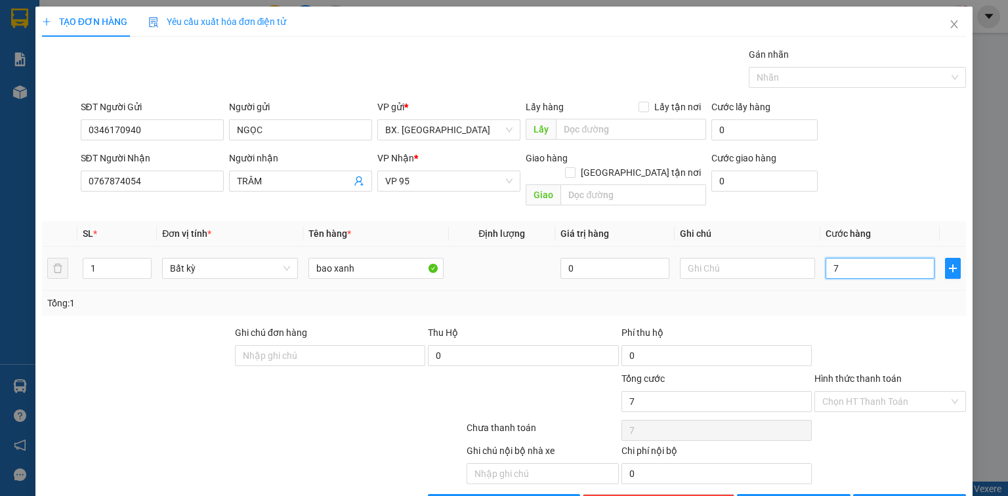
click at [840, 258] on input "7" at bounding box center [879, 268] width 109 height 21
click at [148, 176] on input "0767874054" at bounding box center [152, 181] width 143 height 21
click at [149, 176] on input "0767874054" at bounding box center [152, 181] width 143 height 21
click at [863, 258] on input "7.000" at bounding box center [879, 268] width 109 height 21
drag, startPoint x: 863, startPoint y: 256, endPoint x: 781, endPoint y: 267, distance: 82.0
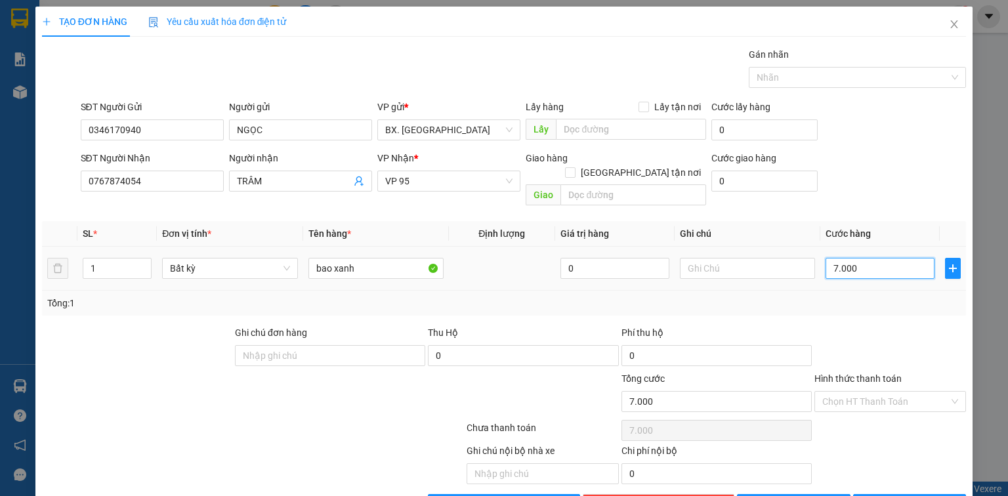
click at [781, 267] on tr "1 Bất kỳ bao xanh 0 7.000" at bounding box center [504, 269] width 924 height 44
drag, startPoint x: 852, startPoint y: 257, endPoint x: 806, endPoint y: 257, distance: 46.6
click at [806, 257] on tr "1 Bất kỳ bao xanh 0 7.000" at bounding box center [504, 269] width 924 height 44
click at [948, 28] on icon "close" at bounding box center [953, 24] width 10 height 10
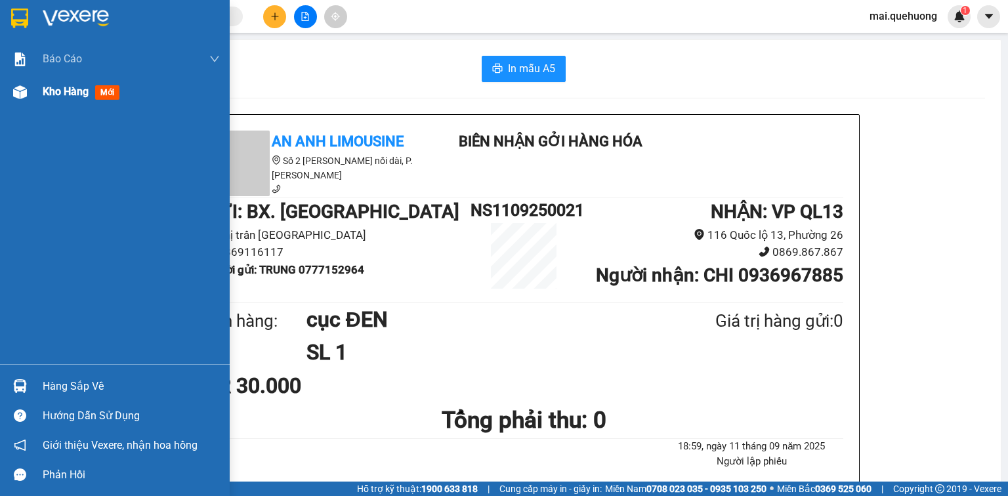
click at [67, 91] on span "Kho hàng" at bounding box center [66, 91] width 46 height 12
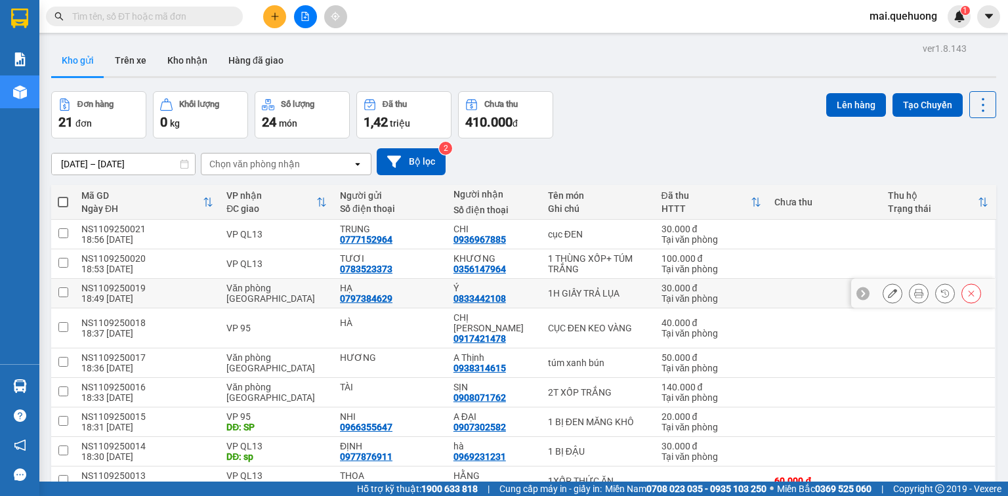
scroll to position [52, 0]
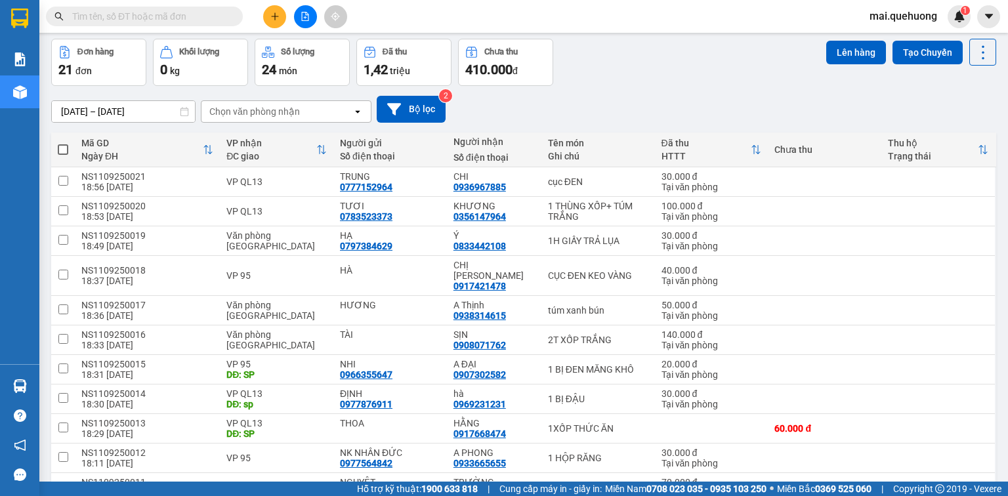
click at [270, 24] on button at bounding box center [274, 16] width 23 height 23
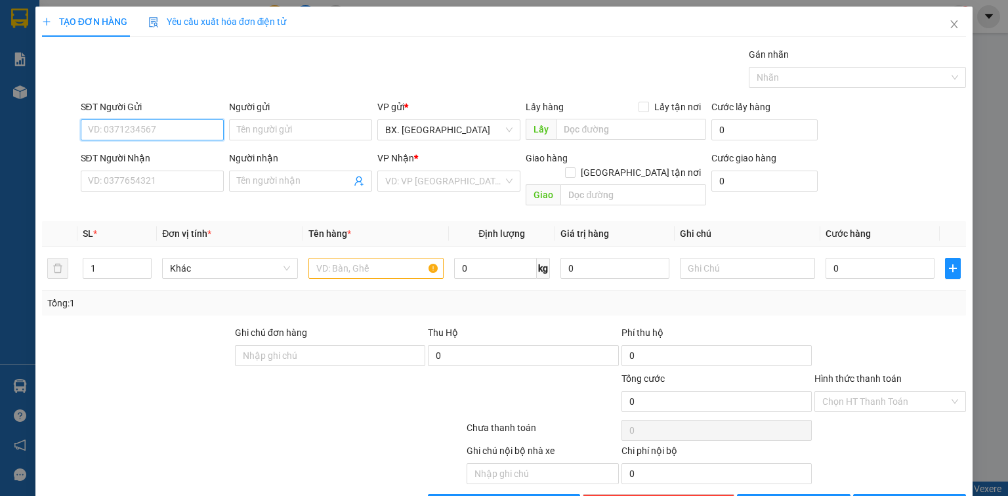
click at [161, 128] on input "SĐT Người Gửi" at bounding box center [152, 129] width 143 height 21
click at [948, 23] on icon "close" at bounding box center [953, 24] width 10 height 10
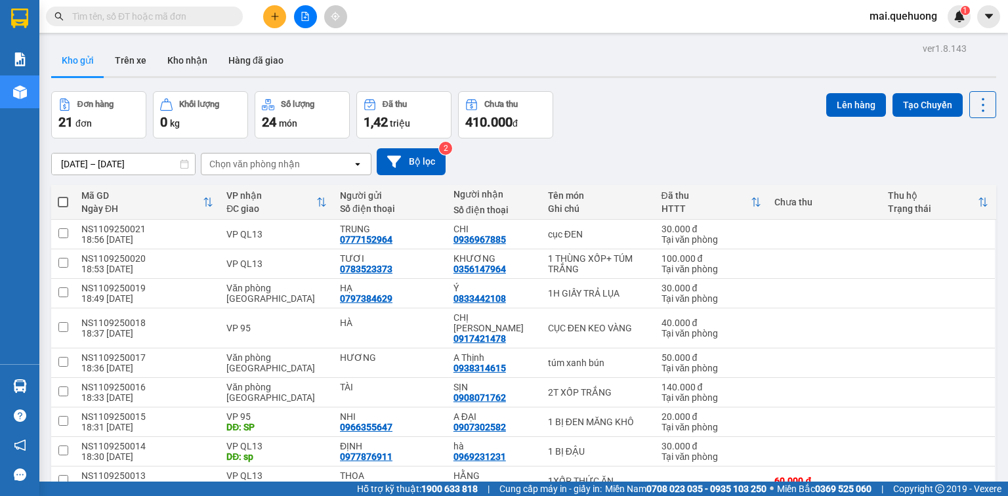
click at [108, 18] on input "text" at bounding box center [149, 16] width 155 height 14
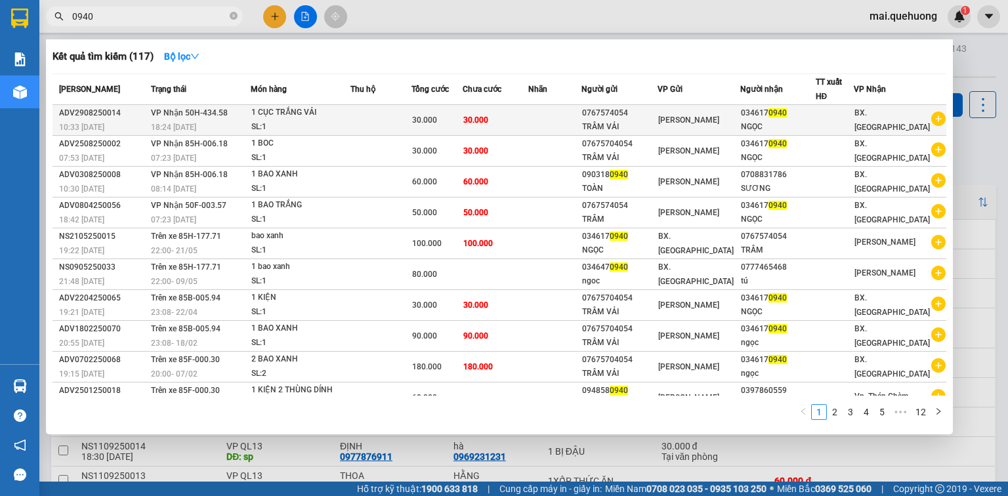
click at [619, 111] on div "0767574054" at bounding box center [619, 113] width 75 height 14
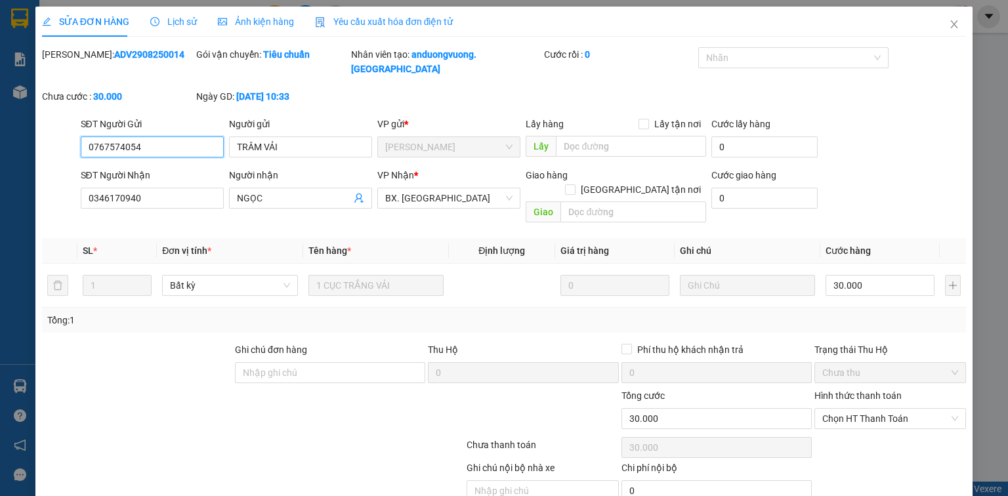
click at [156, 136] on input "0767574054" at bounding box center [152, 146] width 143 height 21
click at [948, 24] on icon "close" at bounding box center [953, 24] width 10 height 10
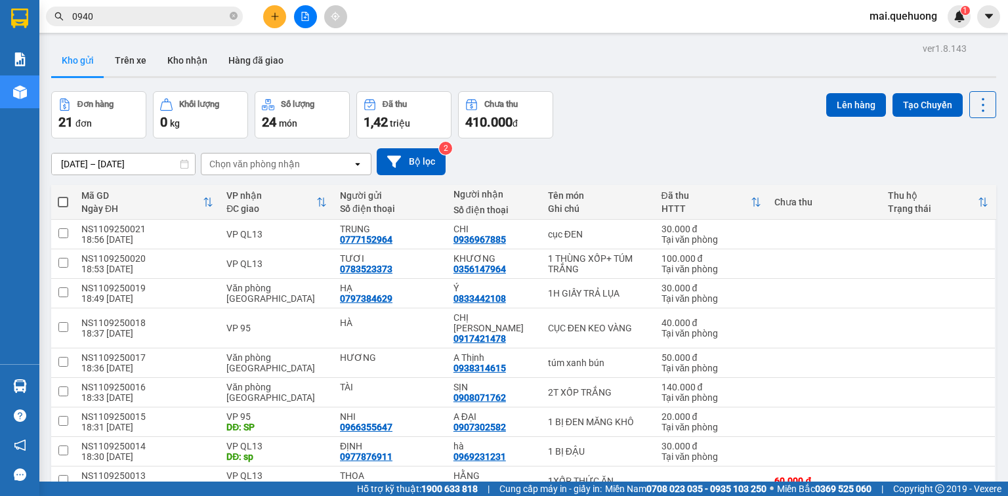
click at [275, 8] on button at bounding box center [274, 16] width 23 height 23
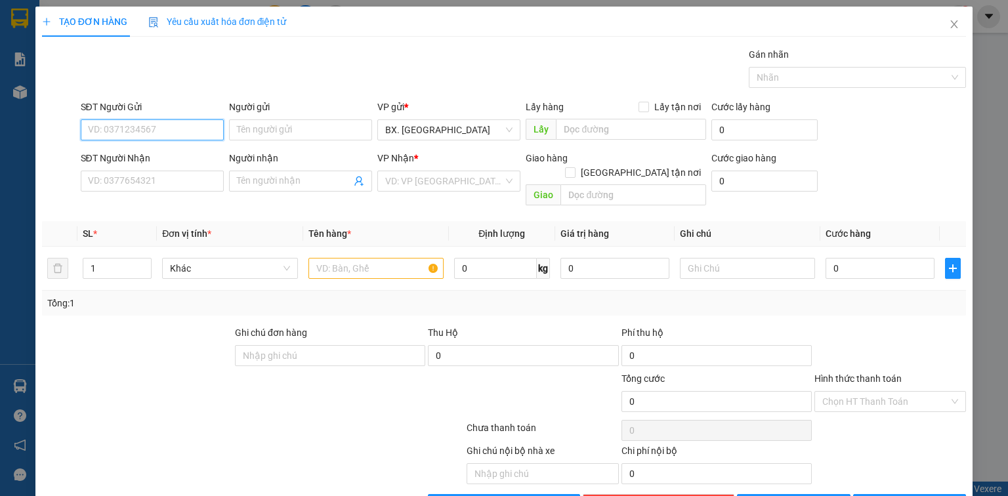
click at [160, 129] on input "SĐT Người Gửi" at bounding box center [152, 129] width 143 height 21
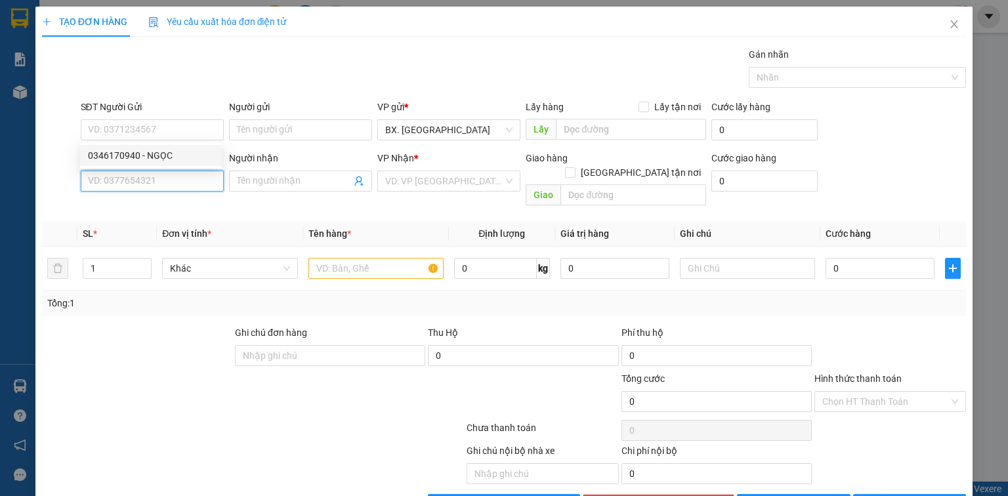
click at [161, 173] on input "SĐT Người Nhận" at bounding box center [152, 181] width 143 height 21
paste input "0767574054"
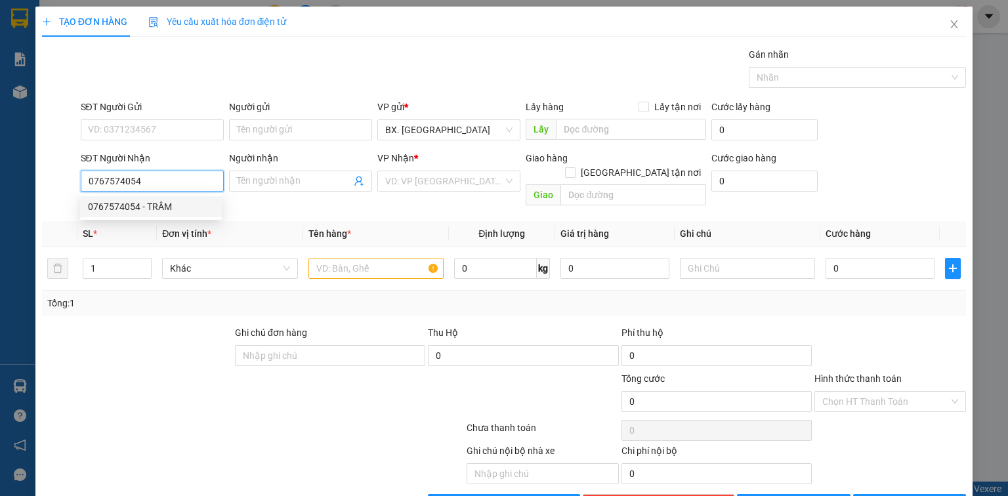
click at [194, 201] on div "0767574054 - TRÂM" at bounding box center [151, 206] width 126 height 14
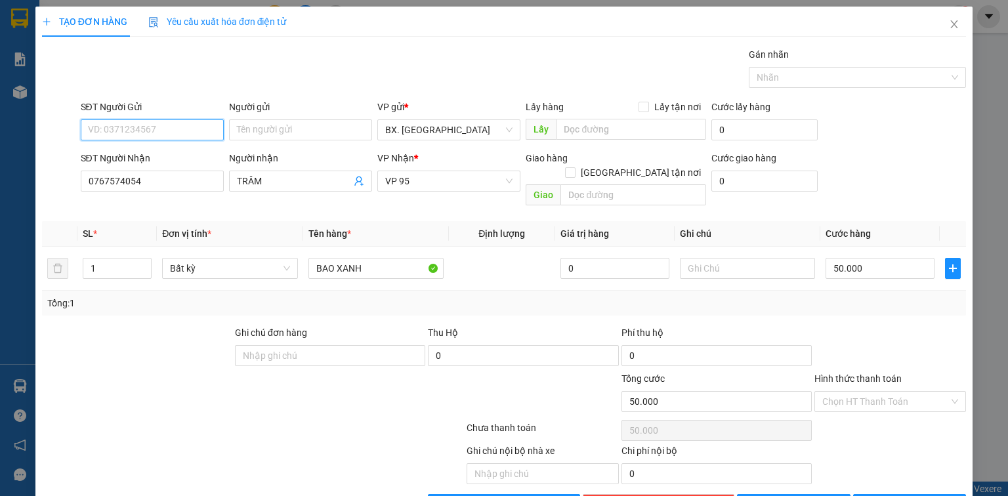
click at [173, 121] on input "SĐT Người Gửi" at bounding box center [152, 129] width 143 height 21
click at [175, 152] on div "0346170940 - NGỌC" at bounding box center [151, 155] width 126 height 14
click at [867, 258] on input "100.000" at bounding box center [879, 268] width 109 height 21
click at [885, 392] on input "Hình thức thanh toán" at bounding box center [885, 402] width 127 height 20
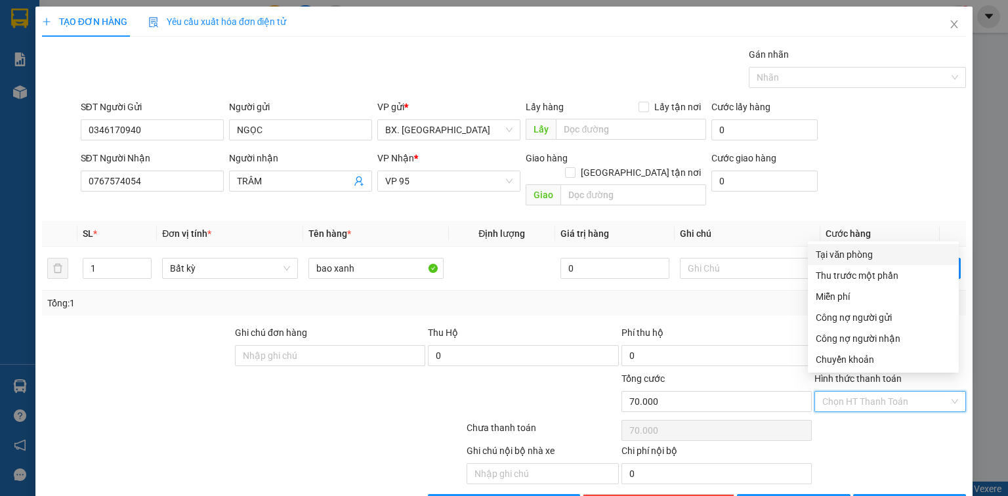
click at [869, 258] on div "Tại văn phòng" at bounding box center [882, 254] width 135 height 14
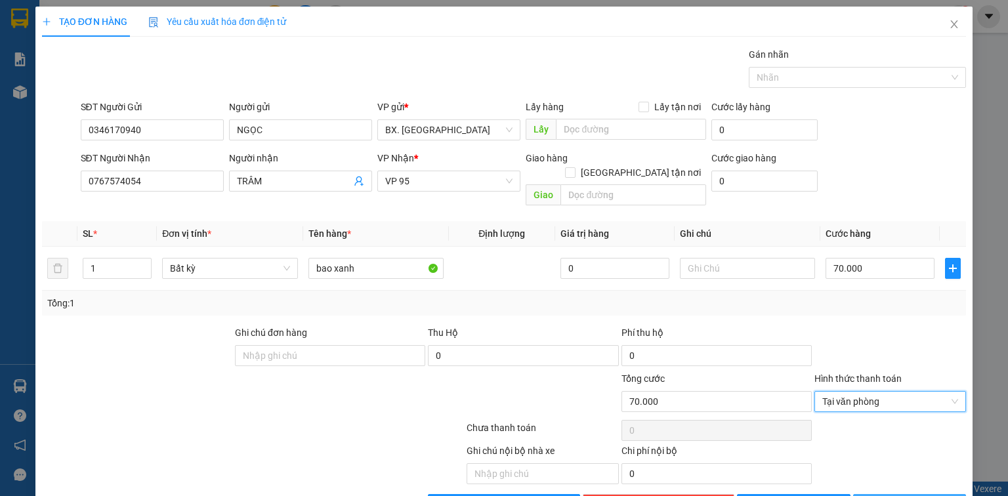
click at [908, 495] on span "[PERSON_NAME] và In" at bounding box center [924, 504] width 92 height 14
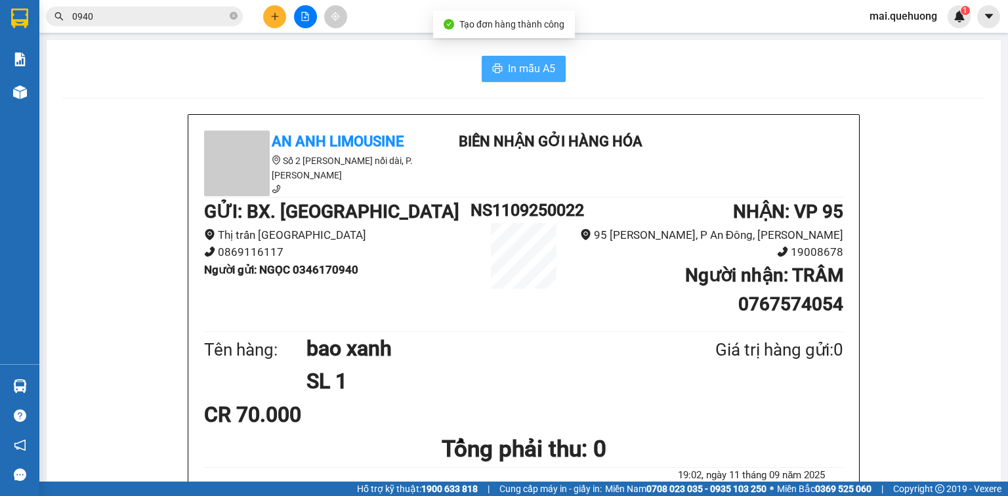
click at [535, 60] on button "In mẫu A5" at bounding box center [523, 69] width 84 height 26
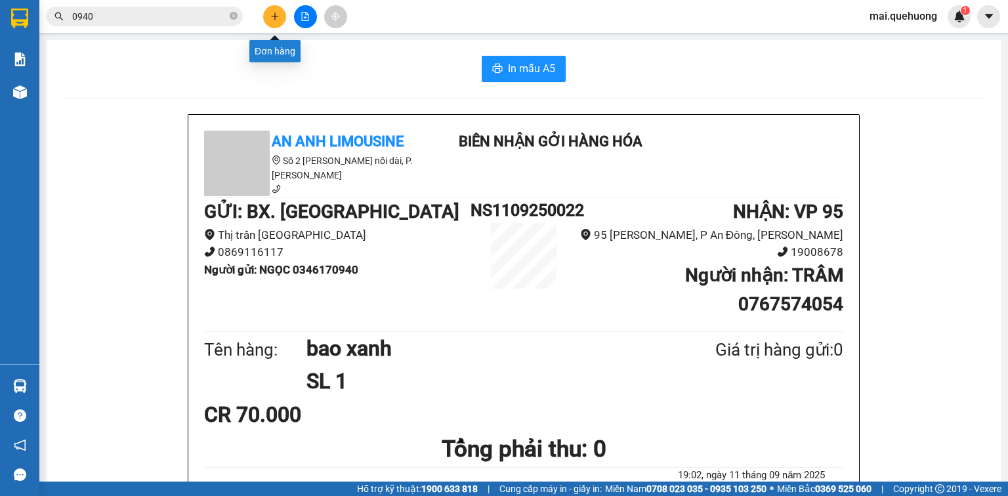
click at [274, 12] on icon "plus" at bounding box center [274, 16] width 9 height 9
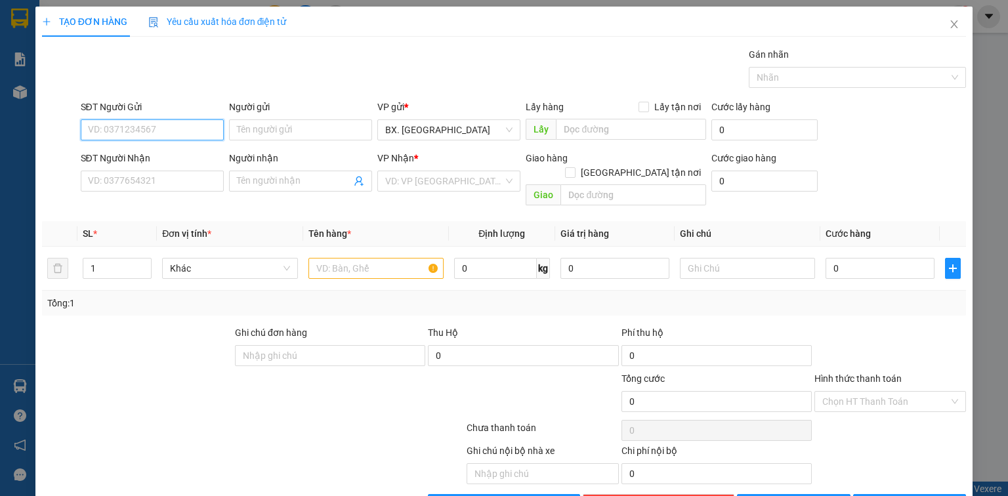
click at [150, 129] on input "SĐT Người Gửi" at bounding box center [152, 129] width 143 height 21
click at [157, 182] on input "SĐT Người Nhận" at bounding box center [152, 181] width 143 height 21
paste input "0767574054"
click at [163, 134] on input "SĐT Người Gửi" at bounding box center [152, 129] width 143 height 21
click at [190, 178] on div "0815731752 - A VŨ" at bounding box center [151, 176] width 126 height 14
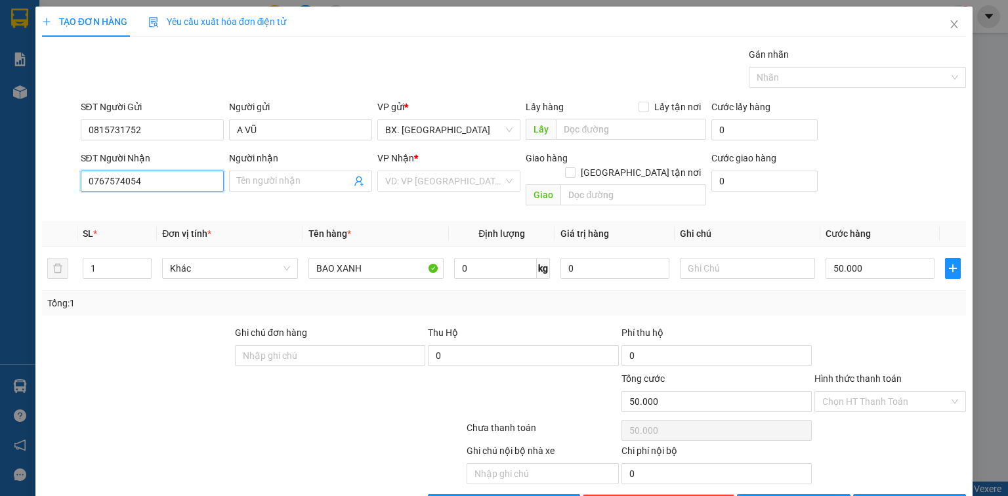
click at [173, 183] on input "0767574054" at bounding box center [152, 181] width 143 height 21
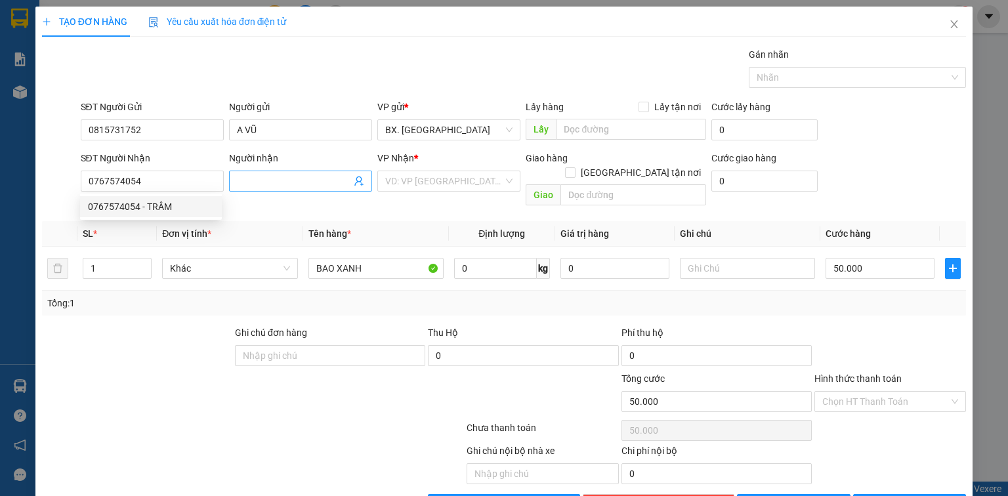
click at [266, 185] on input "Người nhận" at bounding box center [294, 181] width 114 height 14
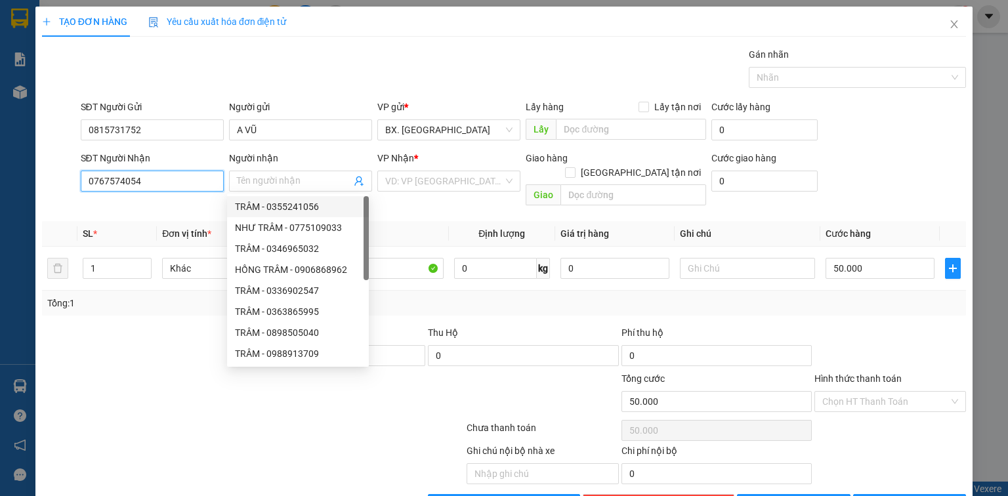
click at [144, 180] on input "0767574054" at bounding box center [152, 181] width 143 height 21
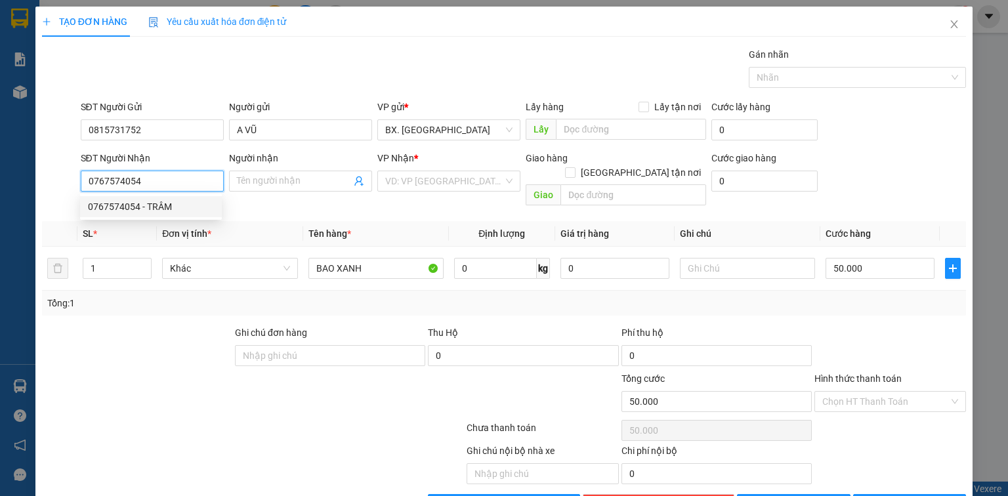
click at [160, 210] on div "0767574054 - TRÂM" at bounding box center [151, 206] width 126 height 14
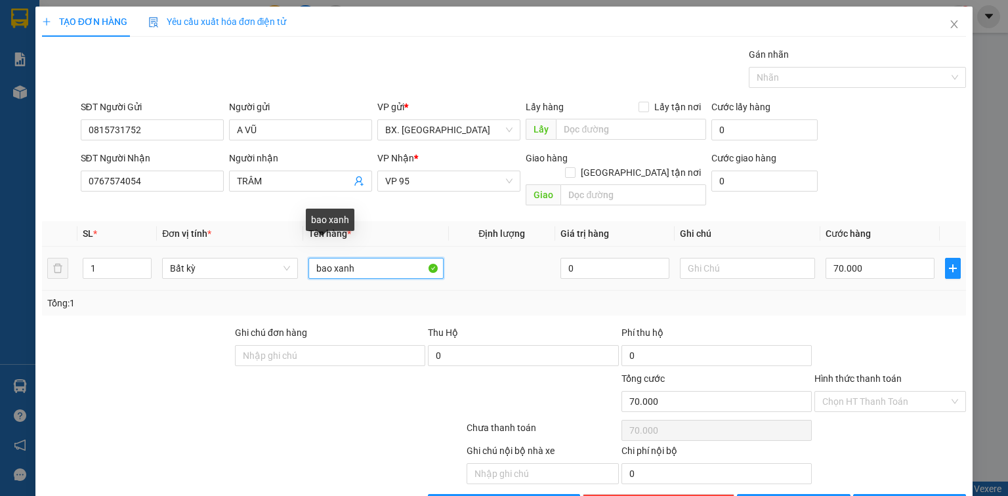
click at [314, 258] on input "bao xanh" at bounding box center [375, 268] width 135 height 21
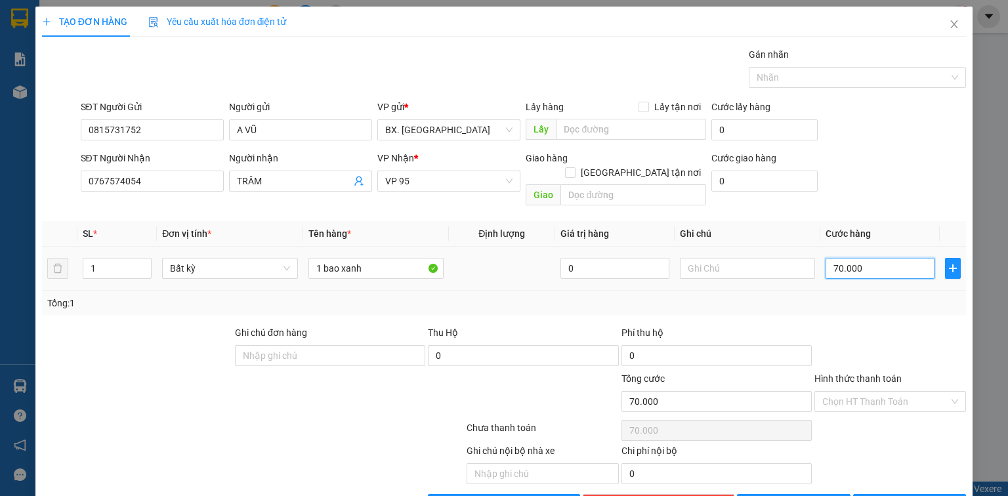
click at [850, 260] on input "70.000" at bounding box center [879, 268] width 109 height 21
drag, startPoint x: 859, startPoint y: 260, endPoint x: 795, endPoint y: 276, distance: 66.3
click at [795, 276] on div "SL * Đơn vị tính * Tên hàng * Định lượng Giá trị hàng Ghi chú Cước hàng 1 Bất k…" at bounding box center [504, 268] width 924 height 94
click at [883, 392] on input "Hình thức thanh toán" at bounding box center [885, 402] width 127 height 20
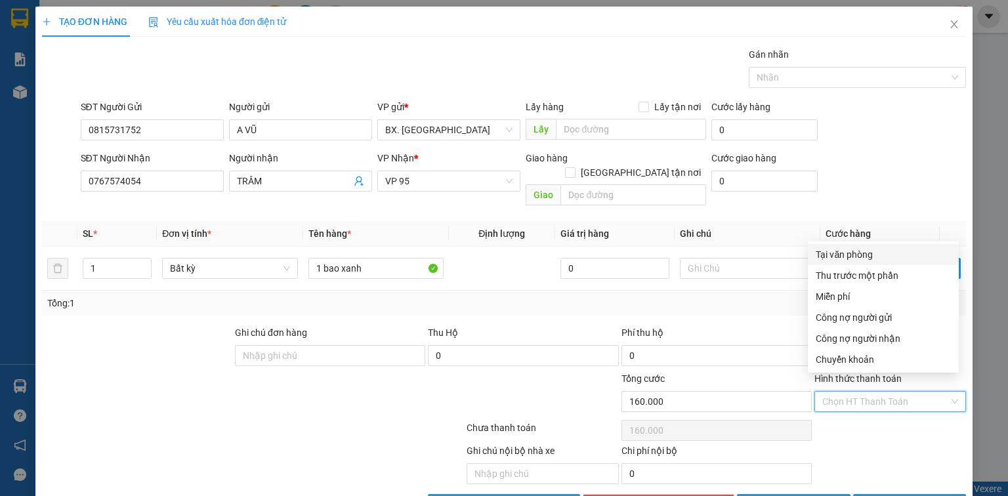
click at [865, 257] on div "Tại văn phòng" at bounding box center [882, 254] width 135 height 14
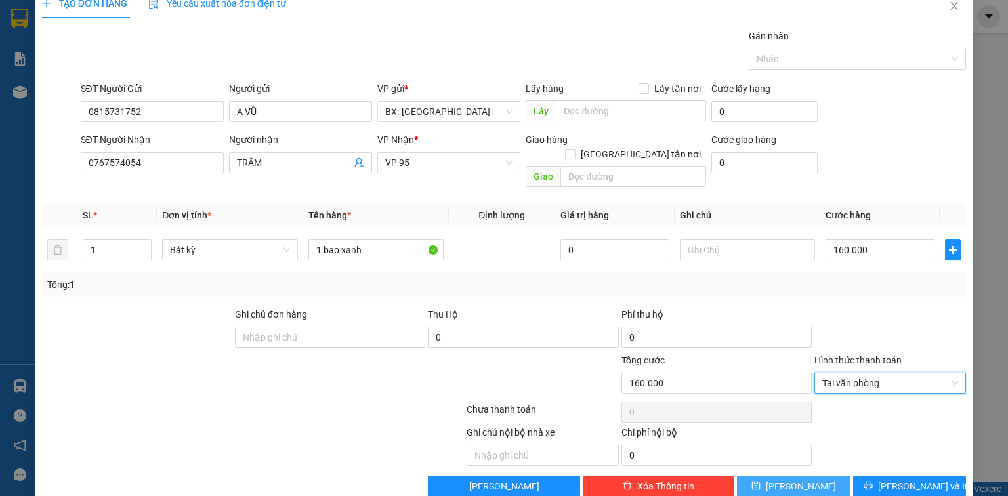
scroll to position [29, 0]
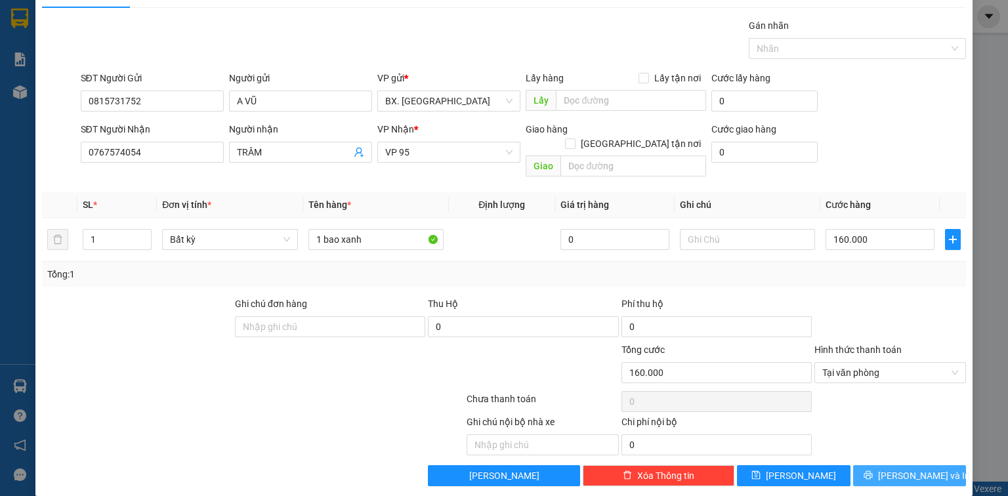
click at [874, 465] on button "[PERSON_NAME] và In" at bounding box center [909, 475] width 113 height 21
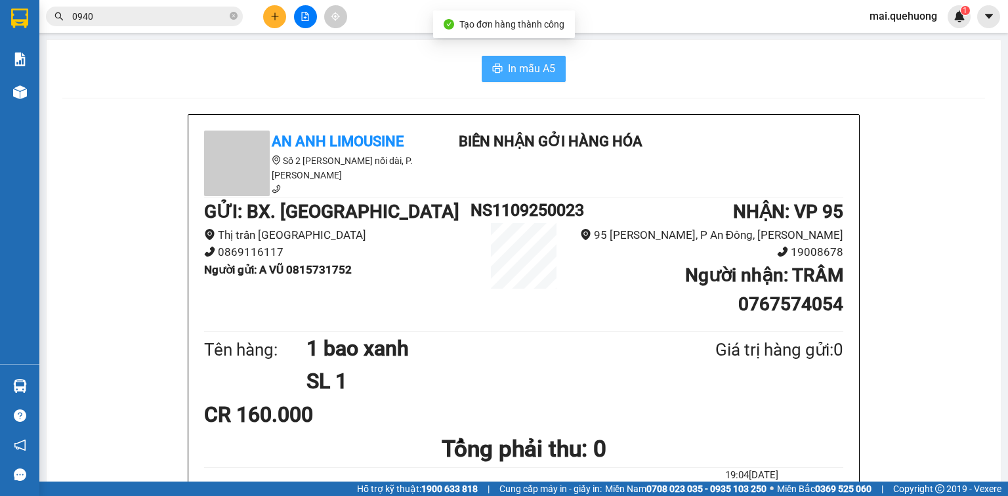
click at [537, 71] on span "In mẫu A5" at bounding box center [531, 68] width 47 height 16
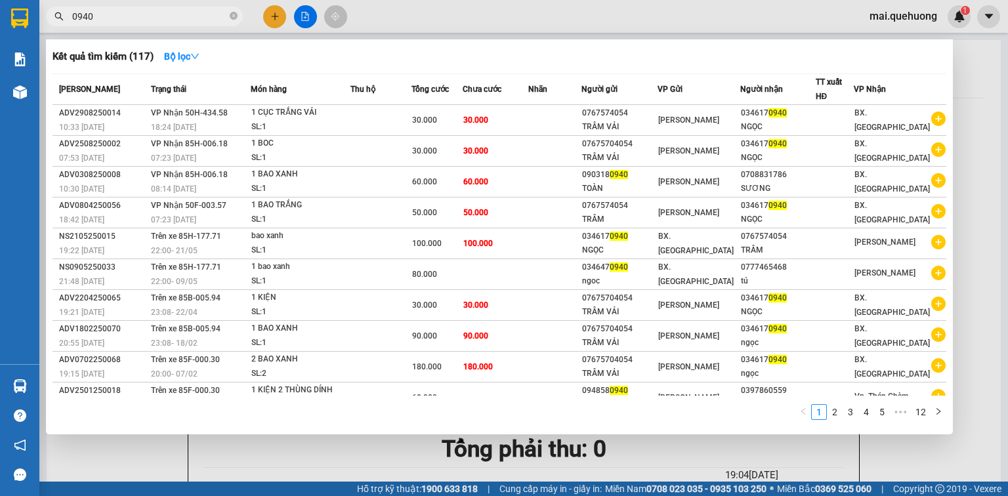
click at [165, 15] on input "0940" at bounding box center [149, 16] width 155 height 14
drag, startPoint x: 165, startPoint y: 15, endPoint x: 66, endPoint y: 24, distance: 100.1
click at [66, 24] on span "0940" at bounding box center [144, 17] width 197 height 20
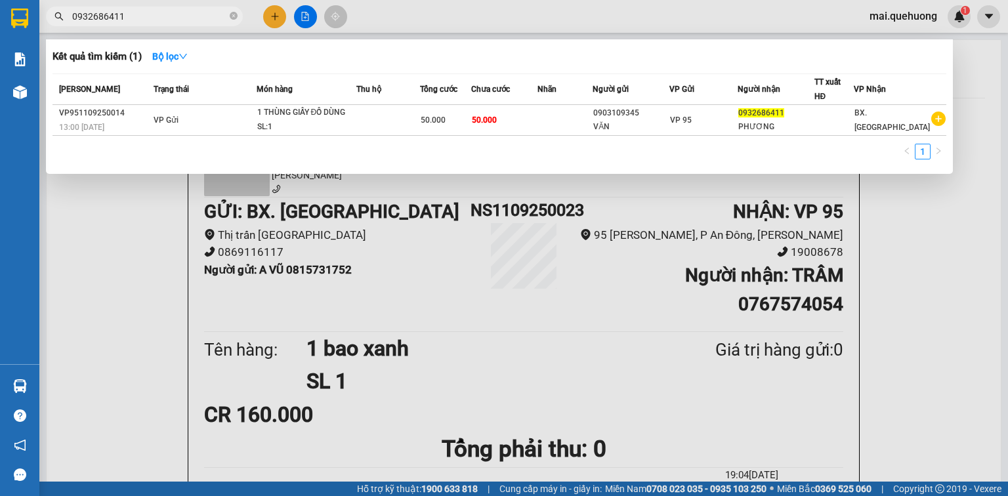
click at [270, 14] on div at bounding box center [504, 248] width 1008 height 496
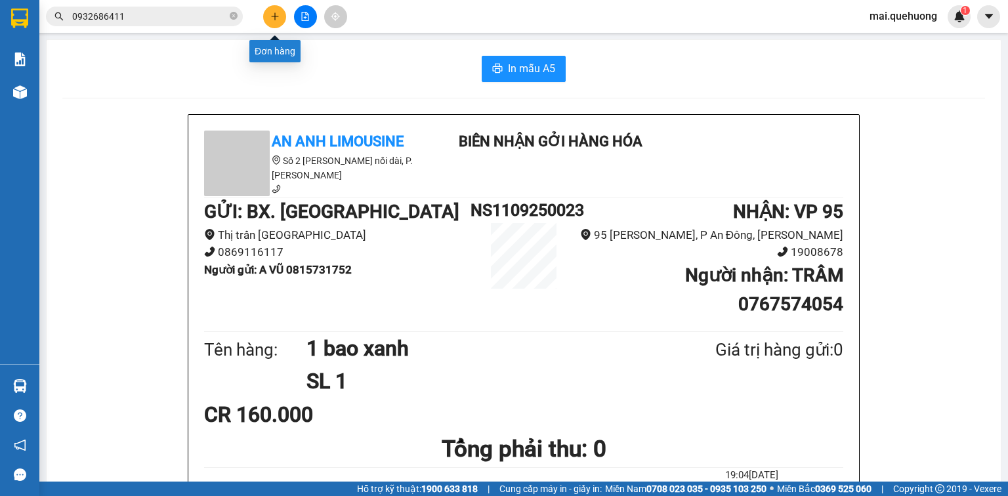
click at [275, 16] on icon "plus" at bounding box center [274, 16] width 9 height 9
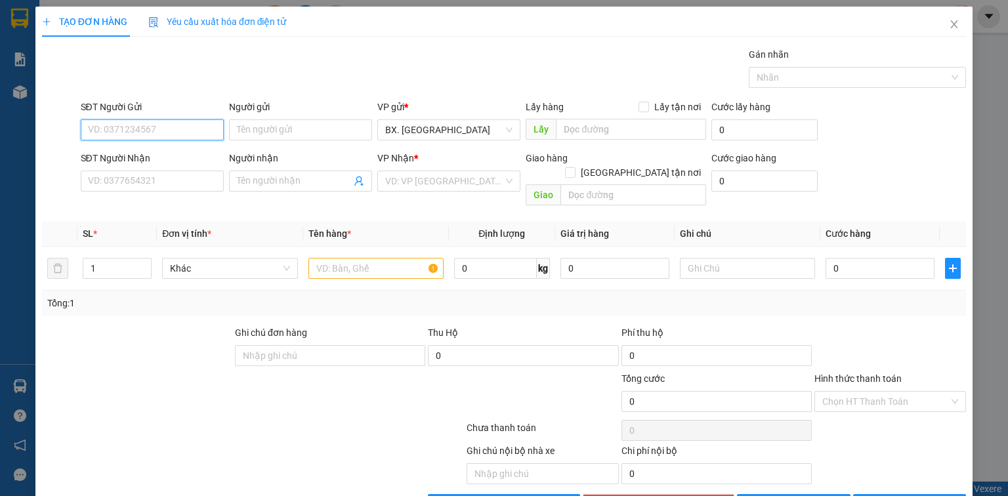
click at [153, 126] on input "SĐT Người Gửi" at bounding box center [152, 129] width 143 height 21
click at [285, 129] on input "Người gửi" at bounding box center [300, 129] width 143 height 21
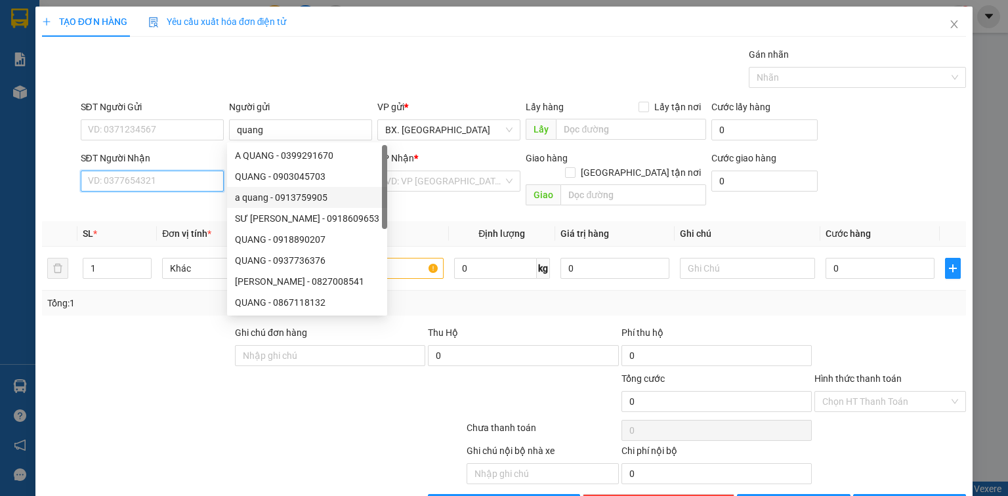
click at [161, 182] on input "SĐT Người Nhận" at bounding box center [152, 181] width 143 height 21
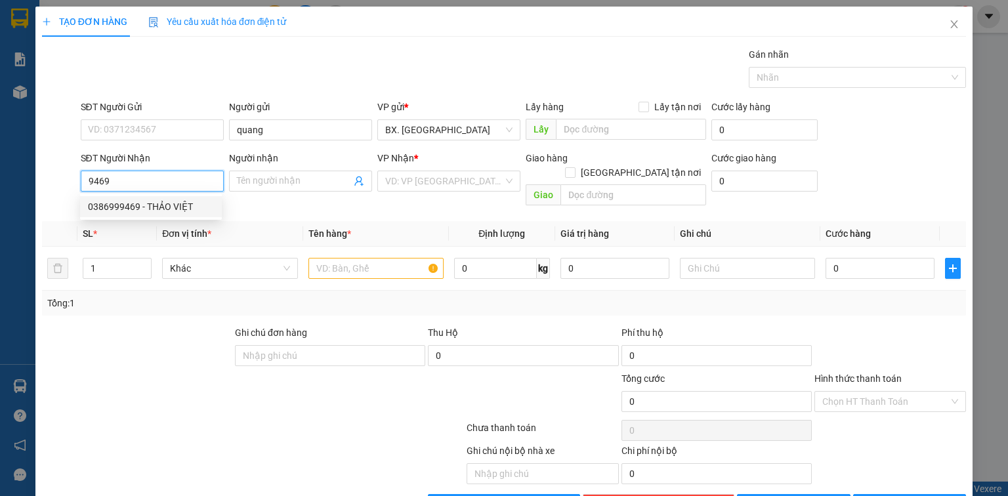
click at [184, 206] on div "0386999469 - THẢO VIỆT" at bounding box center [151, 206] width 126 height 14
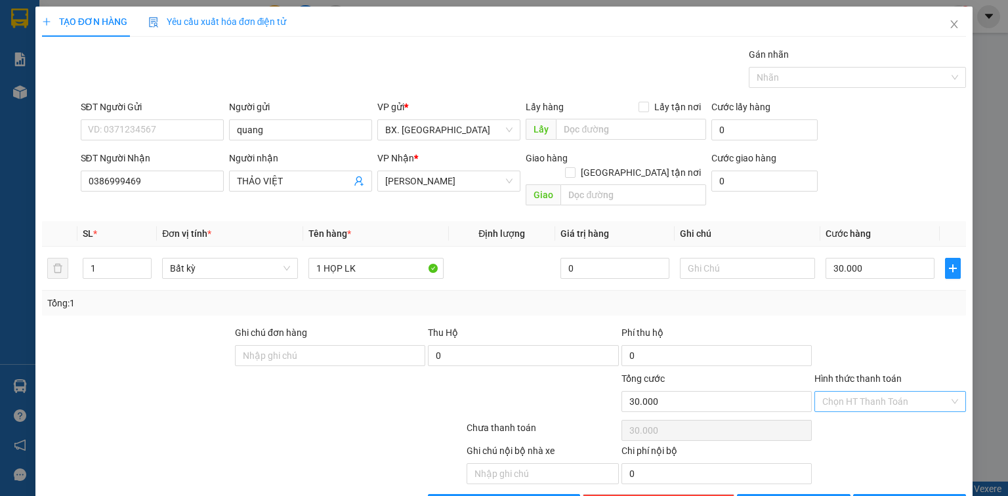
click at [870, 392] on input "Hình thức thanh toán" at bounding box center [885, 402] width 127 height 20
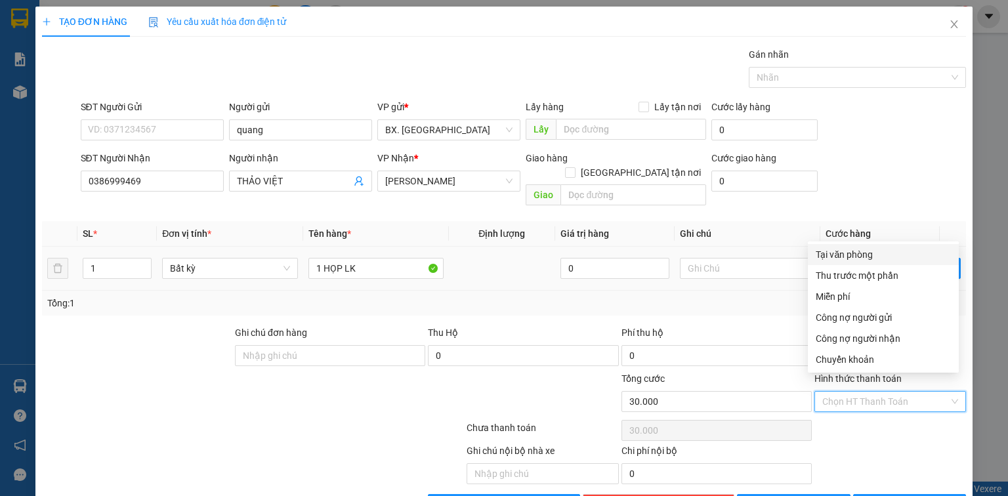
click at [855, 249] on div "Tại văn phòng" at bounding box center [882, 254] width 135 height 14
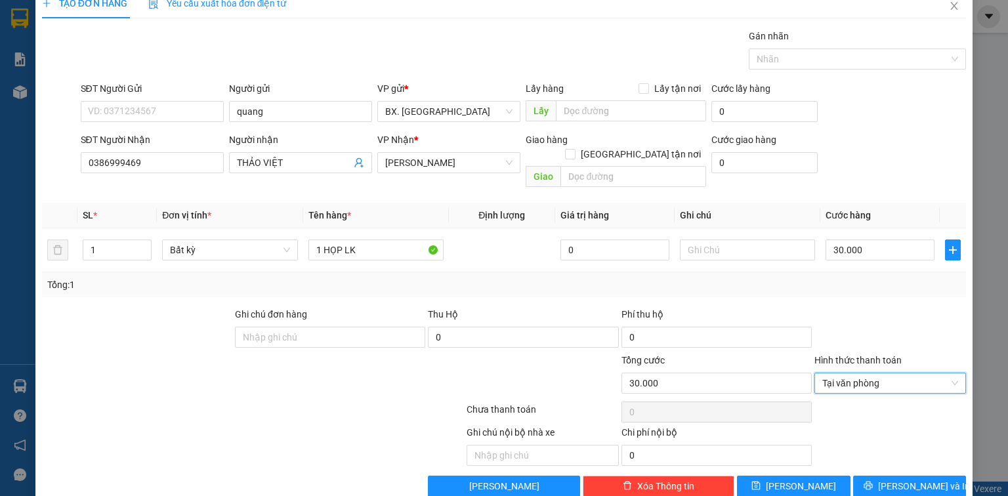
scroll to position [29, 0]
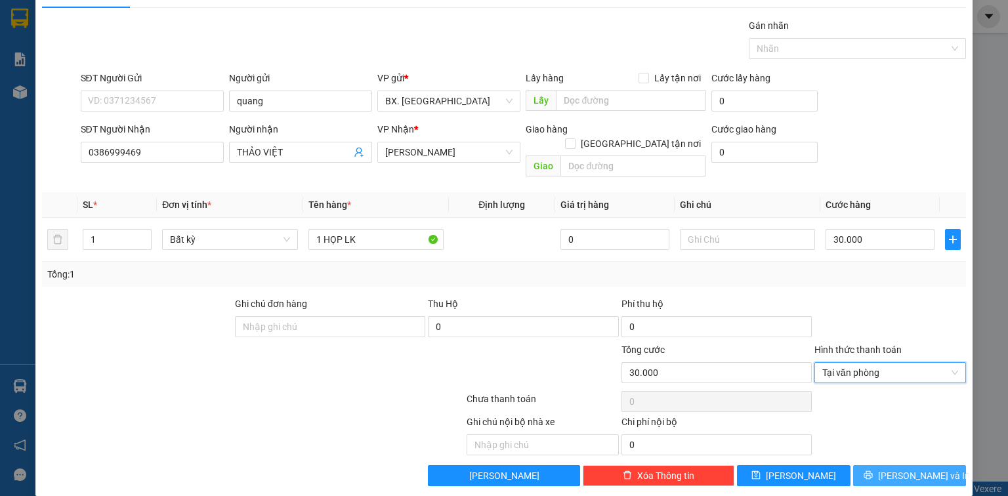
click at [872, 470] on icon "printer" at bounding box center [867, 474] width 9 height 9
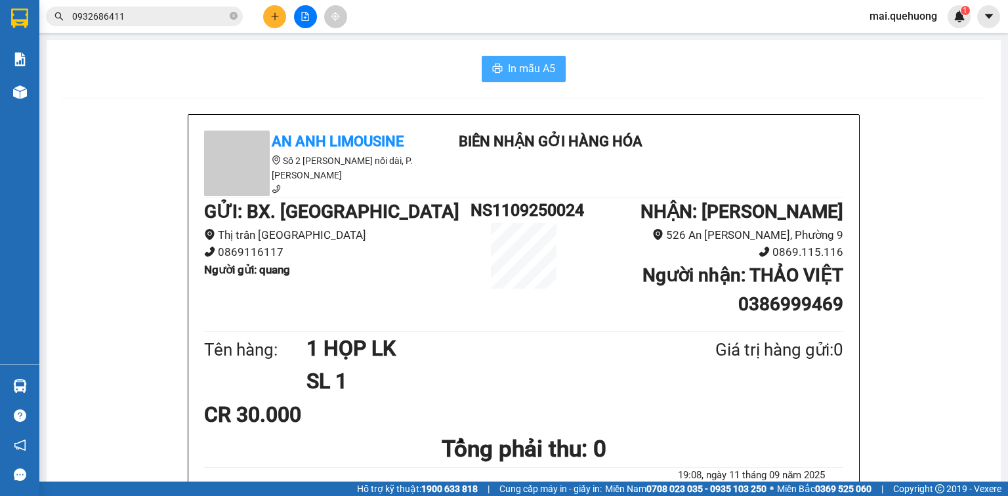
click at [533, 71] on span "In mẫu A5" at bounding box center [531, 68] width 47 height 16
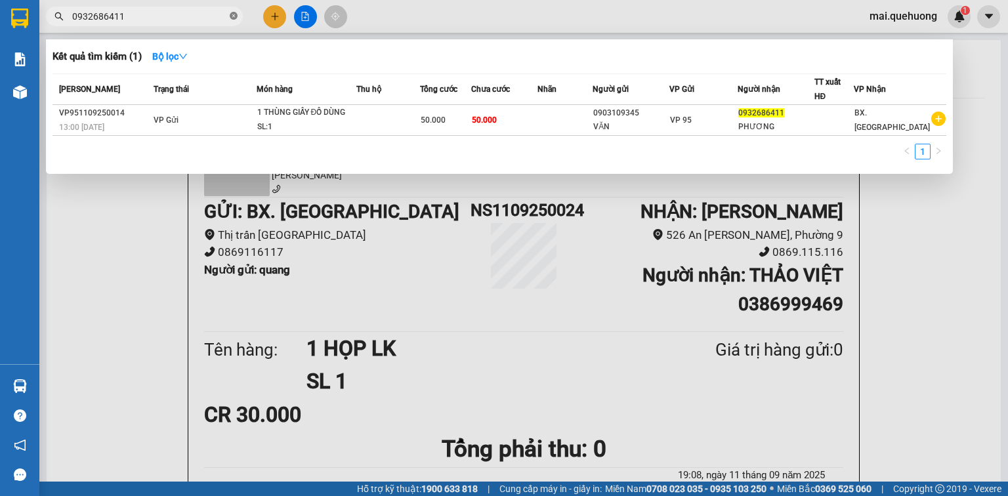
click at [236, 19] on icon "close-circle" at bounding box center [234, 16] width 8 height 8
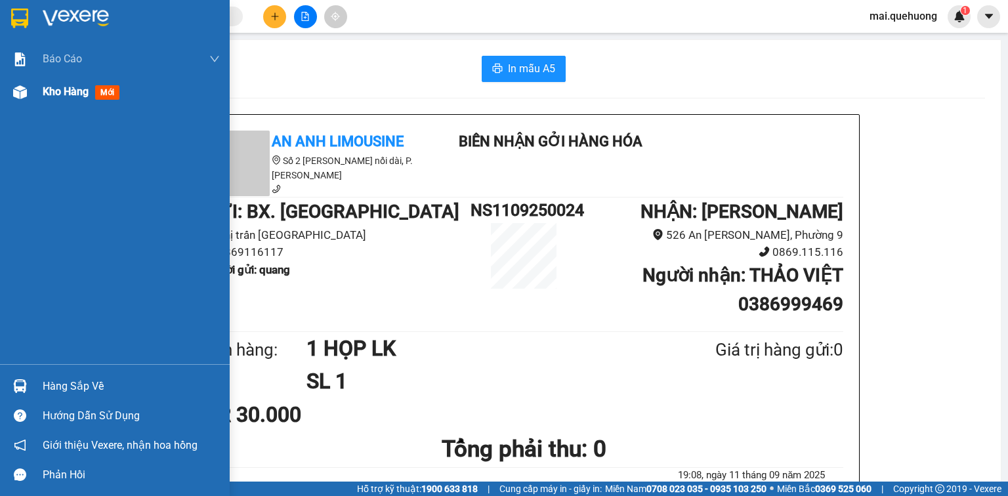
click at [60, 92] on span "Kho hàng" at bounding box center [66, 91] width 46 height 12
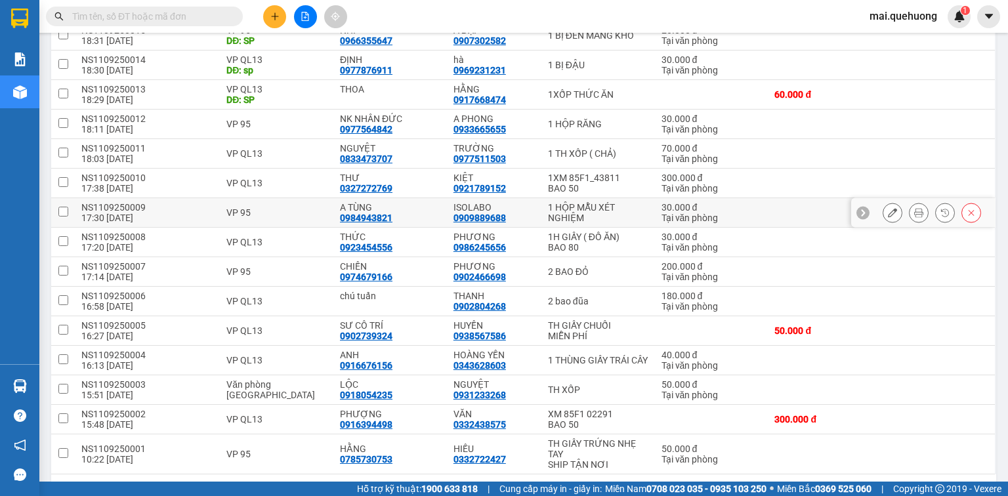
scroll to position [506, 0]
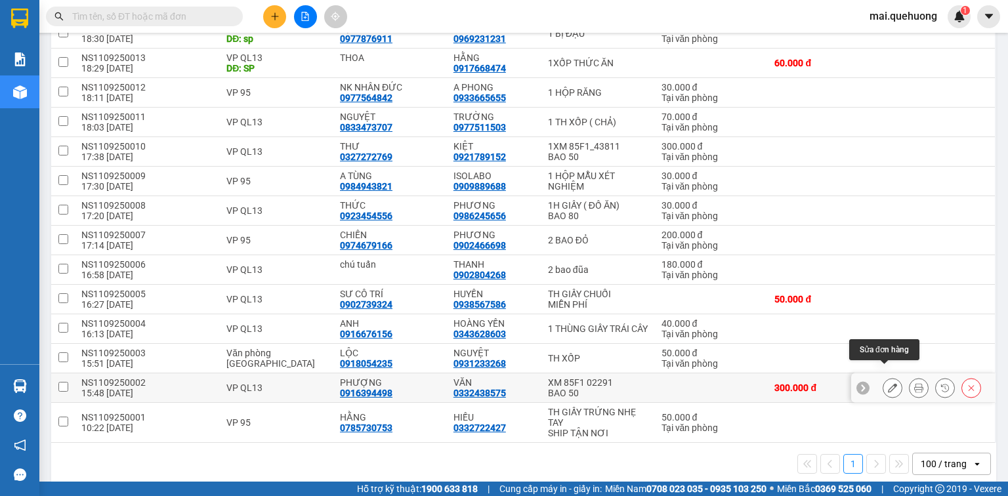
click at [887, 383] on icon at bounding box center [891, 387] width 9 height 9
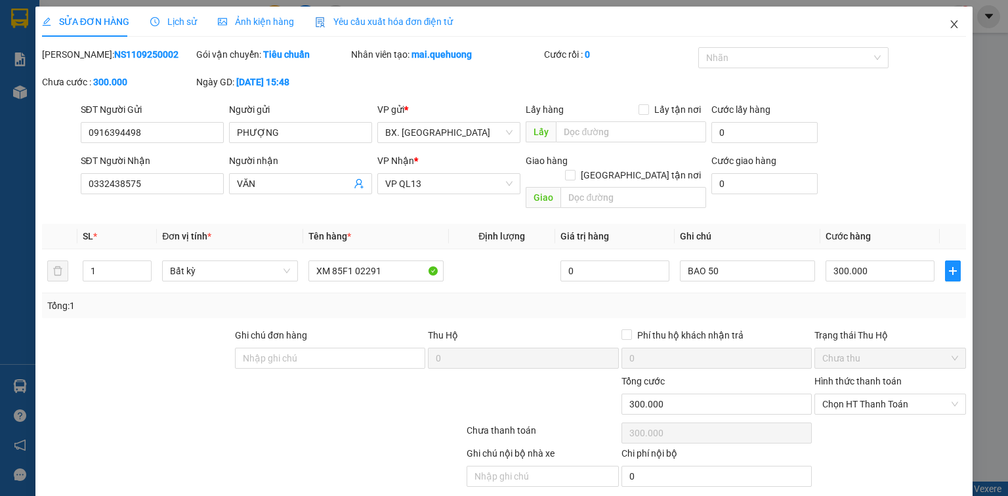
click at [950, 22] on icon "close" at bounding box center [953, 24] width 7 height 8
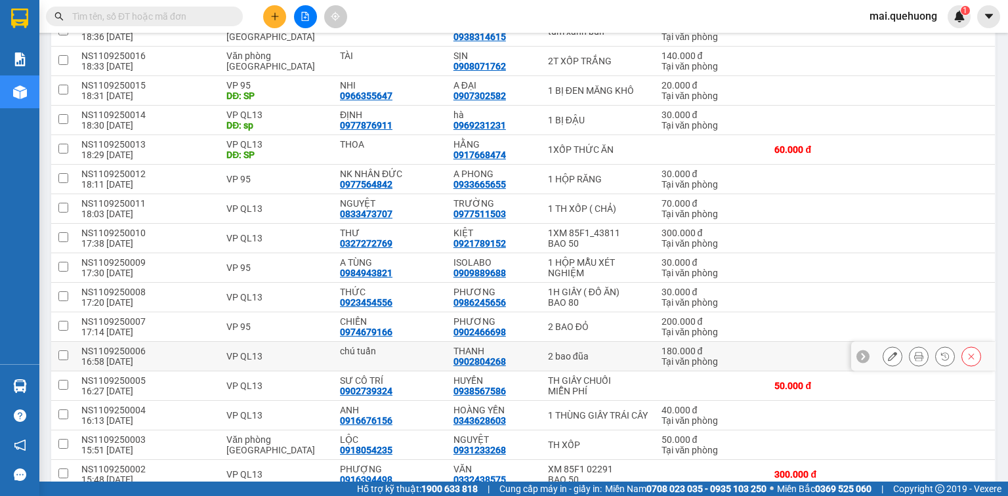
scroll to position [506, 0]
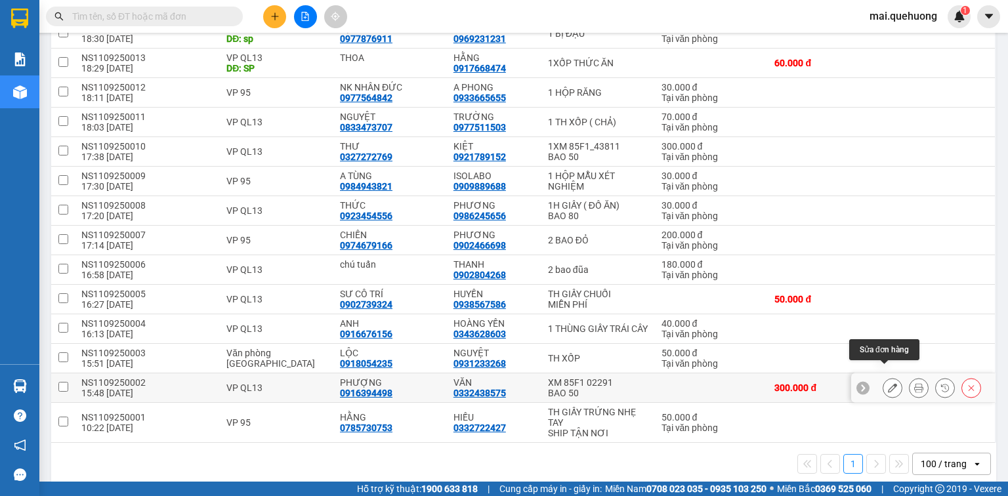
click at [887, 383] on icon at bounding box center [891, 387] width 9 height 9
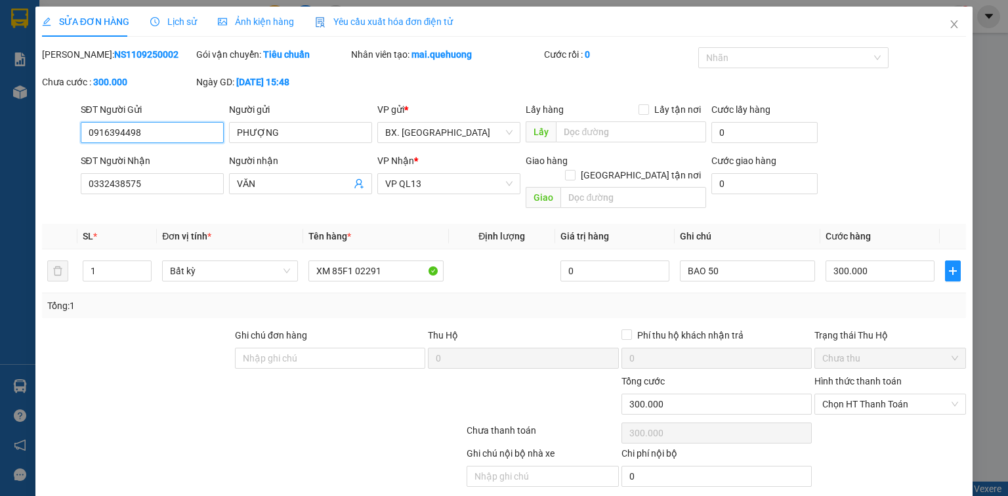
click at [126, 136] on input "0916394498" at bounding box center [152, 132] width 143 height 21
drag, startPoint x: 152, startPoint y: 186, endPoint x: 29, endPoint y: 186, distance: 123.3
click at [29, 186] on div "SỬA ĐƠN HÀNG Lịch sử Ảnh kiện hàng Yêu cầu xuất hóa đơn điện tử Total Paid Fee …" at bounding box center [504, 248] width 1008 height 496
drag, startPoint x: 125, startPoint y: 183, endPoint x: 0, endPoint y: 190, distance: 125.5
click at [0, 190] on div "SỬA ĐƠN HÀNG Lịch sử Ảnh kiện hàng Yêu cầu xuất hóa đơn điện tử Total Paid Fee …" at bounding box center [504, 248] width 1008 height 496
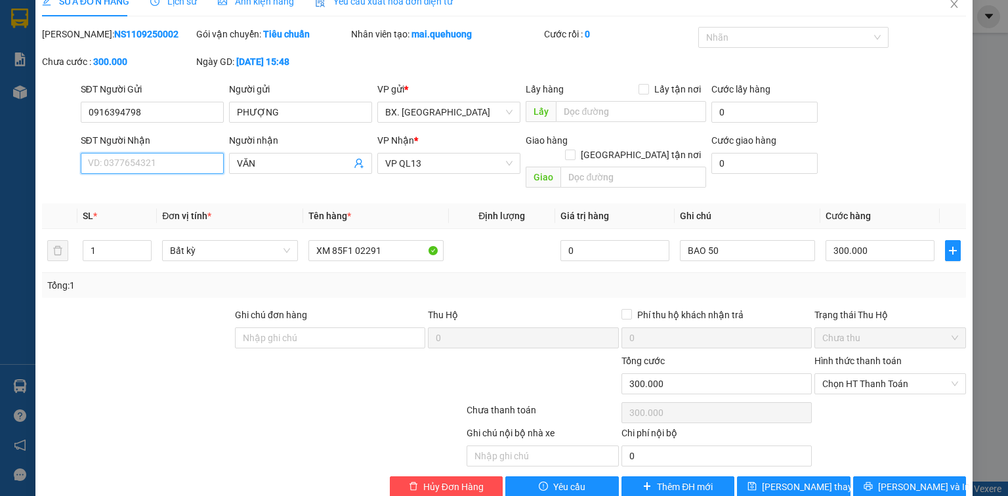
scroll to position [31, 0]
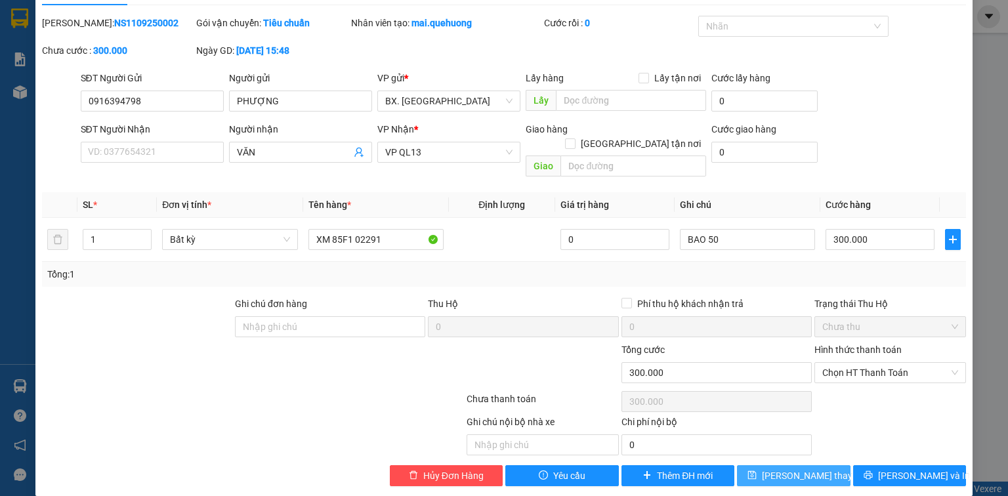
click at [800, 468] on span "[PERSON_NAME] thay đổi" at bounding box center [814, 475] width 105 height 14
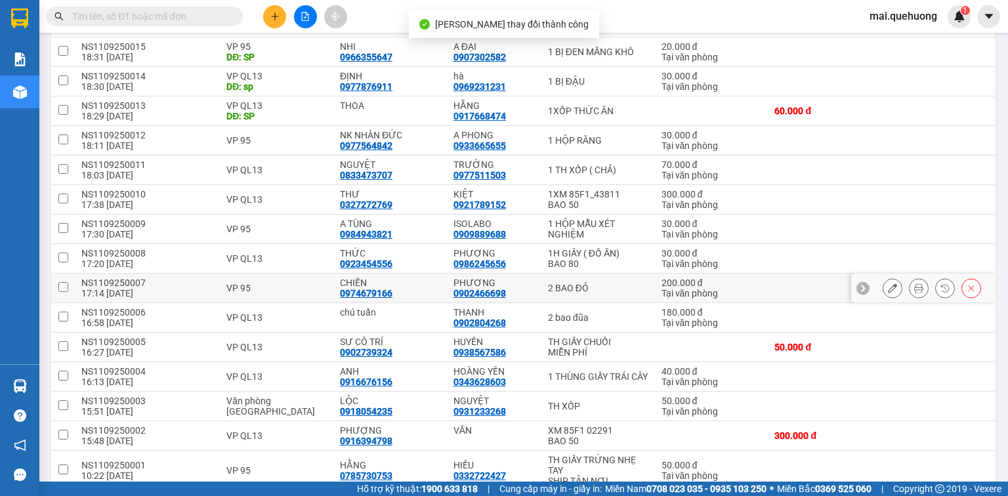
scroll to position [506, 0]
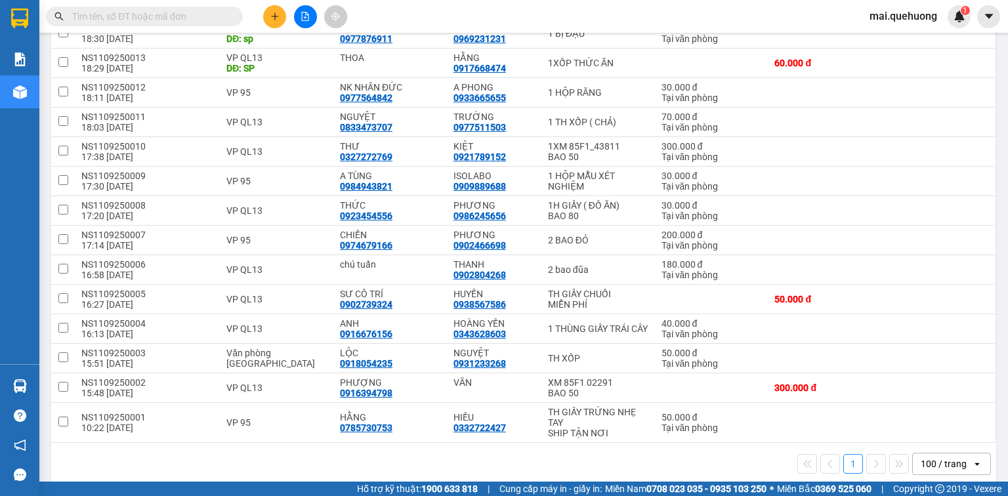
click at [950, 457] on div "100 / trang" at bounding box center [943, 463] width 46 height 13
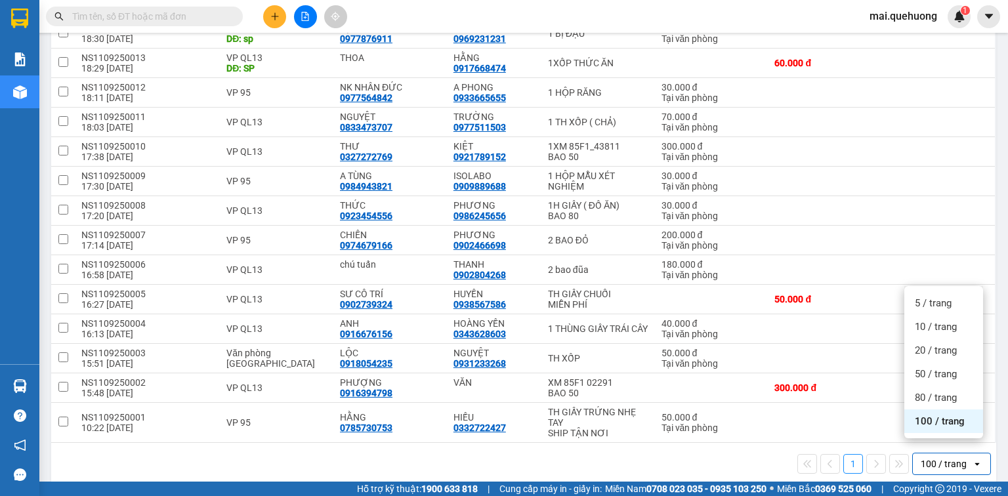
click at [931, 419] on span "100 / trang" at bounding box center [939, 421] width 50 height 13
click at [922, 457] on div "100 / trang" at bounding box center [943, 463] width 46 height 13
click at [936, 418] on span "100 / trang" at bounding box center [939, 421] width 50 height 13
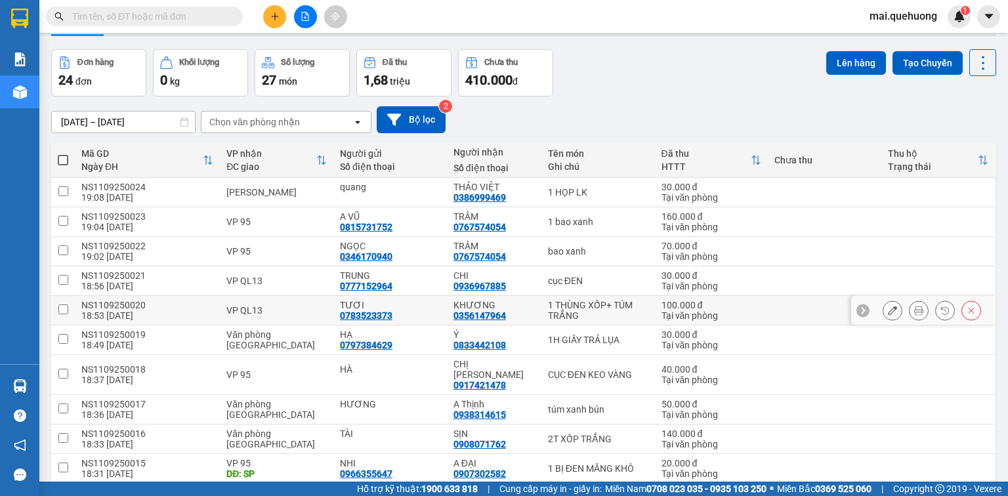
scroll to position [0, 0]
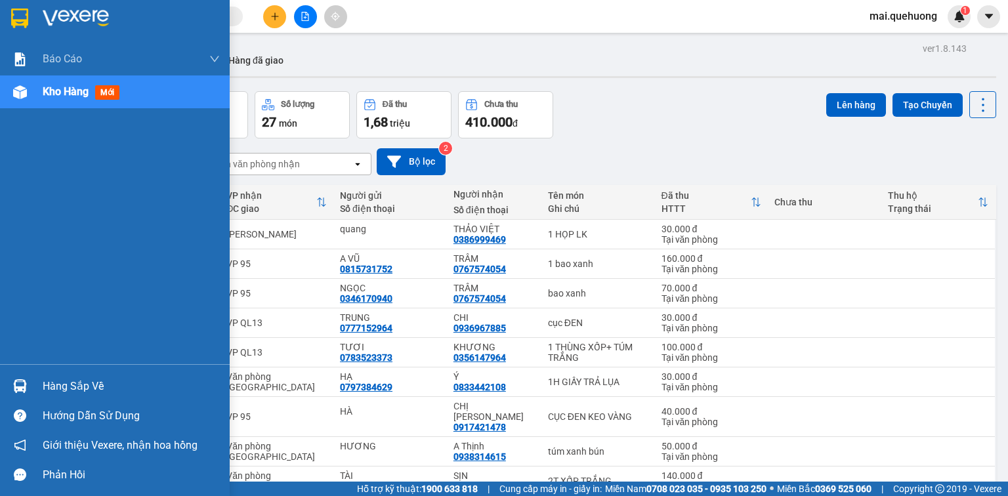
click at [66, 90] on span "Kho hàng" at bounding box center [66, 91] width 46 height 12
click at [45, 98] on span "Kho hàng" at bounding box center [66, 91] width 46 height 12
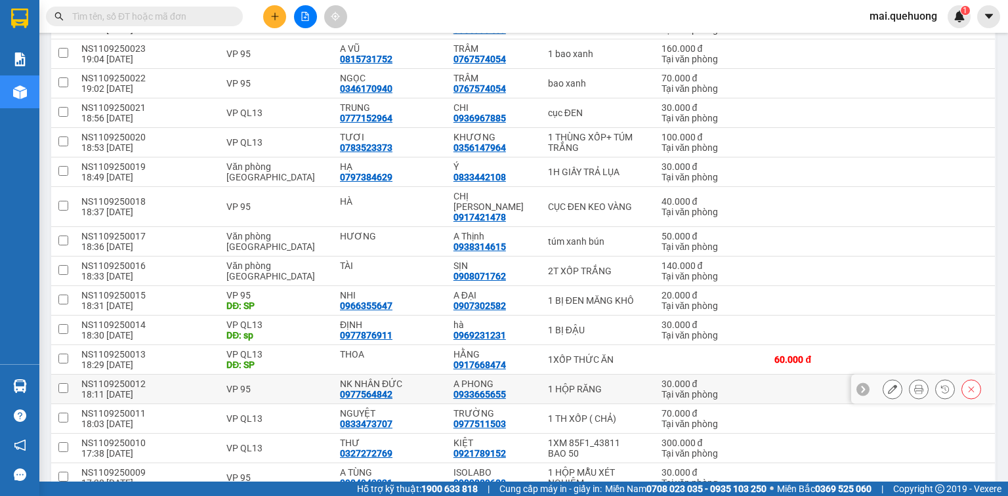
scroll to position [506, 0]
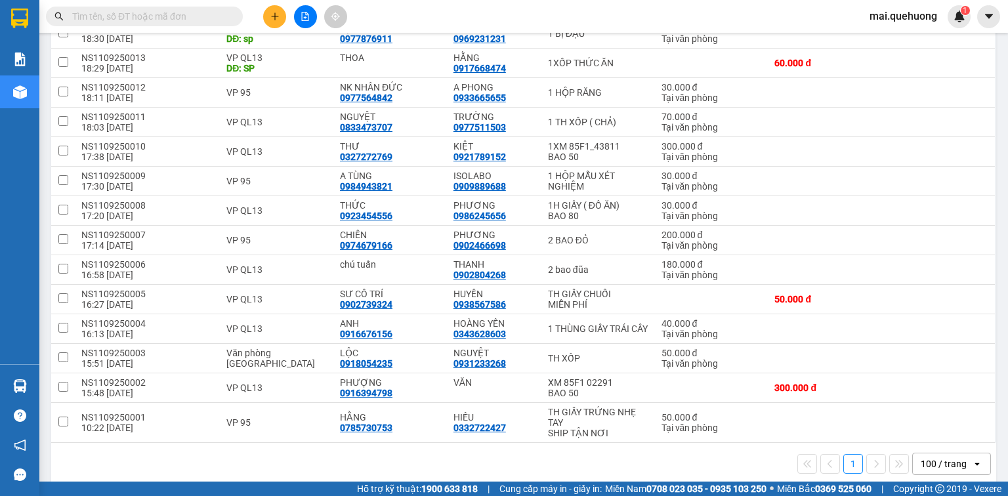
click at [953, 457] on div "100 / trang" at bounding box center [943, 463] width 46 height 13
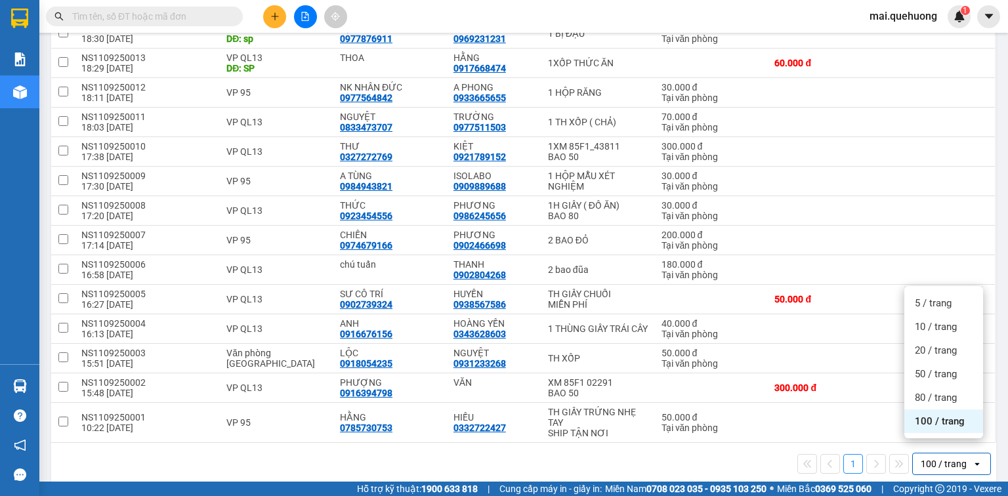
click at [942, 424] on span "100 / trang" at bounding box center [939, 421] width 50 height 13
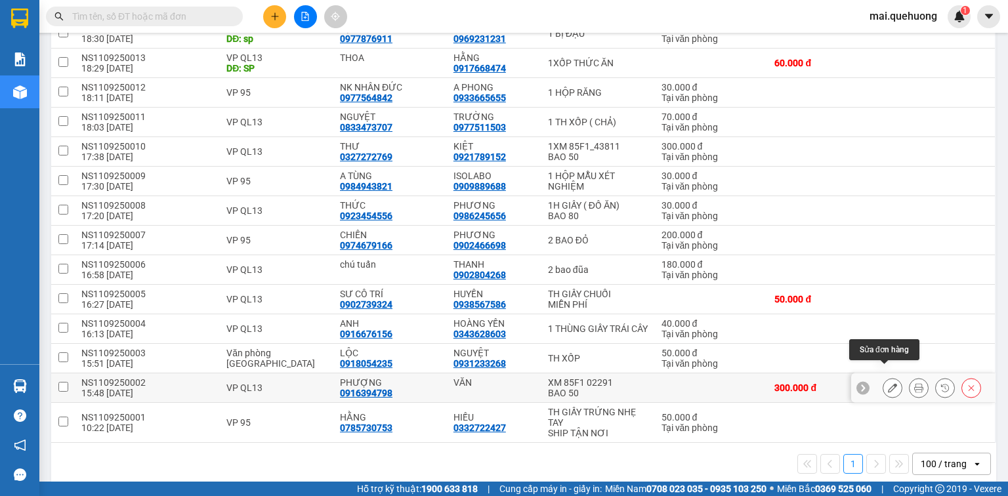
click at [887, 383] on icon at bounding box center [891, 387] width 9 height 9
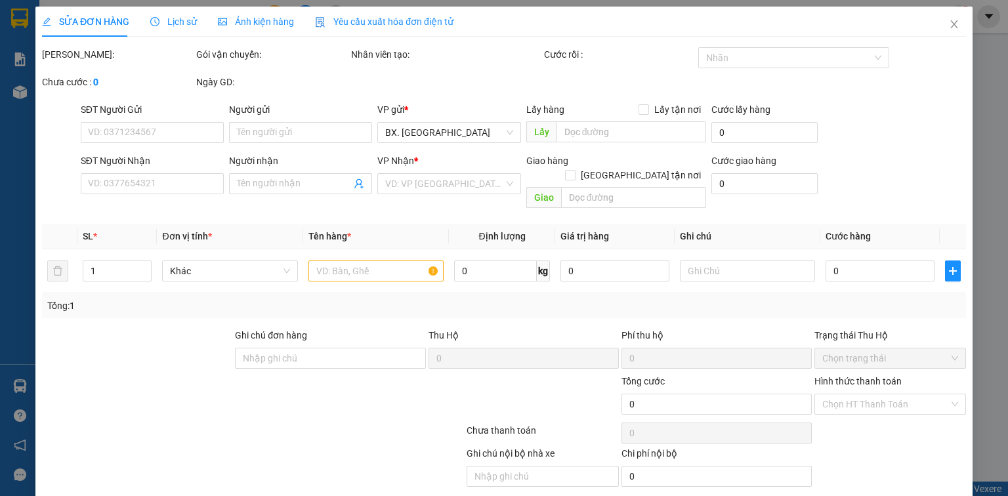
type input "0916394798"
type input "PHƯỢNG"
type input "VĂN"
type input "300.000"
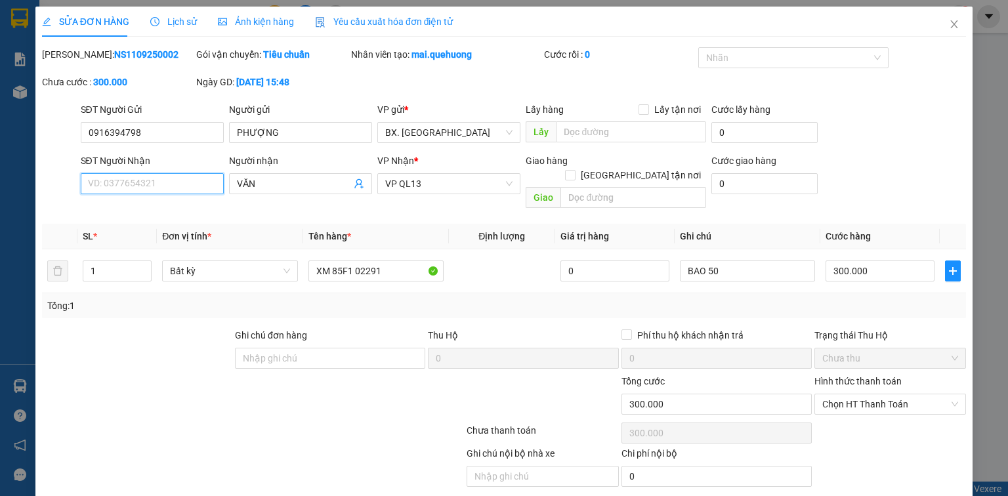
click at [117, 181] on input "SĐT Người Nhận" at bounding box center [152, 183] width 143 height 21
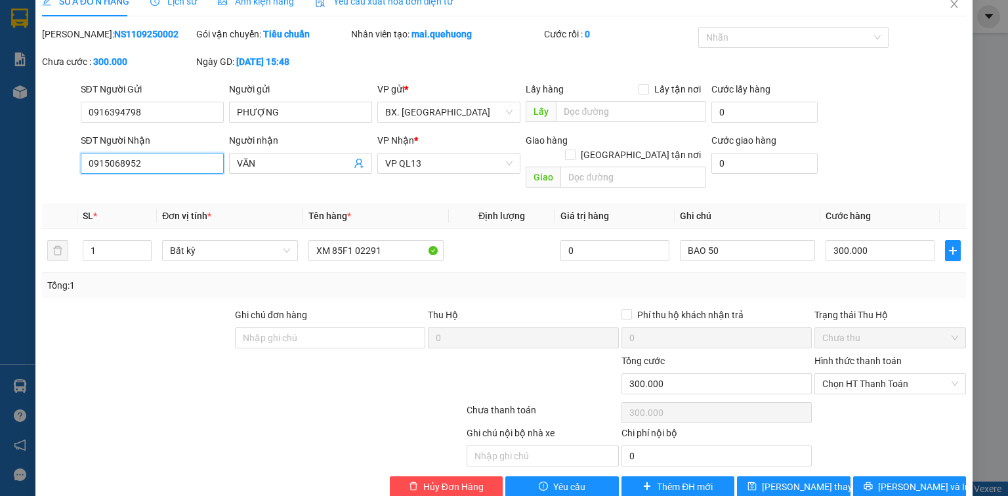
scroll to position [31, 0]
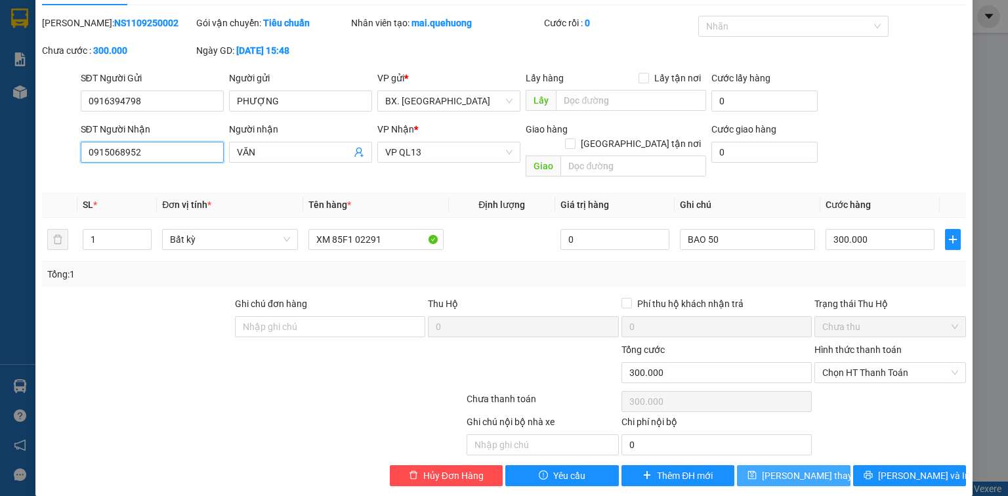
type input "0915068952"
click at [808, 468] on span "[PERSON_NAME] thay đổi" at bounding box center [814, 475] width 105 height 14
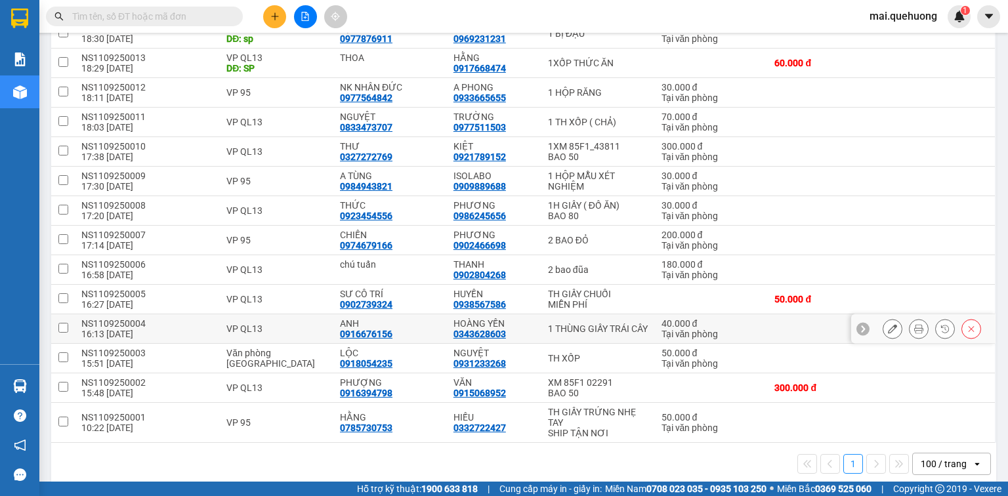
scroll to position [454, 0]
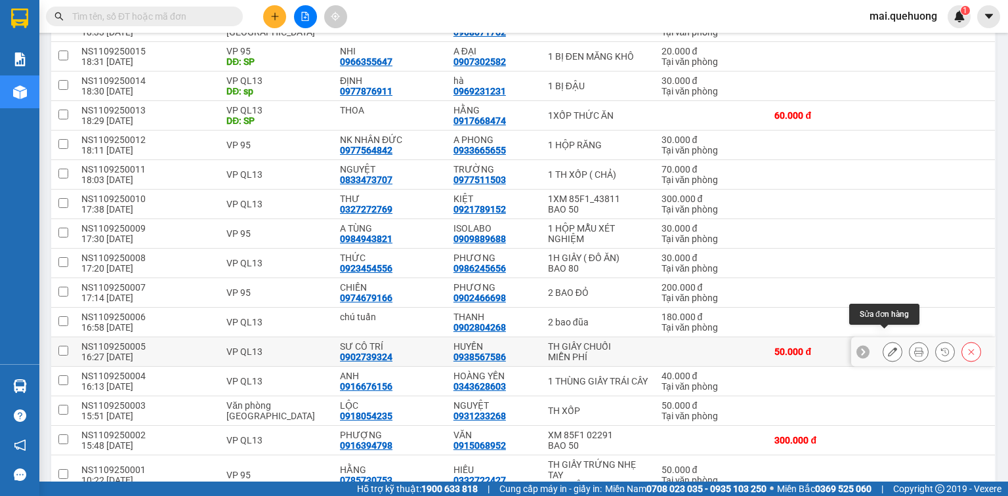
click at [887, 347] on icon at bounding box center [891, 351] width 9 height 9
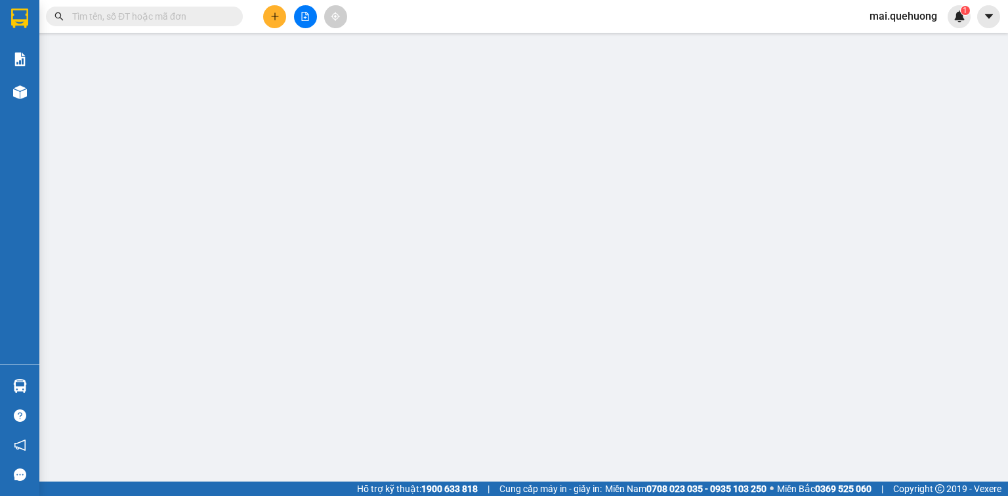
type input "0902739324"
type input "SƯ CÔ TRÍ"
type input "0938567586"
type input "HUYỀN"
type input "50.000"
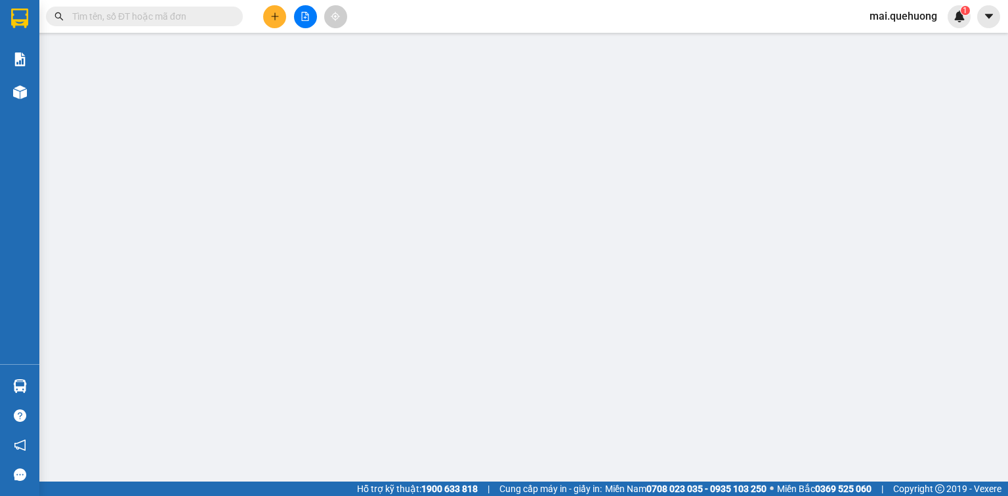
type input "50.000"
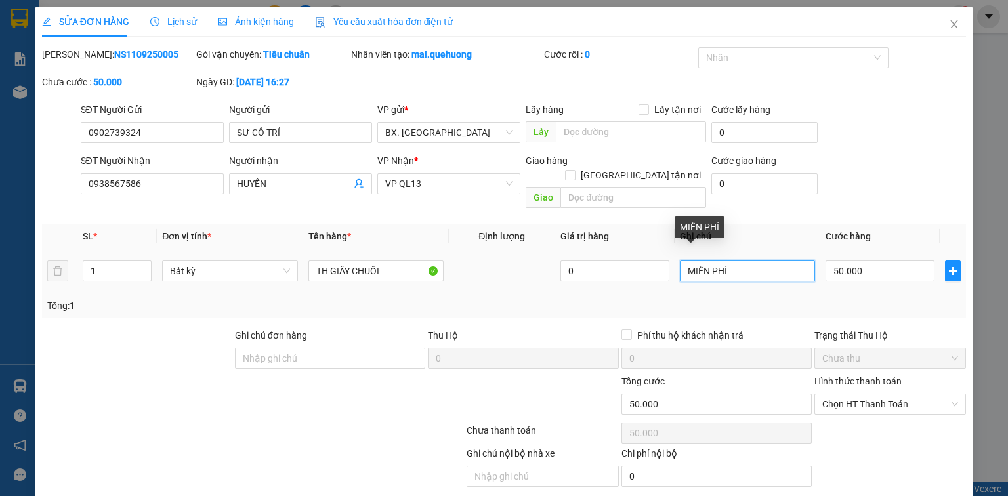
drag, startPoint x: 738, startPoint y: 255, endPoint x: 643, endPoint y: 272, distance: 96.6
click at [643, 272] on tr "1 Bất kỳ TH GIẤY CHUỐI 0 MIỄN PHÍ 50.000" at bounding box center [504, 271] width 924 height 44
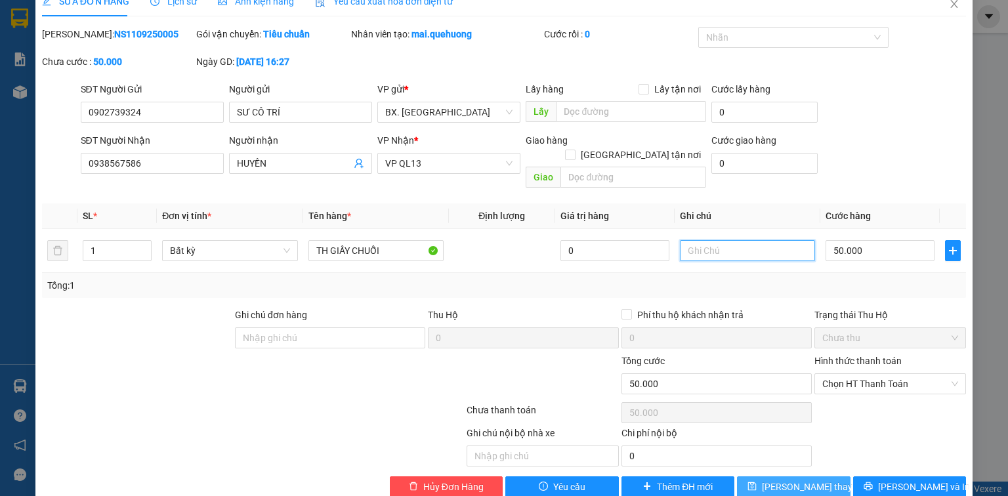
scroll to position [31, 0]
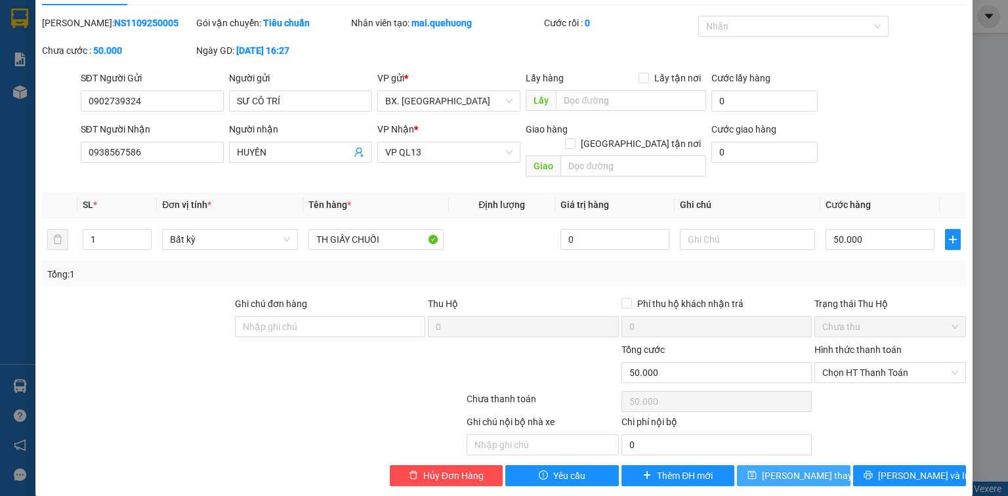
click at [782, 468] on span "[PERSON_NAME] thay đổi" at bounding box center [814, 475] width 105 height 14
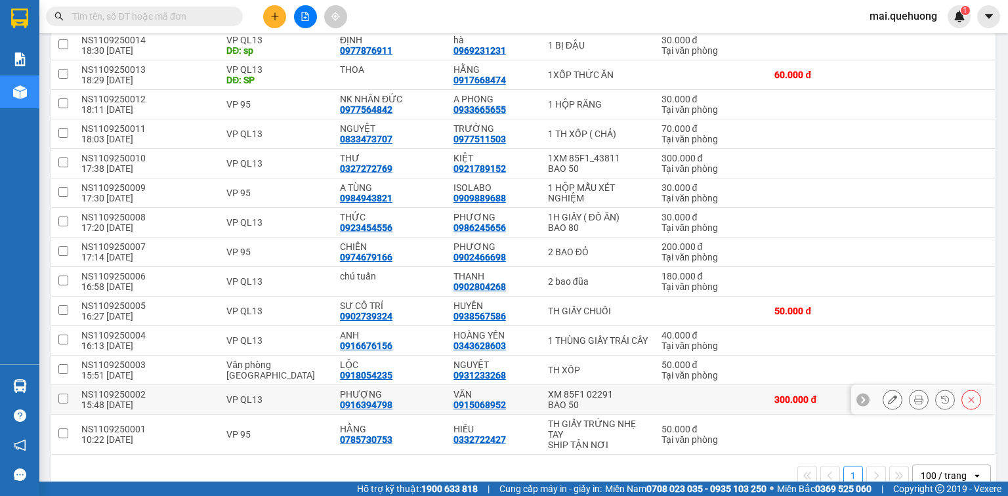
scroll to position [506, 0]
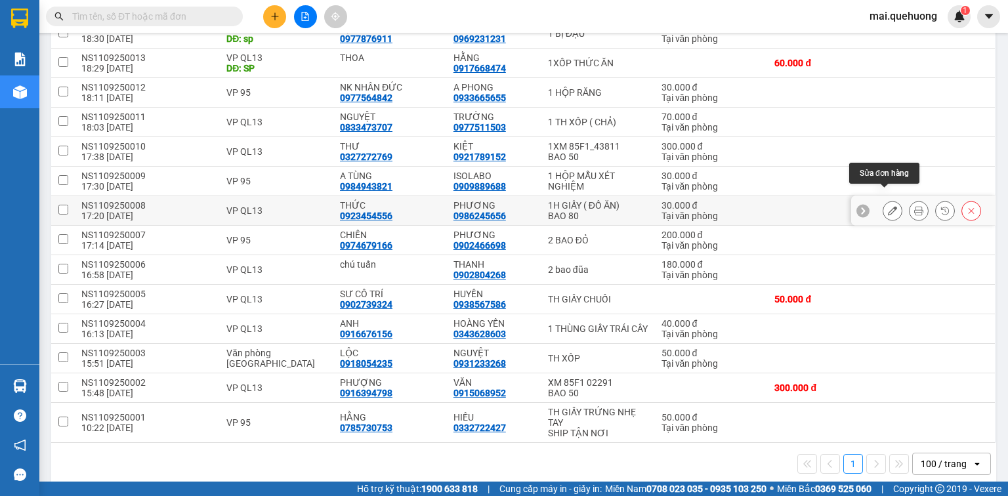
click at [887, 206] on icon at bounding box center [891, 210] width 9 height 9
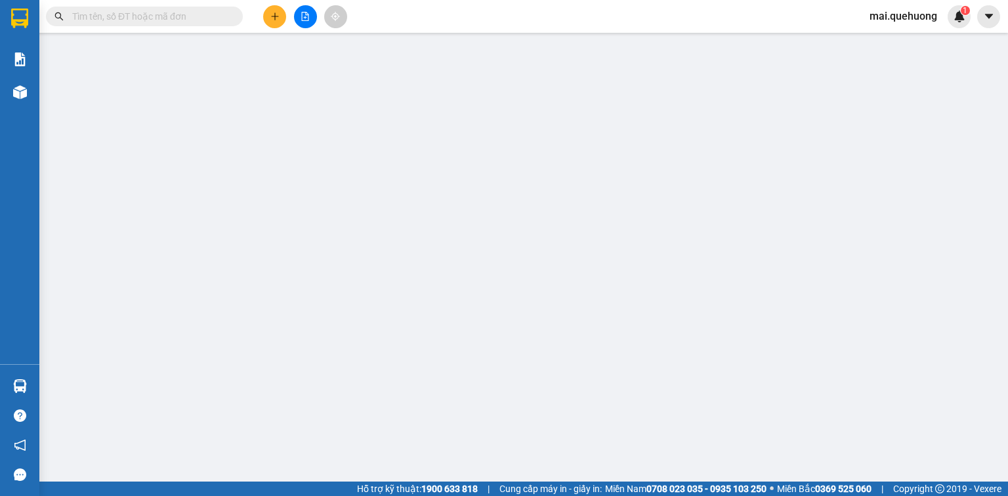
type input "0923454556"
type input "THỨC"
type input "0986245656"
type input "PHƯƠNG"
type input "30.000"
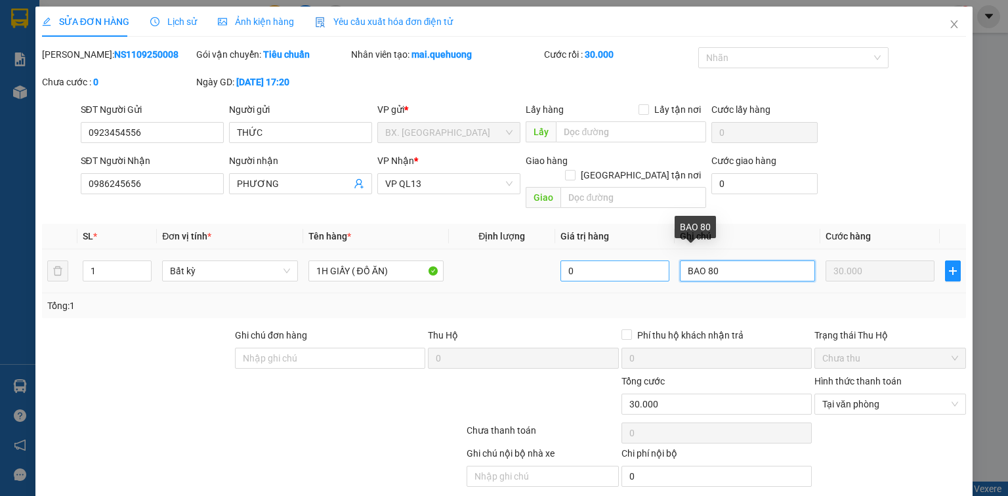
drag, startPoint x: 692, startPoint y: 262, endPoint x: 611, endPoint y: 264, distance: 80.7
click at [611, 264] on tr "1 Bất kỳ 1H GIẤY ( ĐỒ ĂN) 0 BAO 80 30.000" at bounding box center [504, 271] width 924 height 44
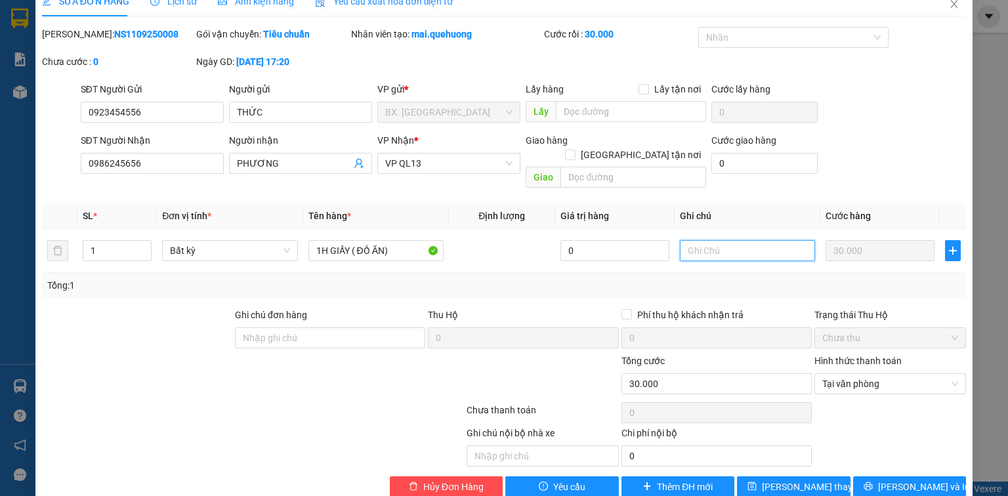
scroll to position [31, 0]
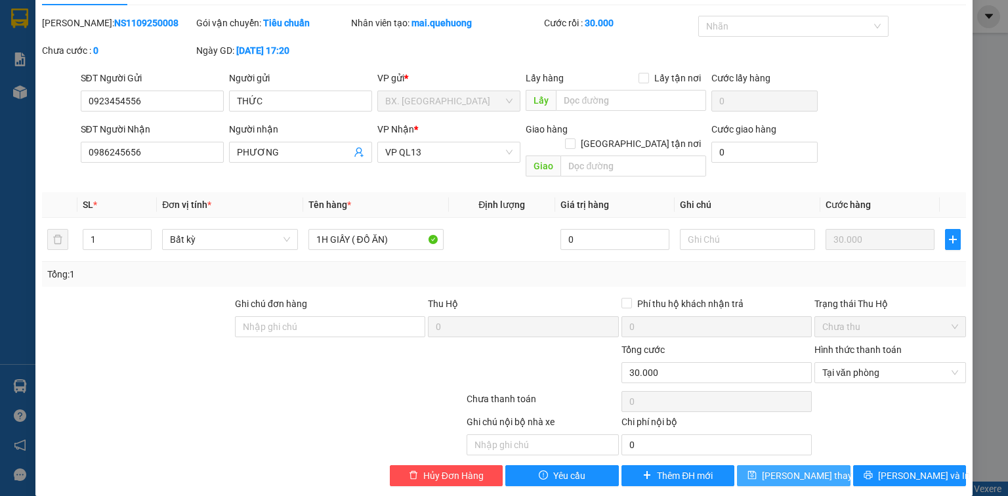
click at [795, 468] on span "[PERSON_NAME] thay đổi" at bounding box center [814, 475] width 105 height 14
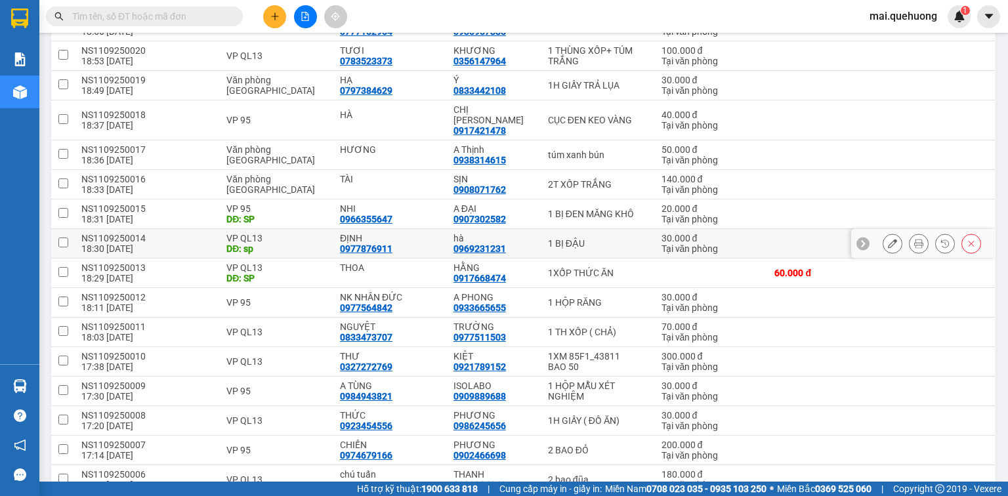
scroll to position [315, 0]
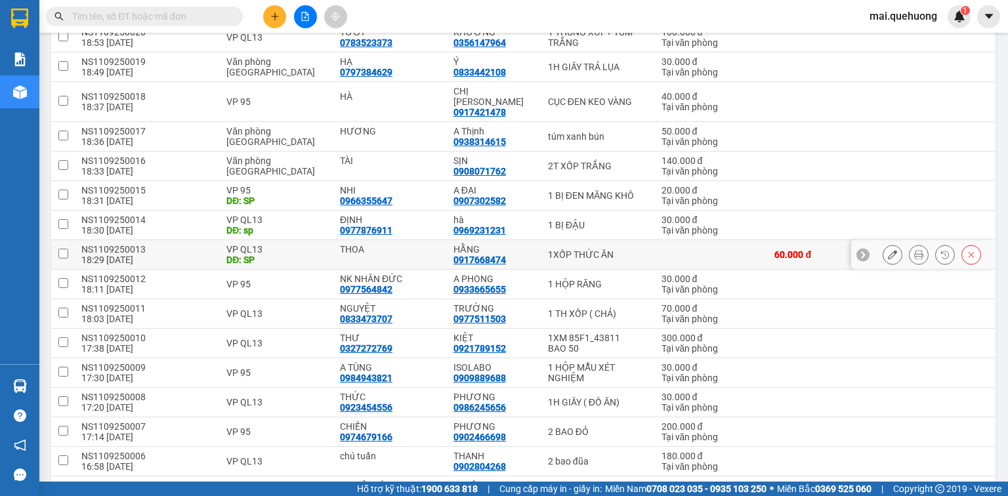
click at [887, 250] on icon at bounding box center [891, 254] width 9 height 9
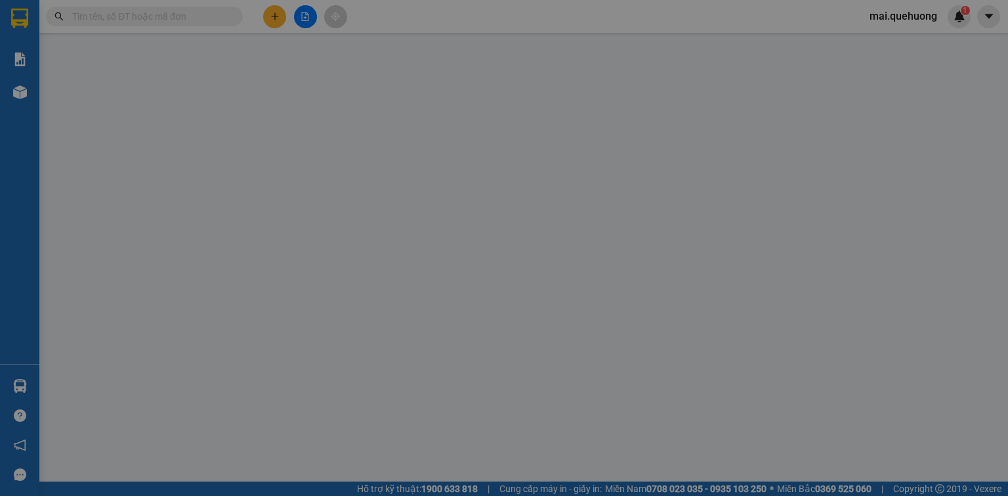
type input "THOA"
type input "0917668474"
type input "HẰNG"
type input "SP"
type input "60.000"
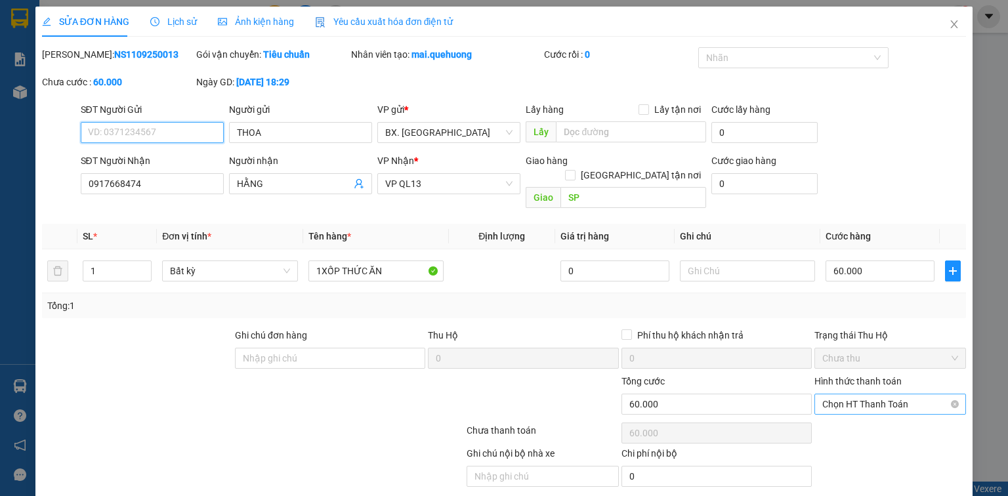
click at [889, 394] on span "Chọn HT Thanh Toán" at bounding box center [890, 404] width 136 height 20
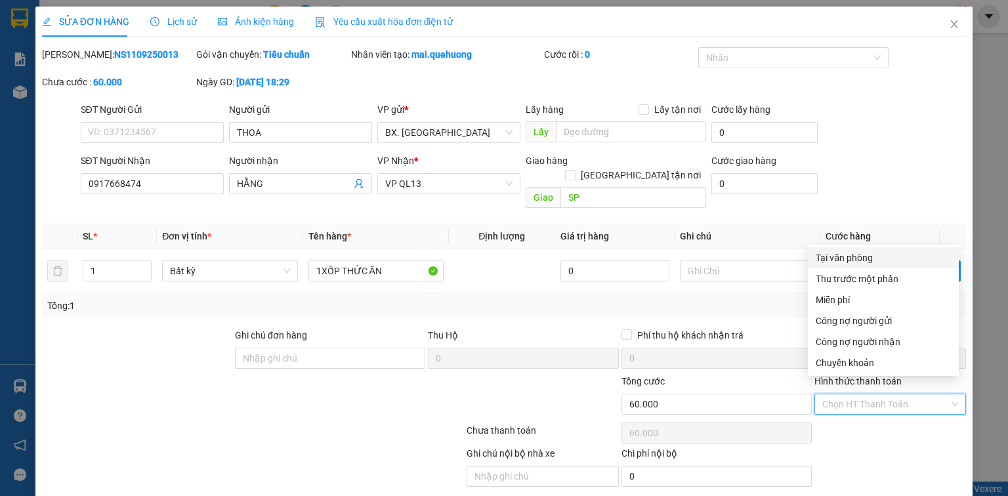
click at [864, 258] on div "Tại văn phòng" at bounding box center [882, 258] width 135 height 14
type input "0"
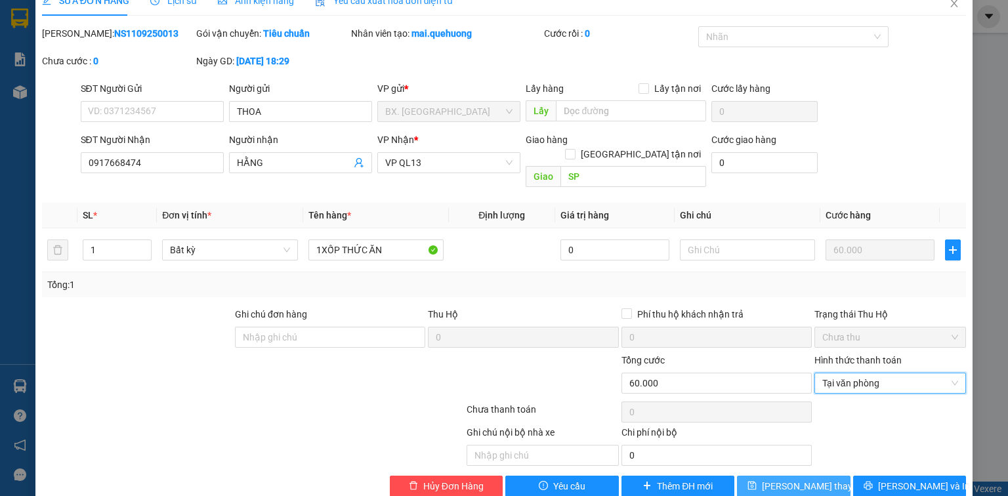
scroll to position [31, 0]
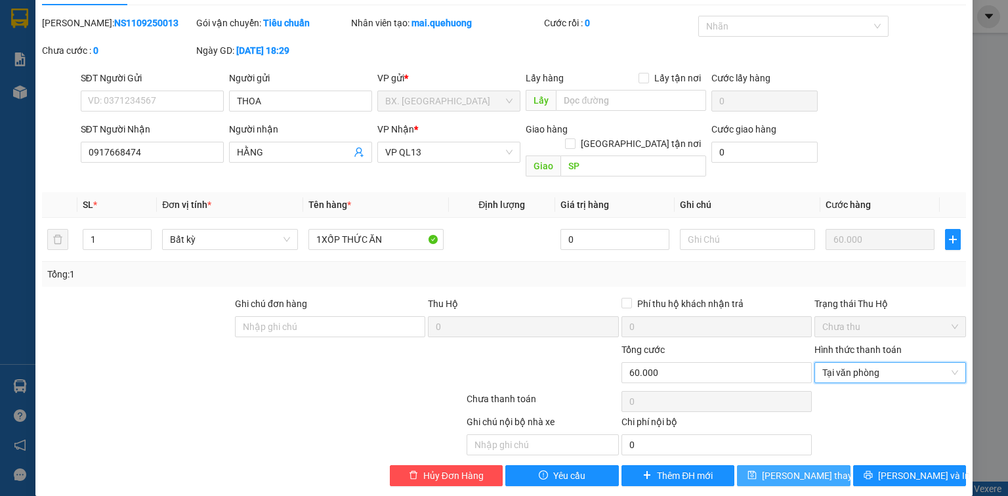
click at [797, 468] on span "[PERSON_NAME] thay đổi" at bounding box center [814, 475] width 105 height 14
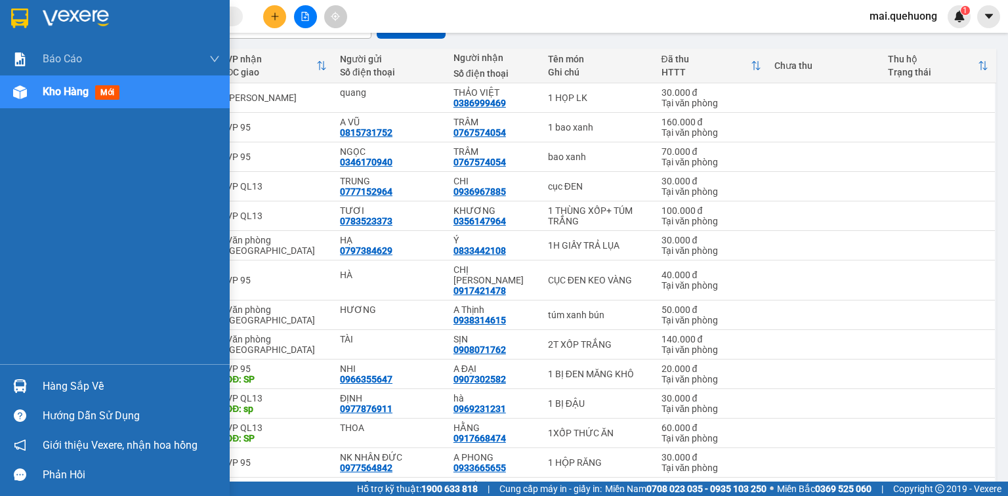
scroll to position [34, 0]
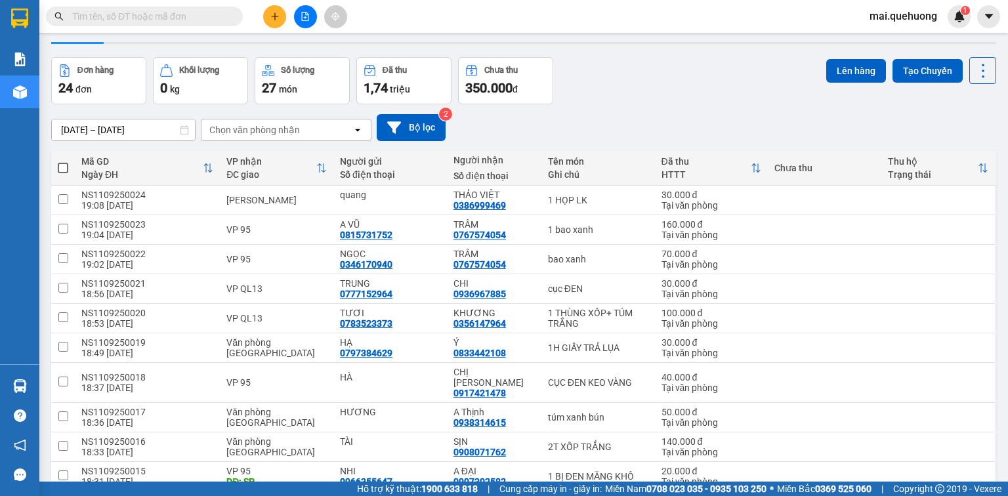
click at [270, 20] on icon "plus" at bounding box center [274, 16] width 9 height 9
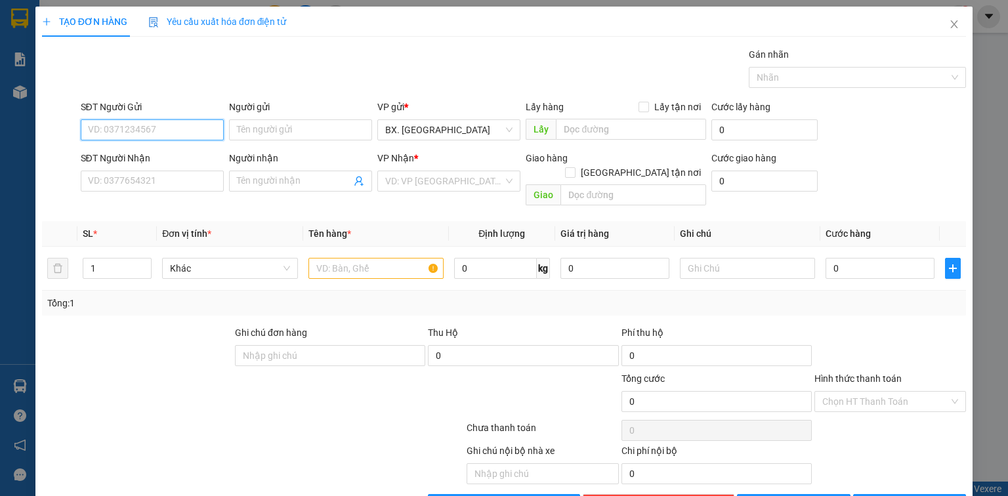
click at [151, 127] on input "SĐT Người Gửi" at bounding box center [152, 129] width 143 height 21
click at [158, 129] on input "SĐT Người Gửi" at bounding box center [152, 129] width 143 height 21
type input "0975145024"
click at [189, 159] on div "0975145024 - CHỊ PHƯỢNG" at bounding box center [151, 155] width 126 height 14
type input "CHỊ PHƯỢNG"
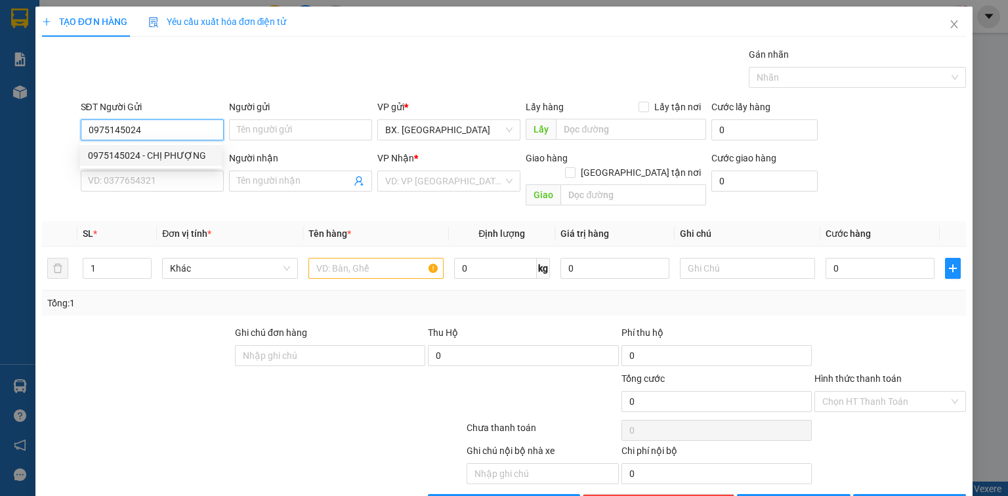
type input "0334878958"
type input "HỒ"
type input "40.000"
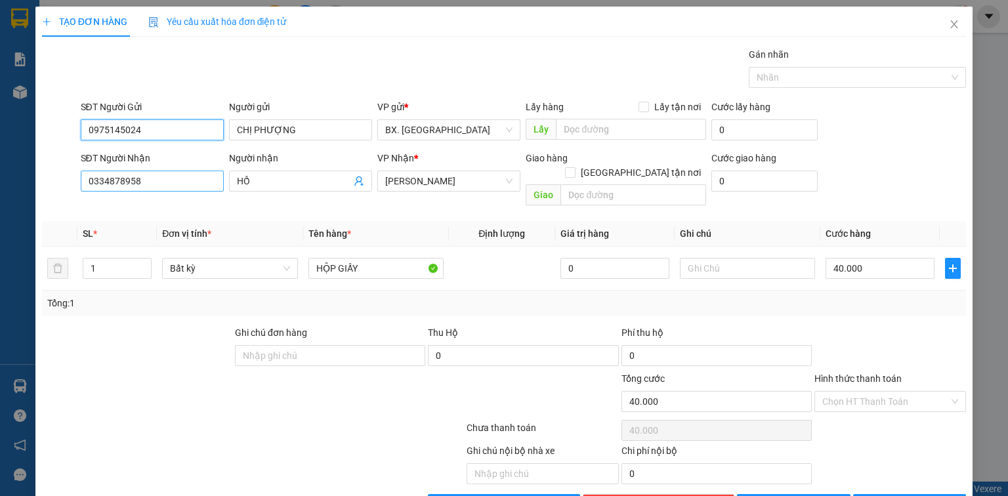
type input "0975145024"
click at [173, 182] on input "0334878958" at bounding box center [152, 181] width 143 height 21
drag, startPoint x: 475, startPoint y: 180, endPoint x: 331, endPoint y: 191, distance: 144.7
click at [331, 191] on div "SĐT Người Nhận 0334878958 0334878958 Người nhận HỒ VP Nhận * An Dương Vương Gia…" at bounding box center [523, 181] width 891 height 60
click at [481, 186] on span "[PERSON_NAME]" at bounding box center [448, 181] width 127 height 20
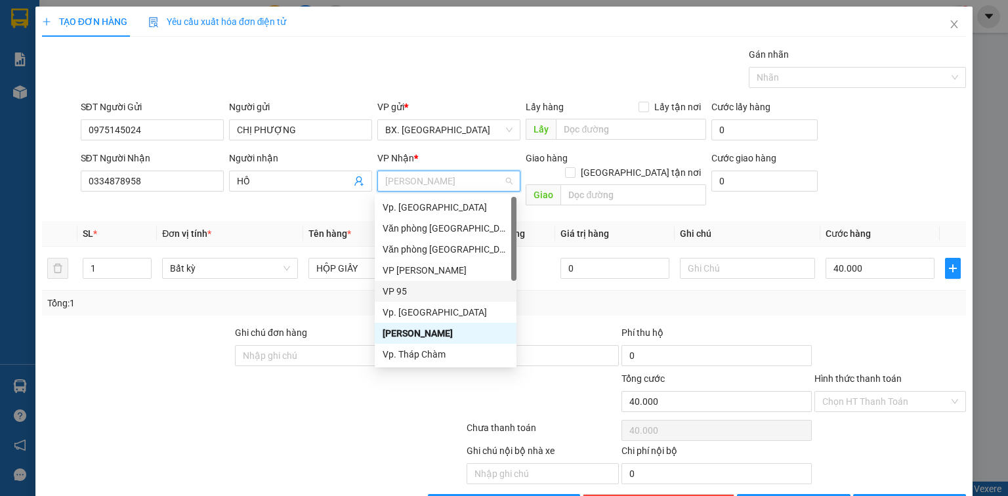
click at [396, 293] on div "VP 95" at bounding box center [445, 291] width 126 height 14
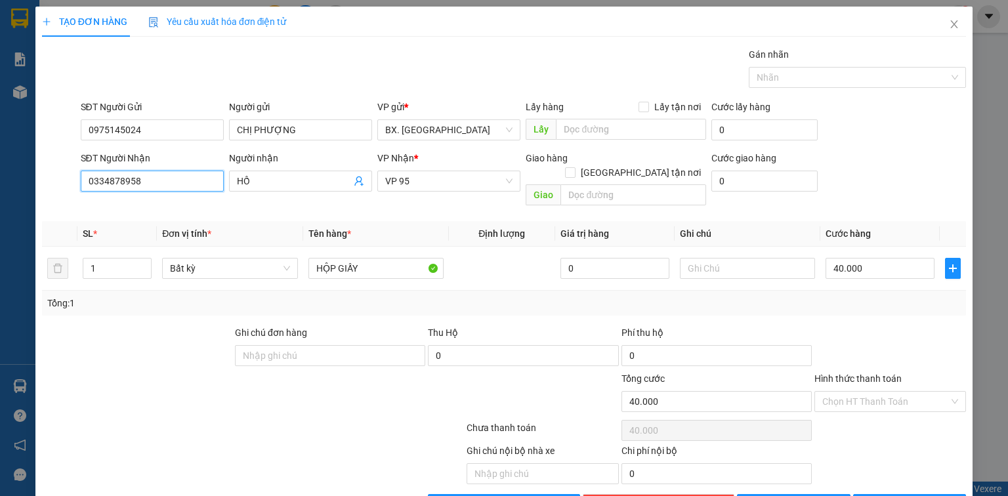
click at [144, 180] on input "0334878958" at bounding box center [152, 181] width 143 height 21
type input "0906655582"
click at [168, 206] on div "0906655582 - HOÀNG ANH" at bounding box center [162, 206] width 148 height 14
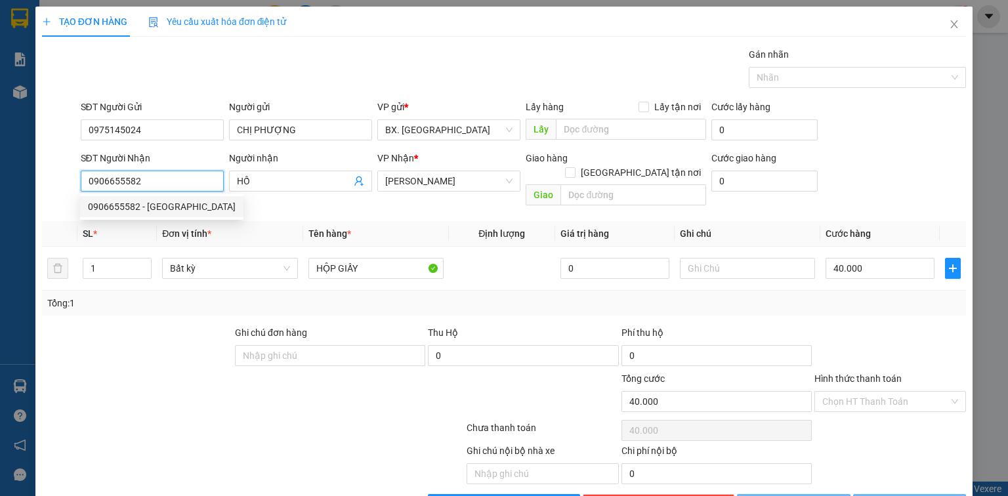
type input "HOÀNG ANH"
type input "100.000"
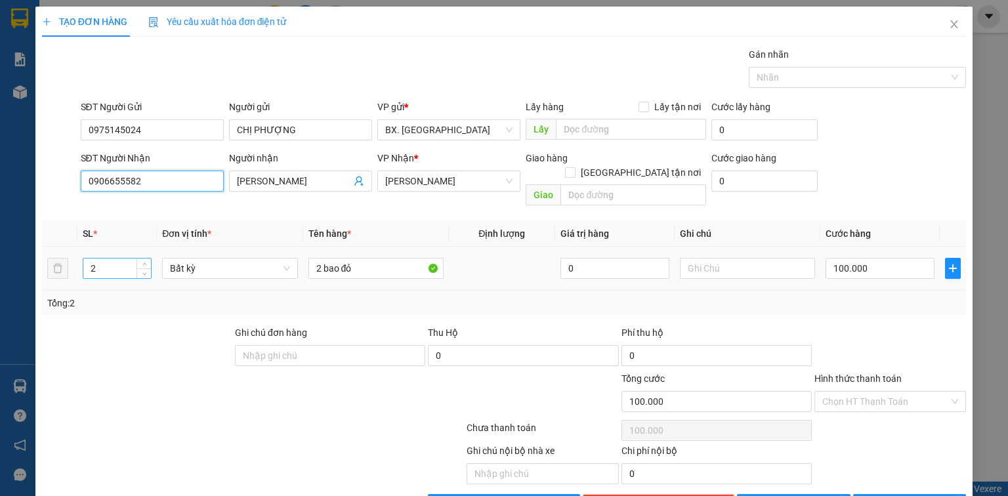
type input "0906655582"
drag, startPoint x: 96, startPoint y: 255, endPoint x: 79, endPoint y: 258, distance: 16.6
click at [79, 258] on td "2" at bounding box center [116, 269] width 79 height 44
type input "1"
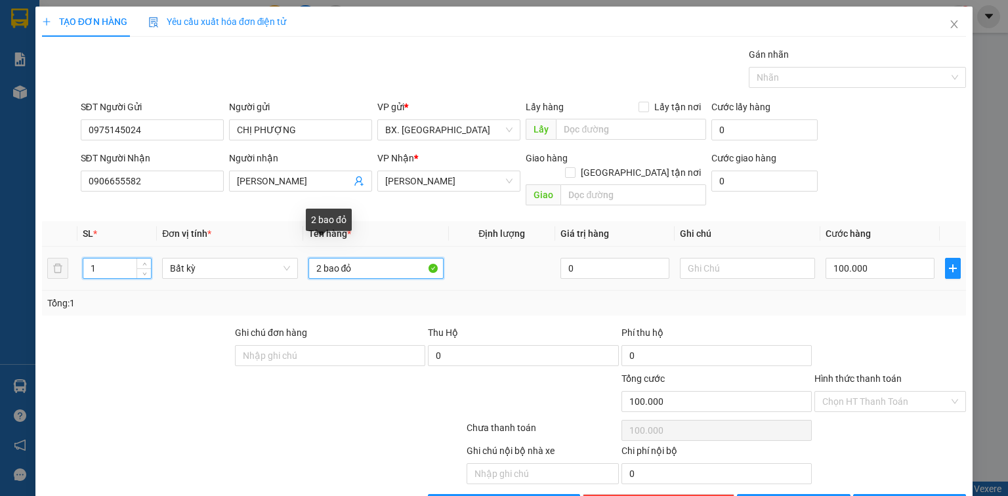
type input "0"
drag, startPoint x: 371, startPoint y: 252, endPoint x: 305, endPoint y: 255, distance: 65.6
click at [308, 258] on input "2 bao đỏ" at bounding box center [375, 268] width 135 height 21
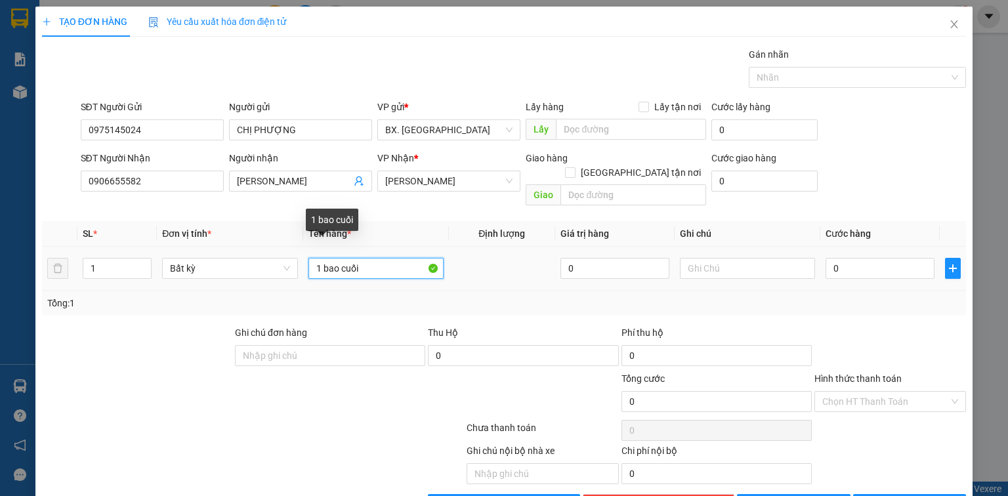
click at [344, 258] on input "1 bao cuối" at bounding box center [375, 268] width 135 height 21
type input "1 bao chuối"
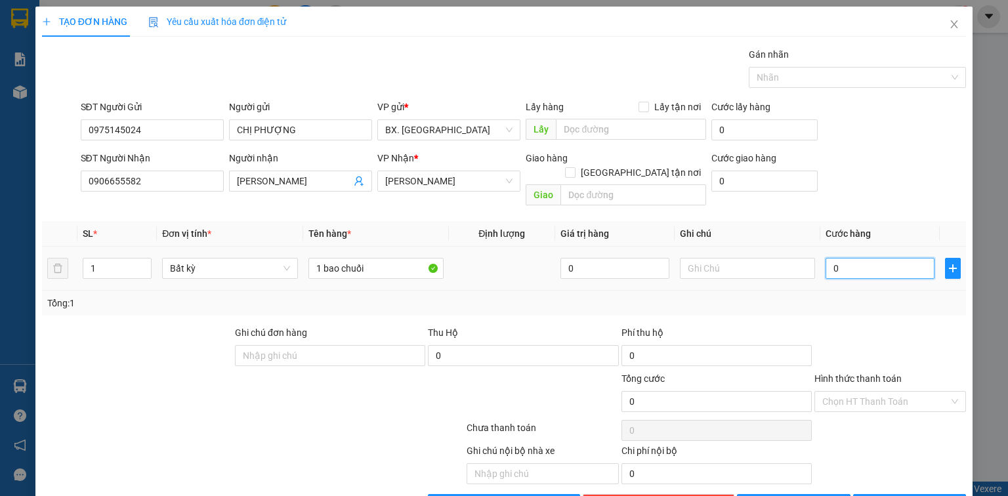
click at [862, 258] on input "0" at bounding box center [879, 268] width 109 height 21
type input "1"
type input "10"
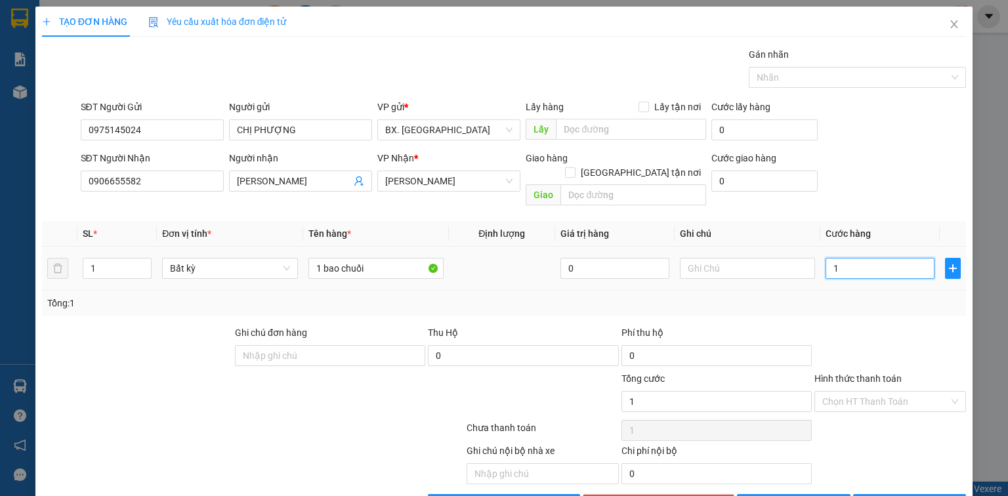
type input "10"
type input "100"
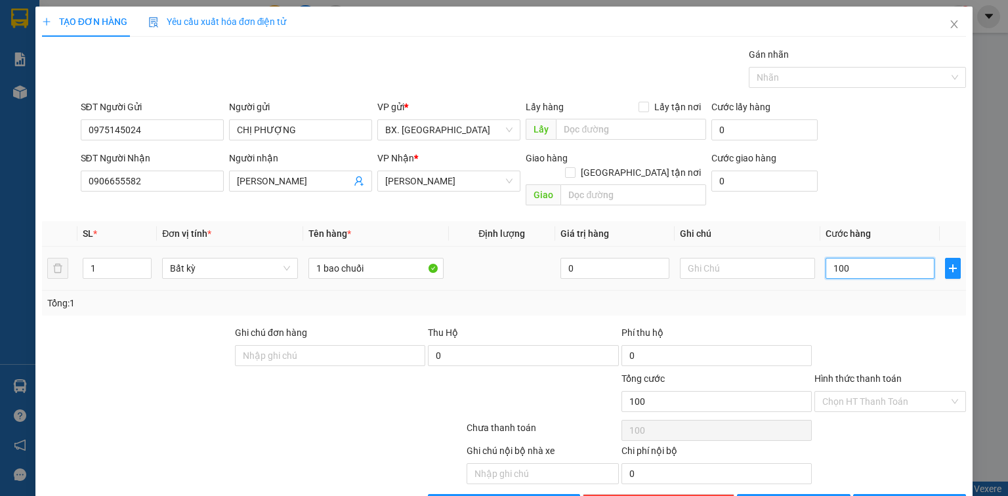
type input "1.000"
type input "10.000"
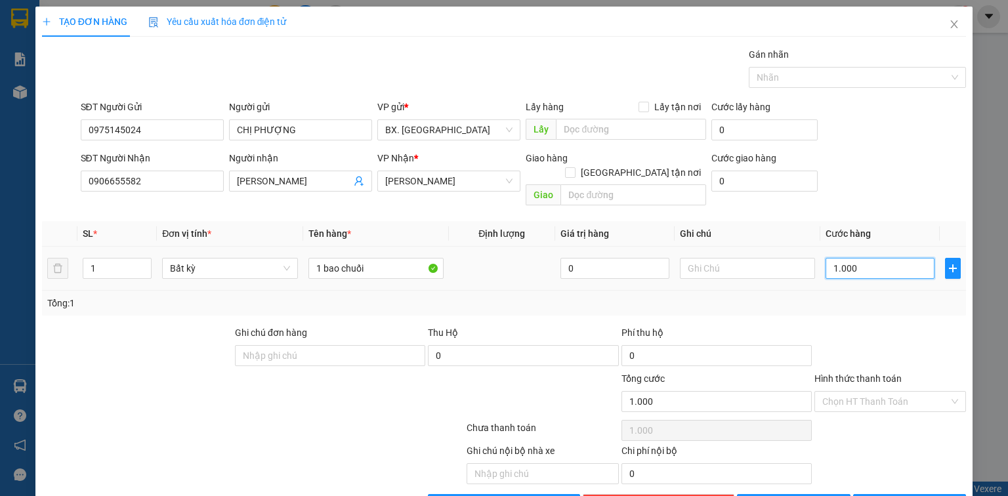
type input "10.000"
type input "100.000"
click at [423, 171] on span "[PERSON_NAME]" at bounding box center [448, 181] width 127 height 20
type input "100.000"
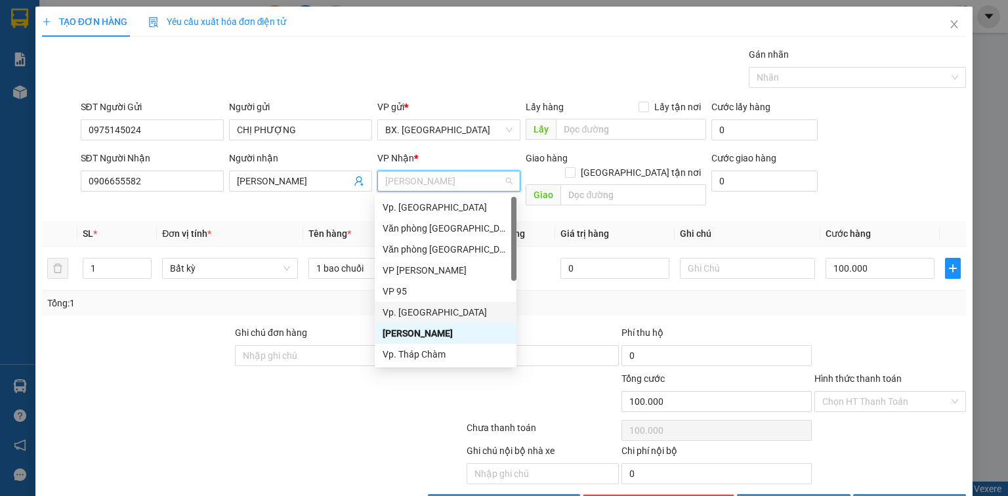
click at [422, 297] on div "VP 95" at bounding box center [445, 291] width 126 height 14
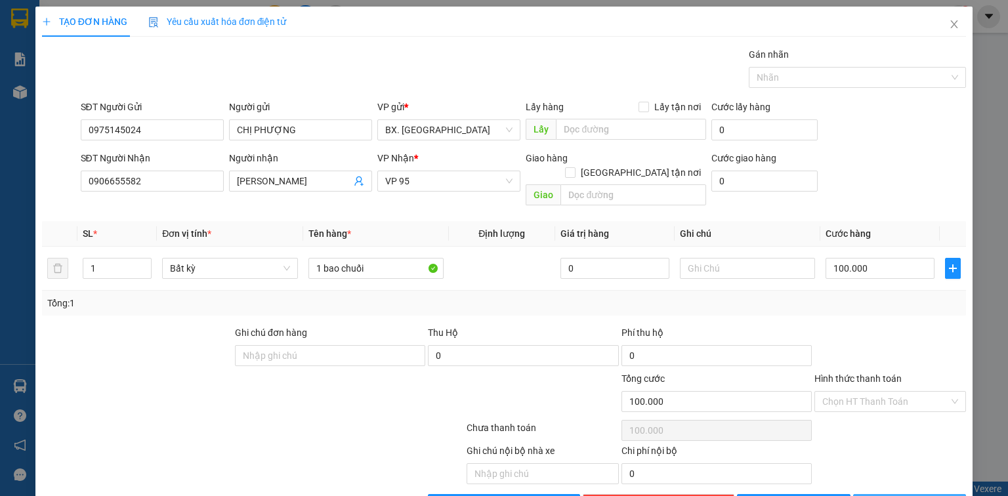
click at [899, 495] on span "[PERSON_NAME] và In" at bounding box center [924, 504] width 92 height 14
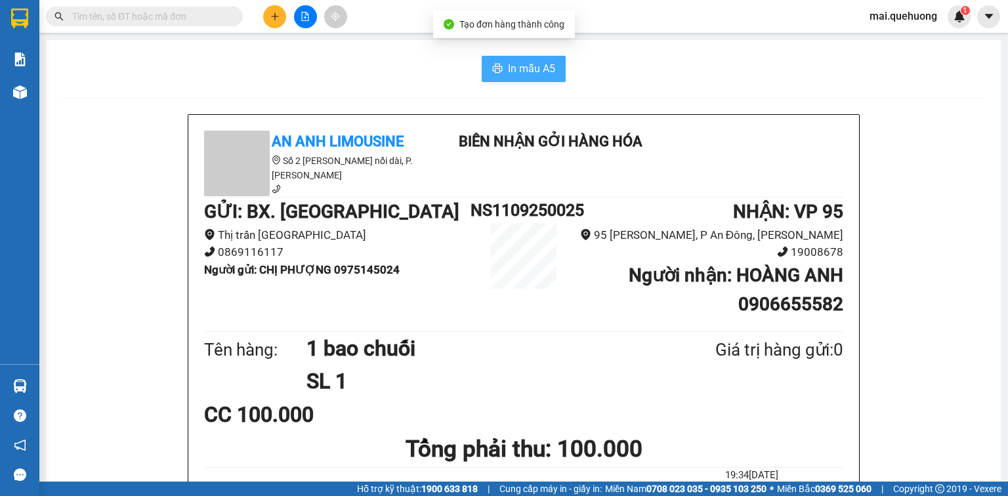
click at [548, 60] on span "In mẫu A5" at bounding box center [531, 68] width 47 height 16
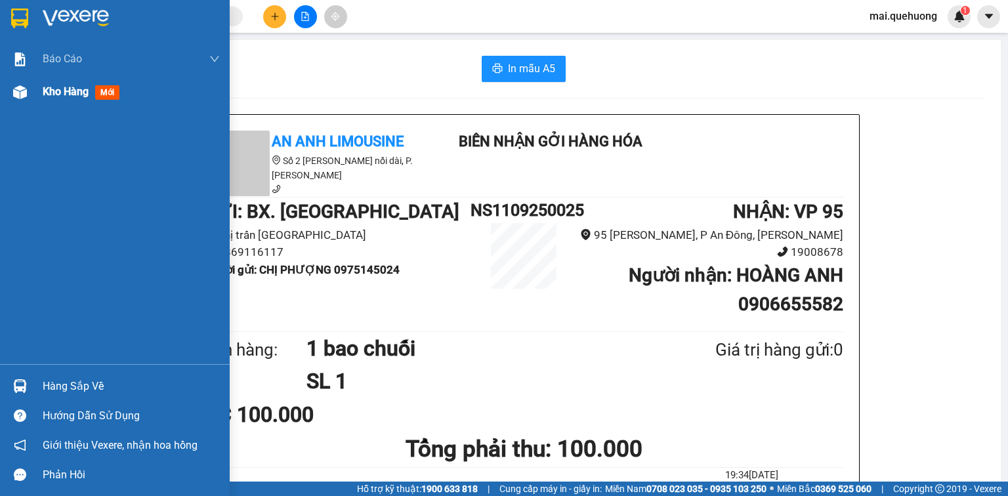
click at [39, 92] on div "Kho hàng mới" at bounding box center [115, 91] width 230 height 33
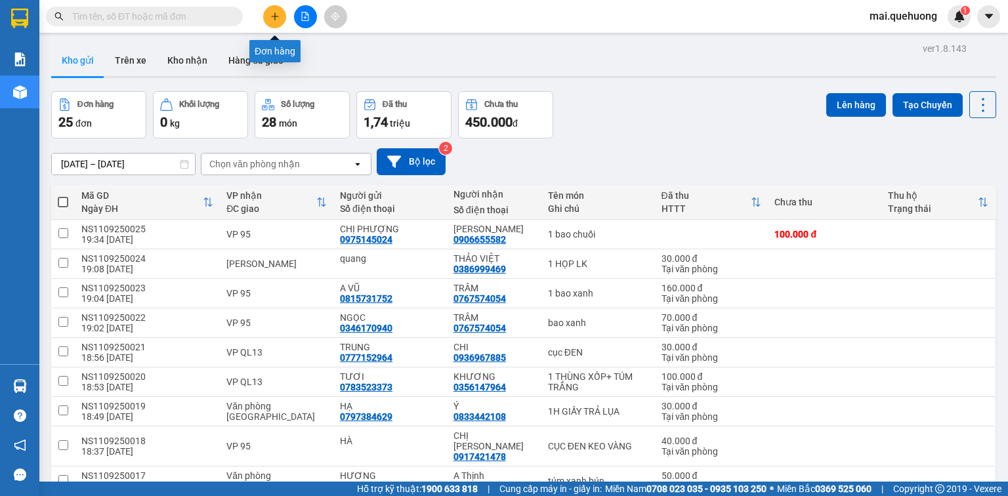
click at [267, 18] on button at bounding box center [274, 16] width 23 height 23
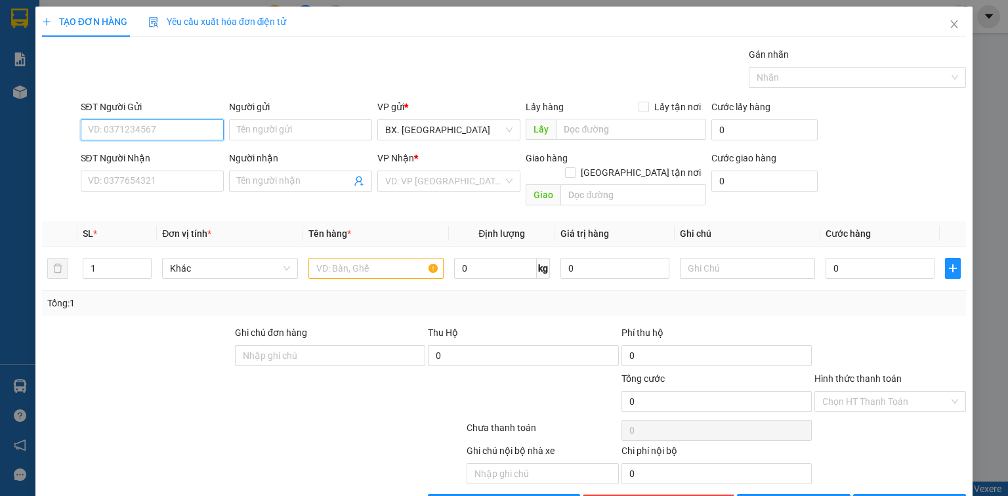
click at [161, 139] on input "SĐT Người Gửi" at bounding box center [152, 129] width 143 height 21
type input "0396979079"
click at [171, 153] on div "0396979079 - quyền" at bounding box center [151, 155] width 126 height 14
type input "quyền"
type input "0899912269"
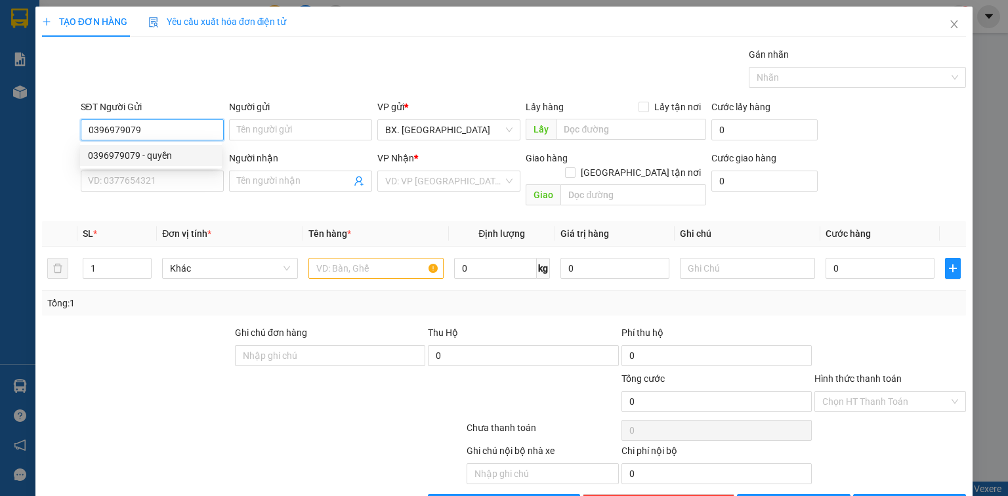
type input "MINH THI"
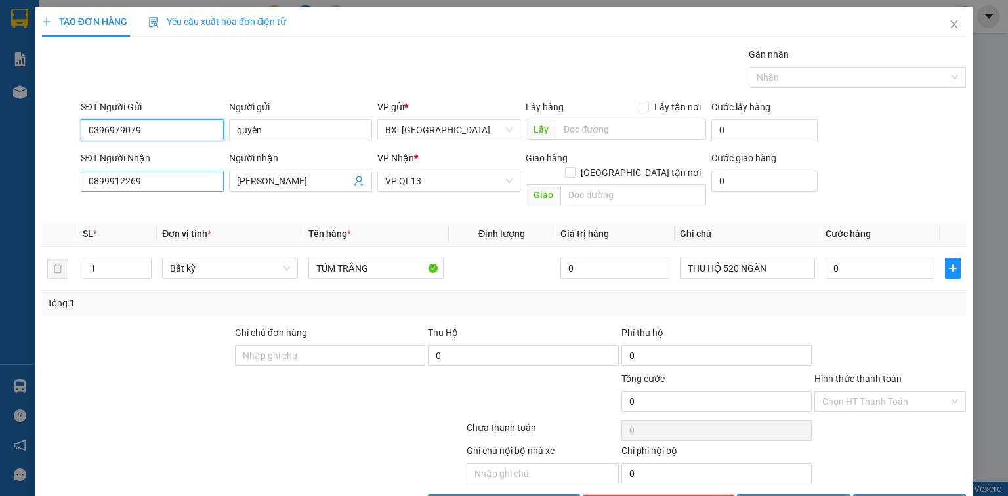
type input "0396979079"
drag, startPoint x: 142, startPoint y: 178, endPoint x: 0, endPoint y: 197, distance: 143.5
click at [0, 197] on div "TẠO ĐƠN HÀNG Yêu cầu xuất hóa đơn điện tử Transit Pickup Surcharge Ids Transit …" at bounding box center [504, 248] width 1008 height 496
type input "0948635869"
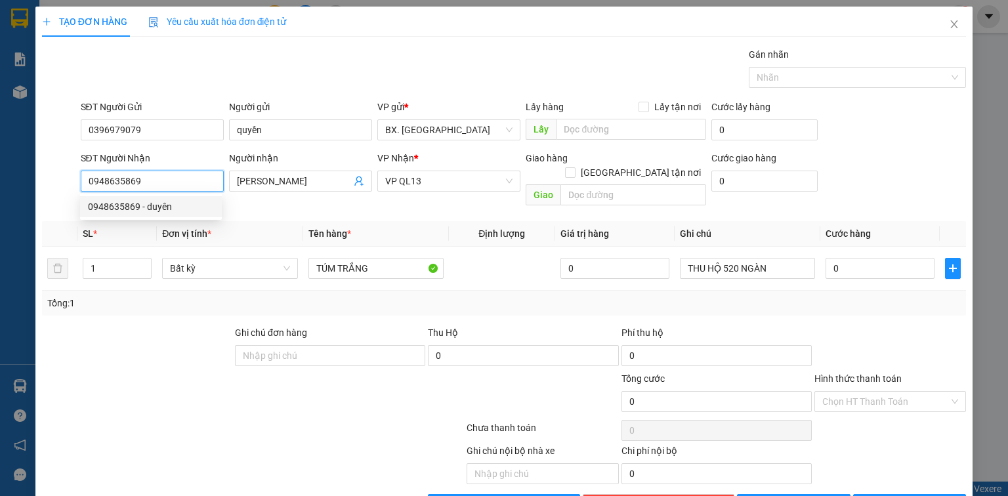
click at [123, 207] on div "0948635869 - duyên" at bounding box center [151, 206] width 126 height 14
type input "duyên"
type input "150.000"
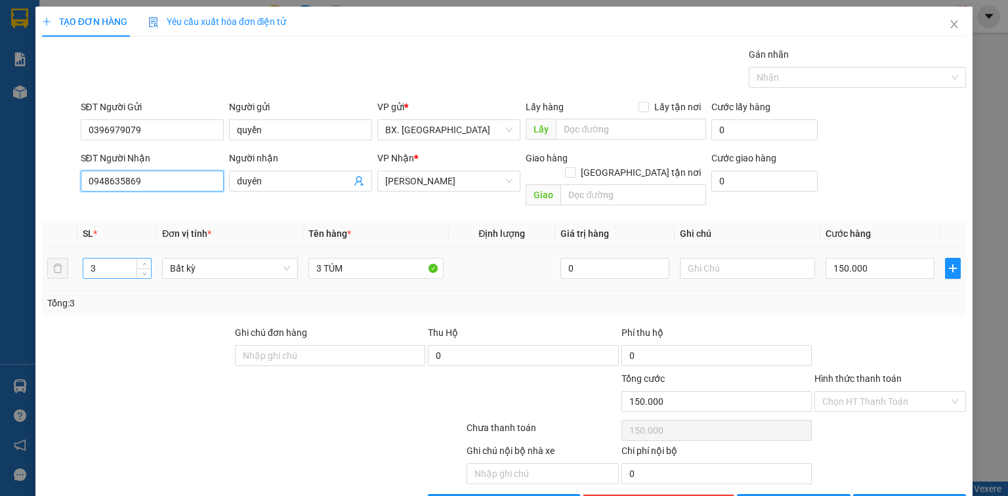
type input "0948635869"
drag, startPoint x: 105, startPoint y: 251, endPoint x: 79, endPoint y: 258, distance: 26.6
click at [79, 258] on td "3" at bounding box center [116, 269] width 79 height 44
type input "2"
type input "0"
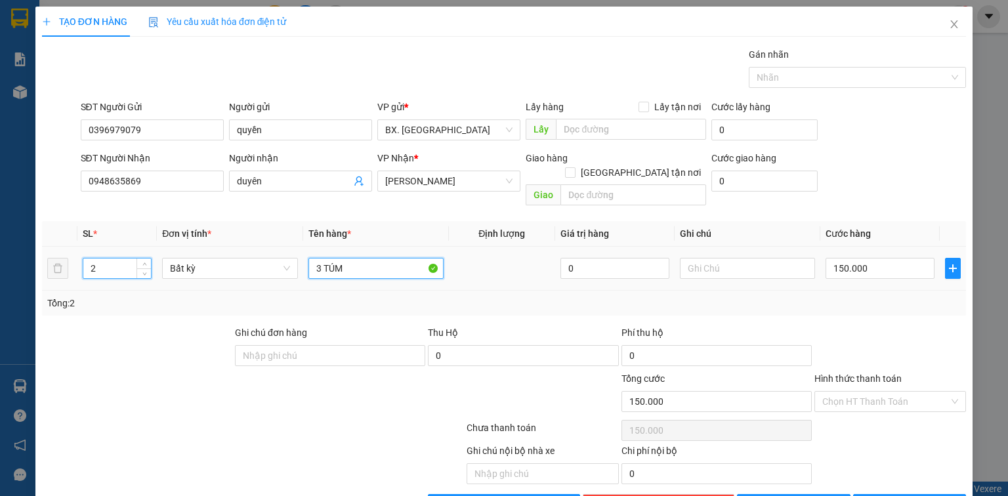
type input "0"
drag, startPoint x: 355, startPoint y: 253, endPoint x: 245, endPoint y: 272, distance: 111.2
click at [245, 272] on tr "2 Bất kỳ 3 TÚM 0 0" at bounding box center [504, 269] width 924 height 44
type input "2 túm đậu"
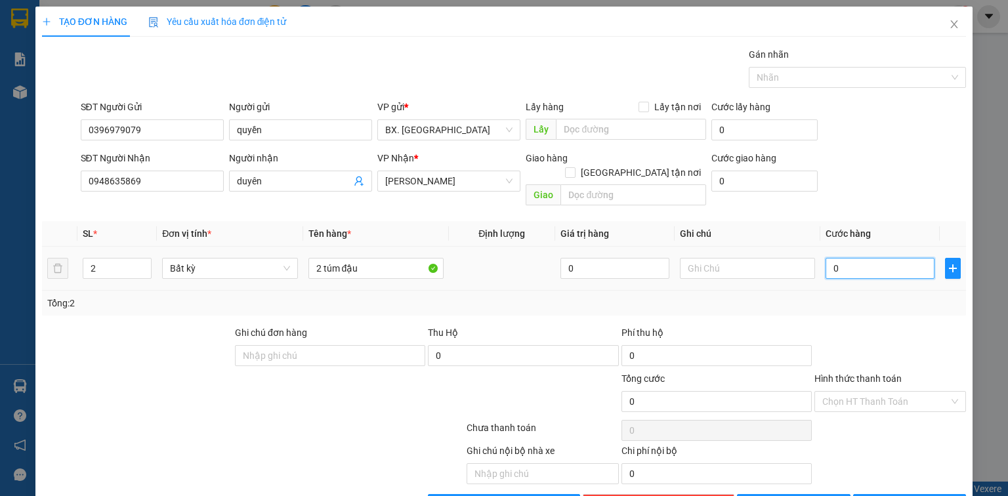
click at [860, 258] on input "0" at bounding box center [879, 268] width 109 height 21
type input "1"
type input "14"
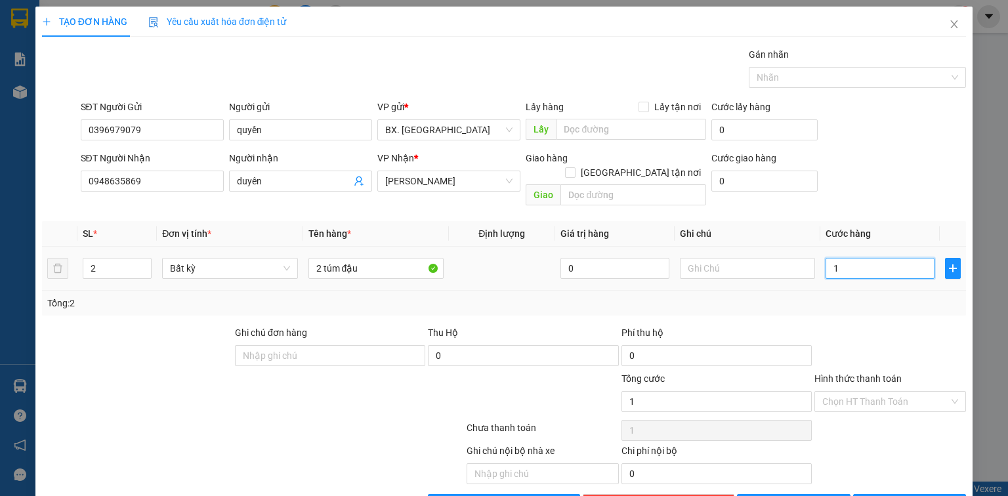
type input "14"
type input "140"
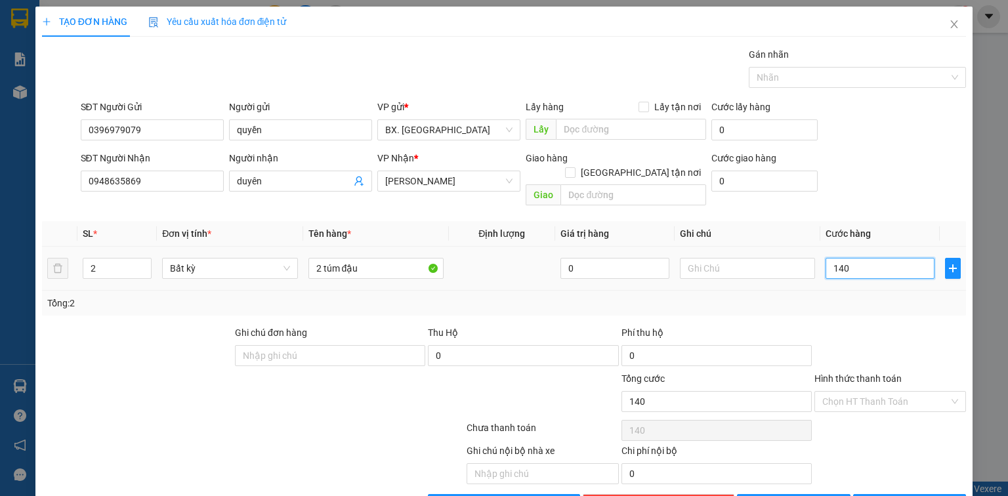
type input "1.400"
type input "14.000"
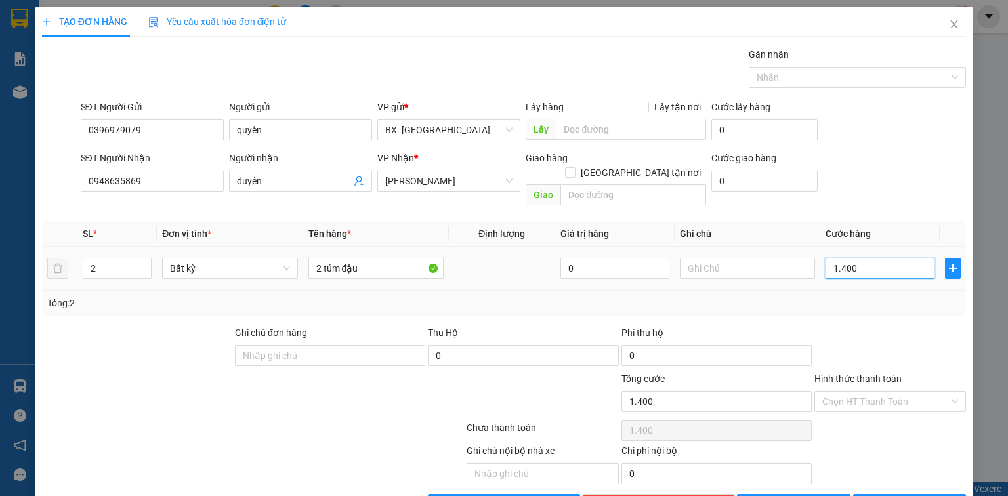
type input "14.000"
type input "140.000"
click at [866, 392] on input "Hình thức thanh toán" at bounding box center [885, 402] width 127 height 20
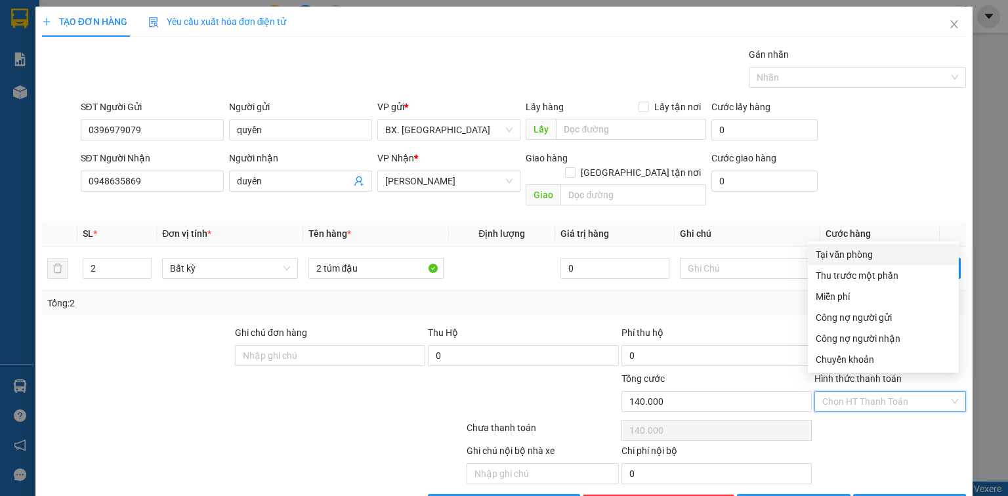
click at [862, 251] on div "Tại văn phòng" at bounding box center [882, 254] width 135 height 14
type input "0"
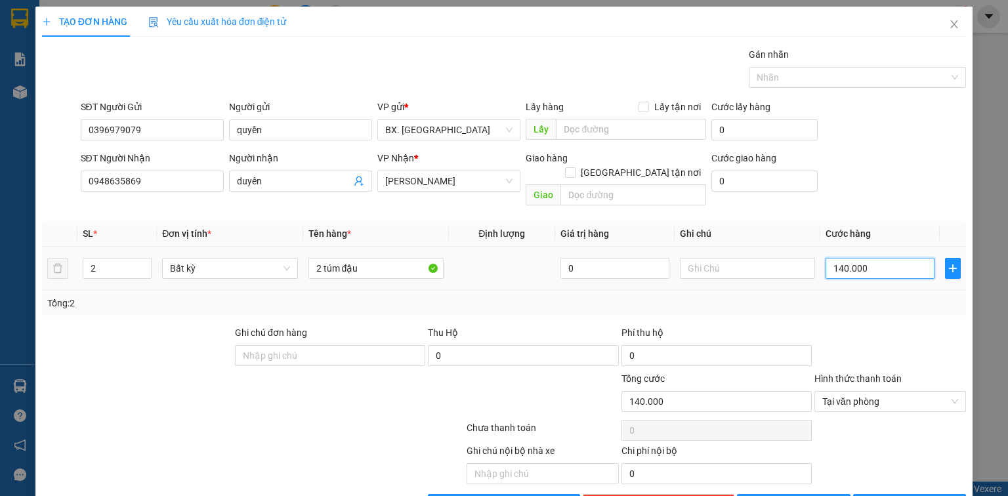
click at [867, 258] on input "140.000" at bounding box center [879, 268] width 109 height 21
type input "1"
type input "12"
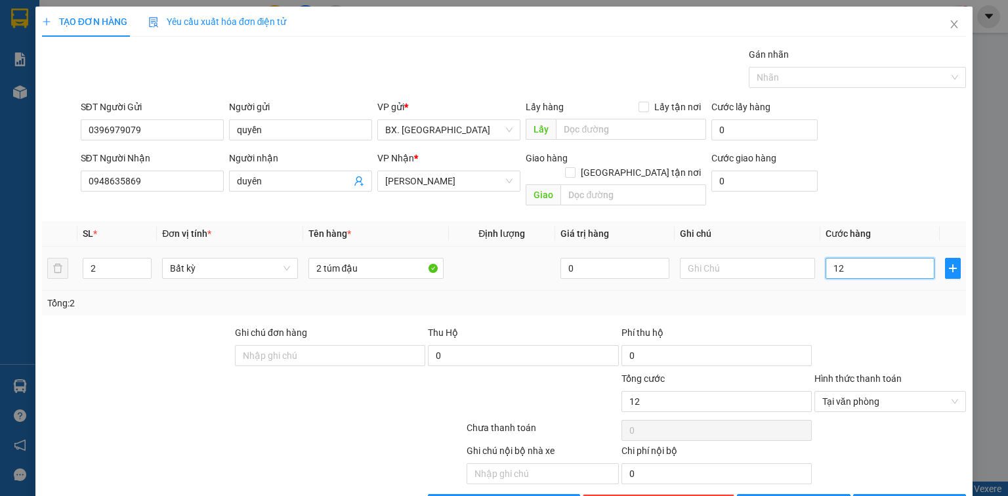
type input "120"
type input "1.200"
type input "12.000"
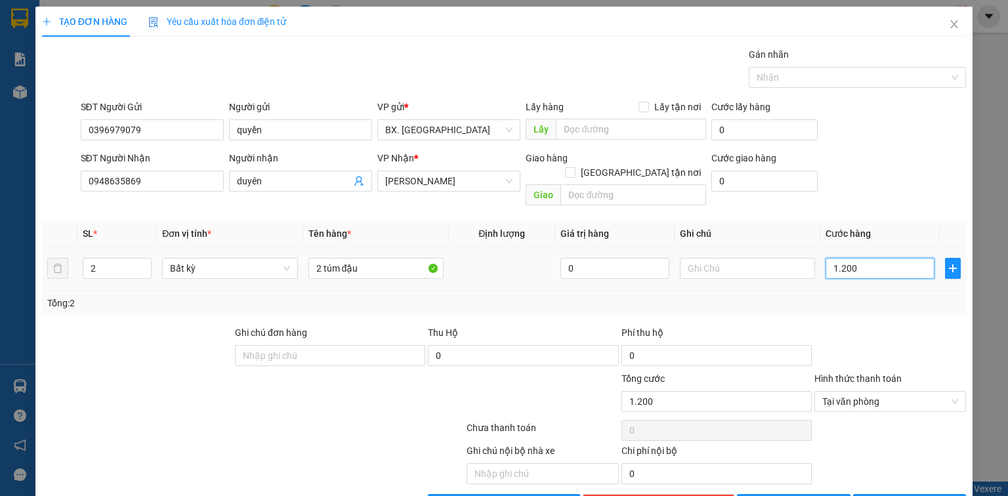
type input "12.000"
type input "120.000"
click at [905, 495] on span "[PERSON_NAME] và In" at bounding box center [924, 504] width 92 height 14
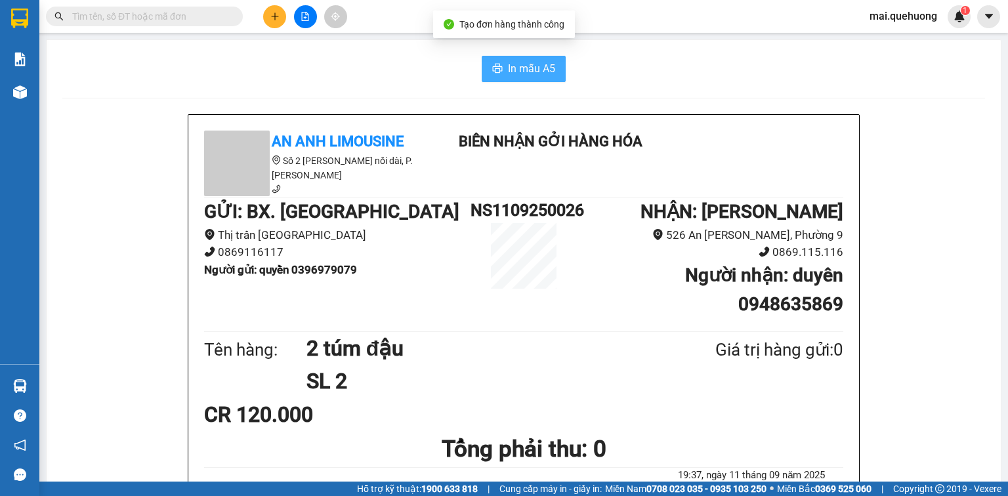
click at [527, 61] on span "In mẫu A5" at bounding box center [531, 68] width 47 height 16
click at [516, 63] on span "In mẫu A5" at bounding box center [531, 68] width 47 height 16
click at [512, 64] on span "In mẫu A5" at bounding box center [531, 68] width 47 height 16
